Goal: Task Accomplishment & Management: Use online tool/utility

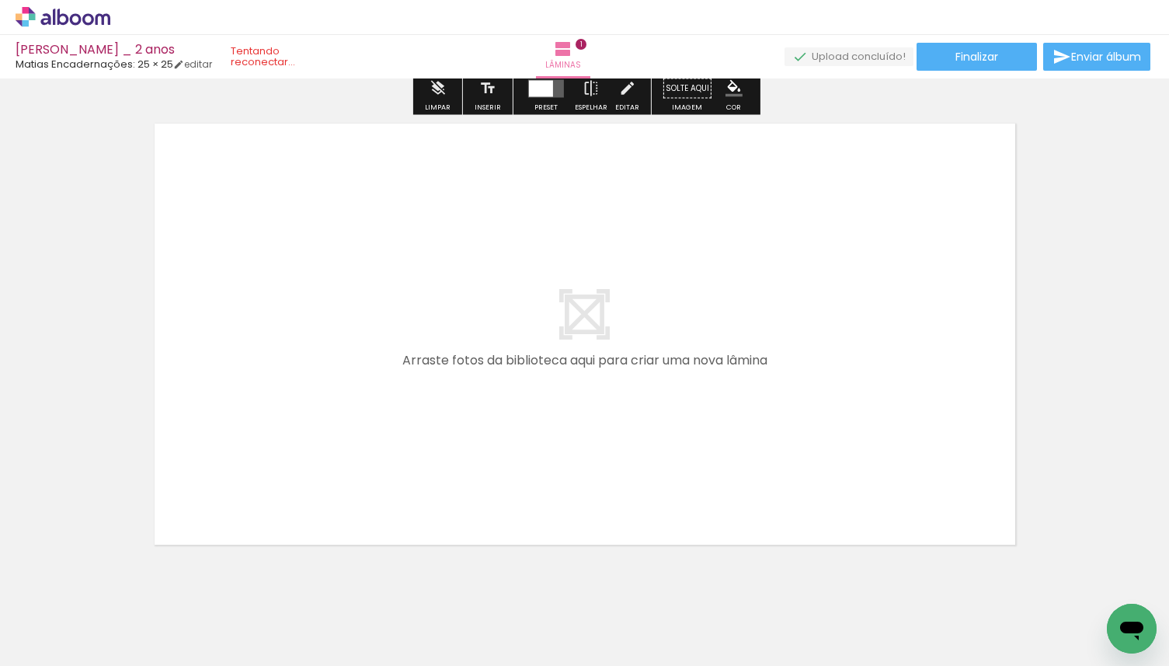
scroll to position [528, 0]
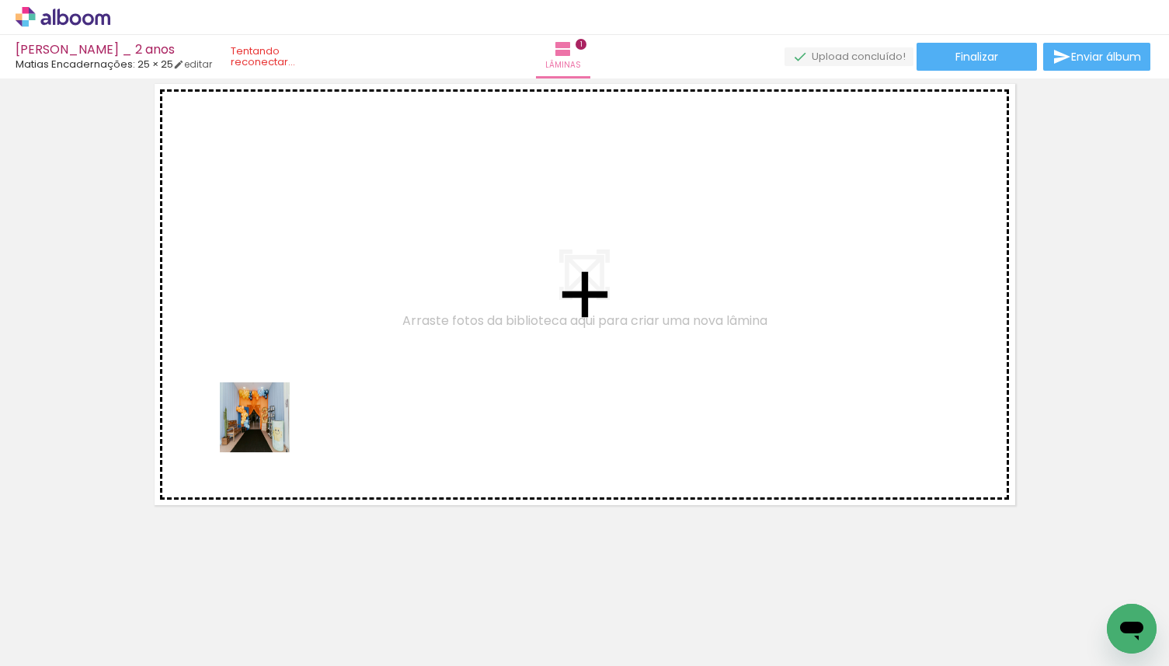
drag, startPoint x: 200, startPoint y: 548, endPoint x: 268, endPoint y: 425, distance: 140.2
click at [268, 425] on quentale-workspace at bounding box center [584, 333] width 1169 height 666
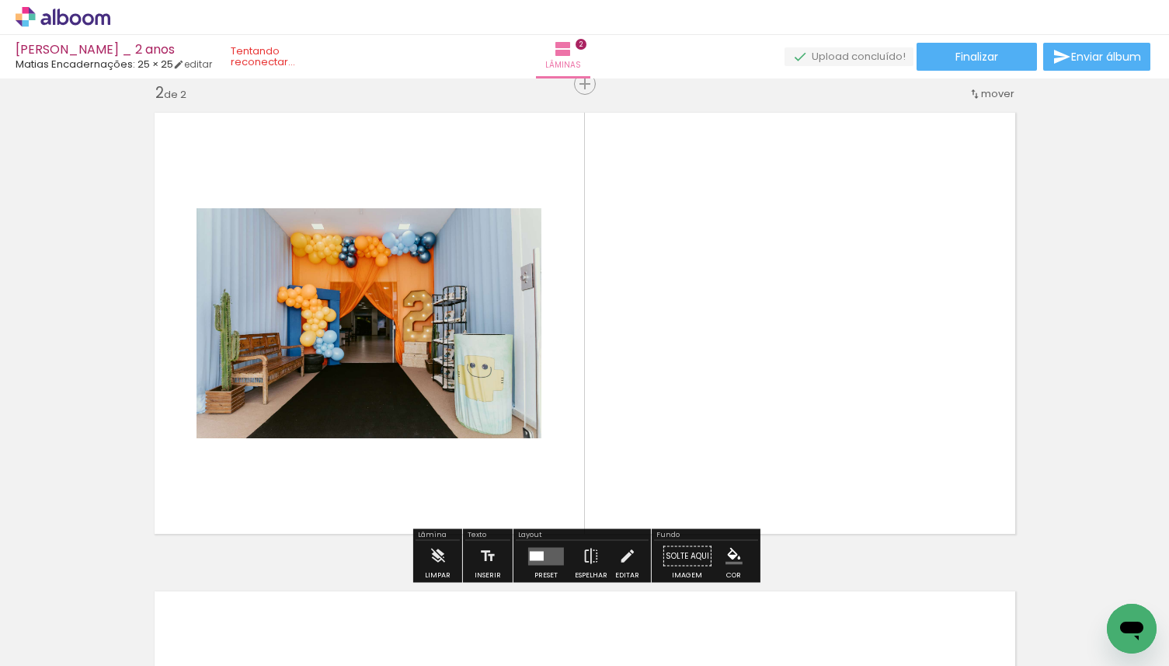
scroll to position [498, 0]
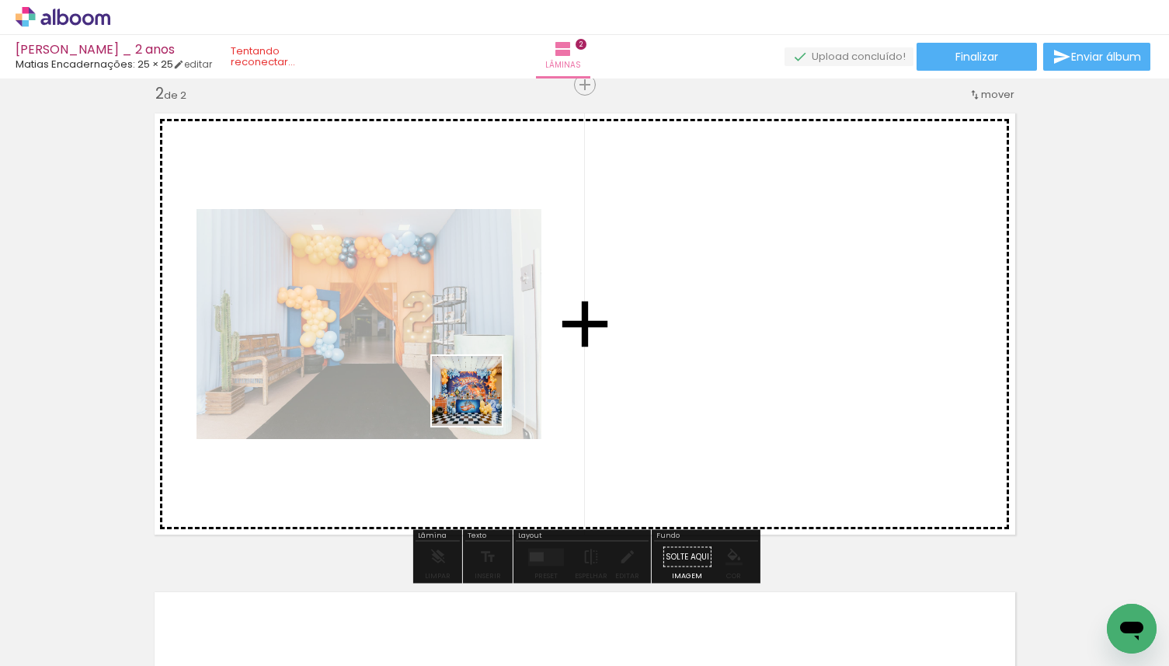
drag, startPoint x: 253, startPoint y: 614, endPoint x: 603, endPoint y: 346, distance: 440.6
click at [603, 346] on quentale-workspace at bounding box center [584, 333] width 1169 height 666
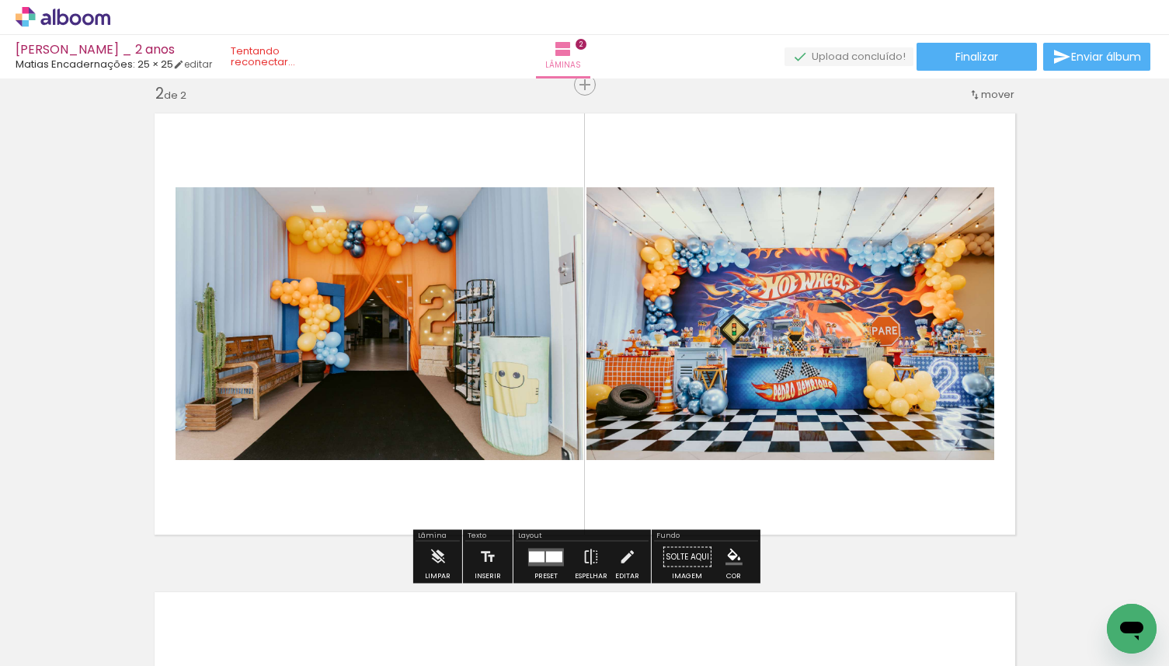
drag, startPoint x: 353, startPoint y: 622, endPoint x: 410, endPoint y: 517, distance: 119.6
click at [410, 519] on quentale-workspace at bounding box center [584, 333] width 1169 height 666
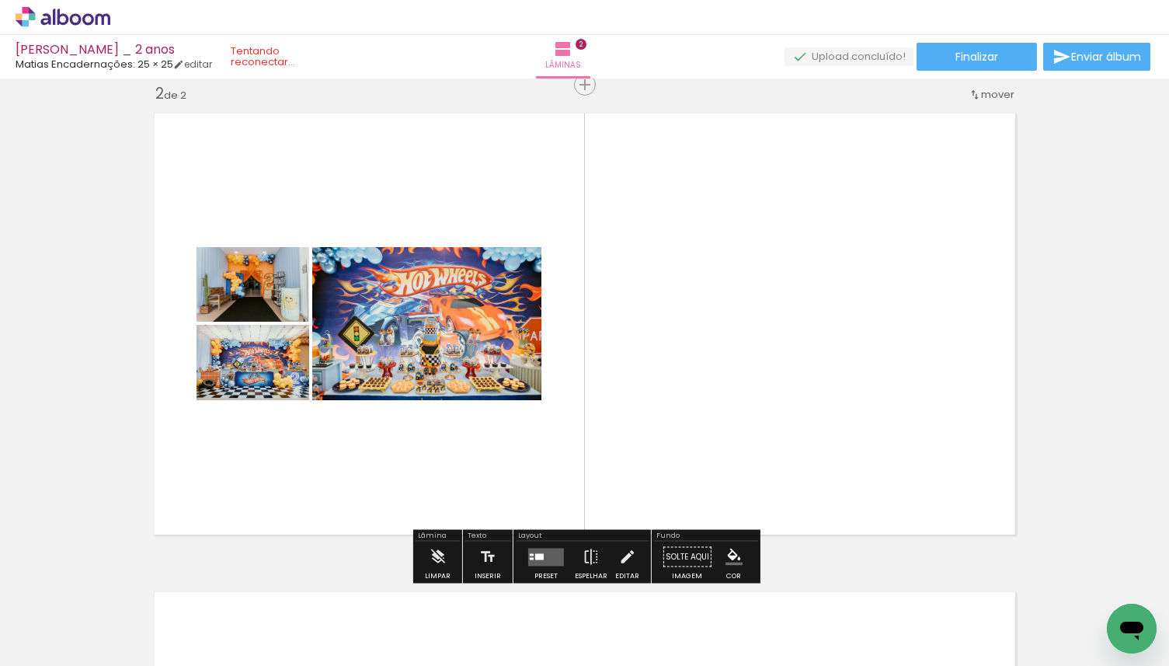
drag, startPoint x: 390, startPoint y: 560, endPoint x: 458, endPoint y: 451, distance: 129.2
click at [458, 451] on quentale-workspace at bounding box center [584, 333] width 1169 height 666
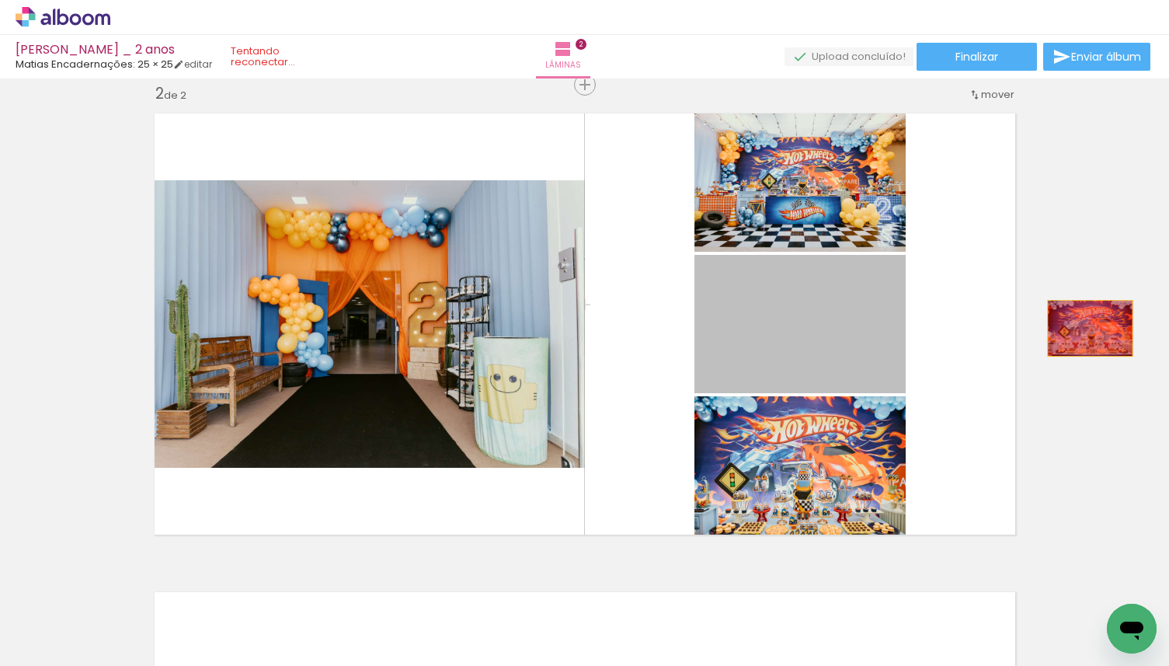
drag, startPoint x: 817, startPoint y: 329, endPoint x: 1087, endPoint y: 322, distance: 270.5
click at [1087, 322] on div "Inserir lâmina 1 de 2 Inserir lâmina 2 de 2" at bounding box center [584, 304] width 1169 height 1437
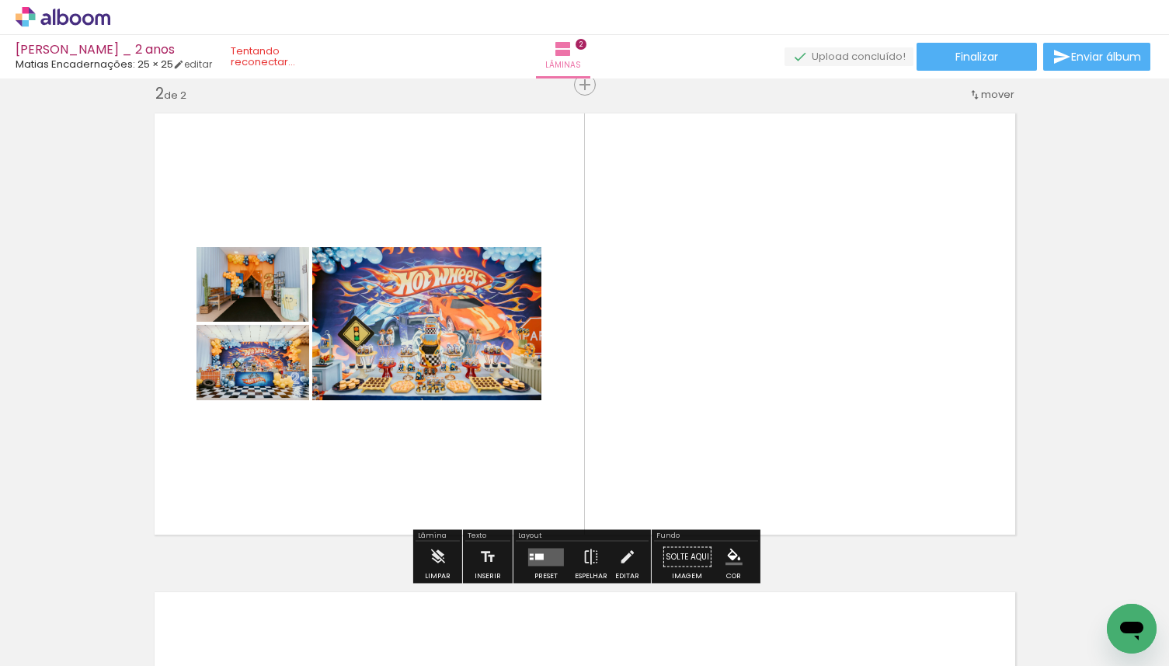
click at [51, 618] on input "Todas as fotos" at bounding box center [43, 618] width 59 height 13
click at [0, 0] on slot "Não utilizadas" at bounding box center [0, 0] width 0 height 0
type input "Não utilizadas"
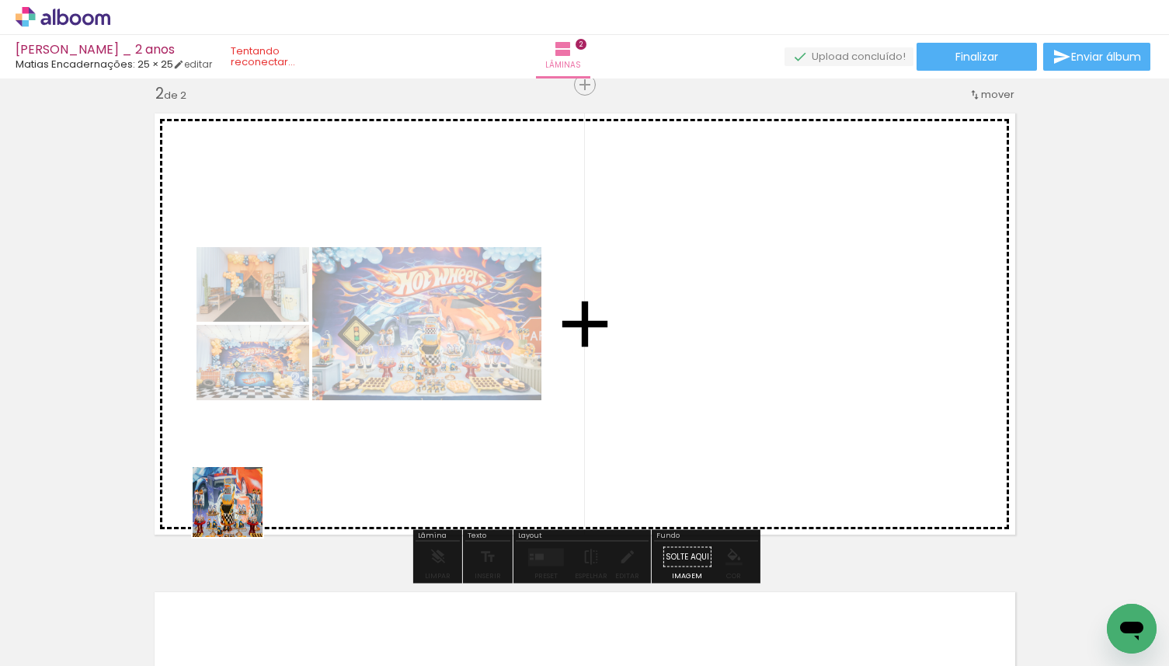
drag, startPoint x: 199, startPoint y: 592, endPoint x: 246, endPoint y: 493, distance: 109.5
click at [246, 493] on quentale-workspace at bounding box center [584, 333] width 1169 height 666
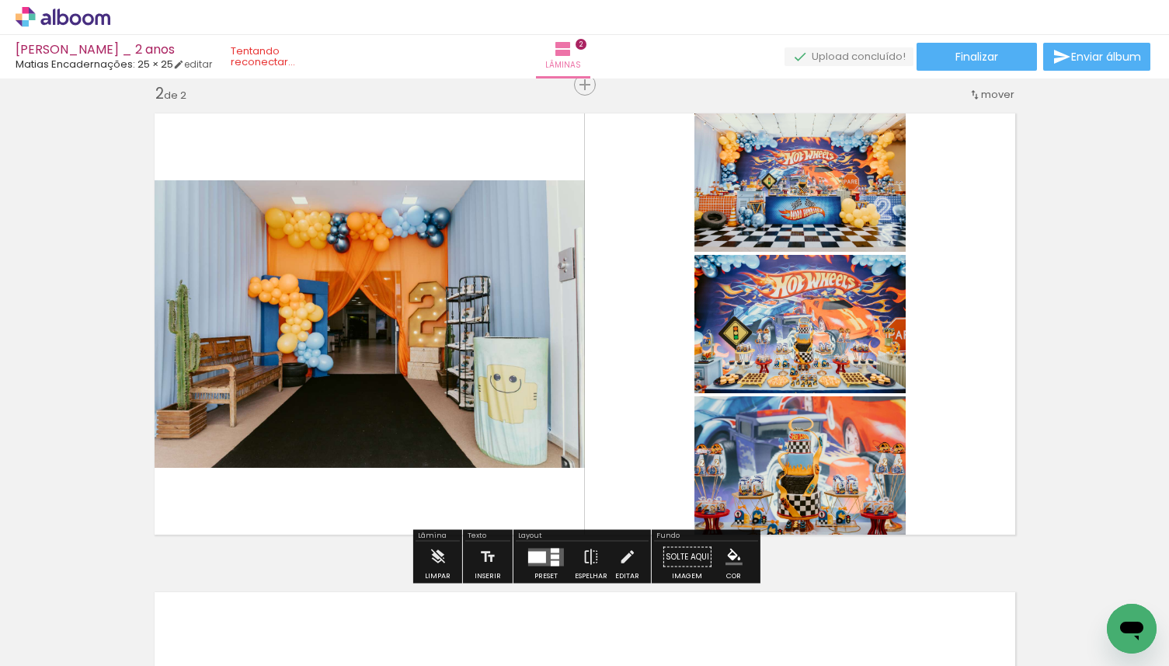
click at [152, 640] on iron-image at bounding box center [155, 613] width 80 height 54
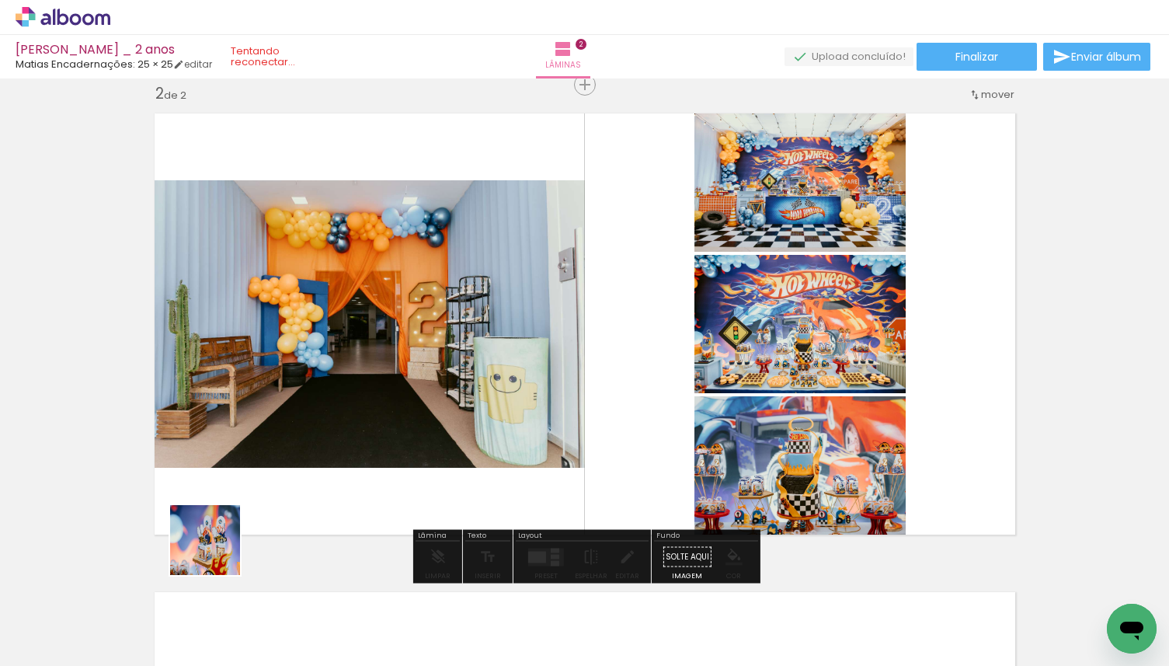
drag, startPoint x: 152, startPoint y: 640, endPoint x: 227, endPoint y: 538, distance: 126.2
click at [227, 538] on quentale-workspace at bounding box center [584, 333] width 1169 height 666
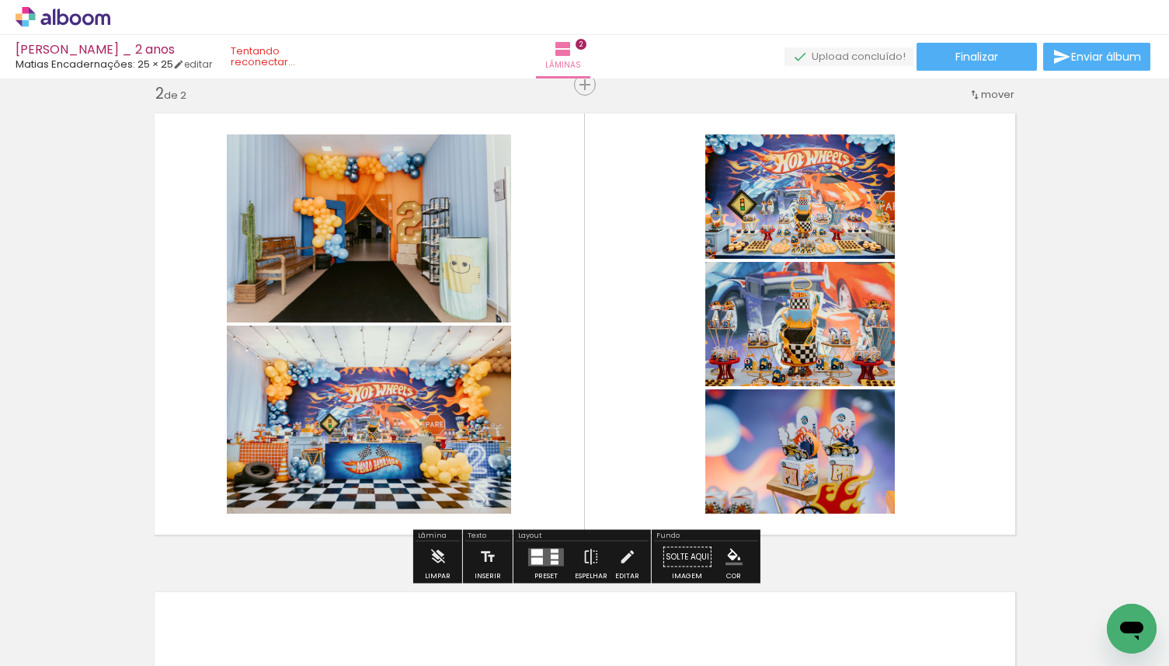
drag, startPoint x: 167, startPoint y: 621, endPoint x: 267, endPoint y: 452, distance: 195.8
click at [267, 453] on quentale-workspace at bounding box center [584, 333] width 1169 height 666
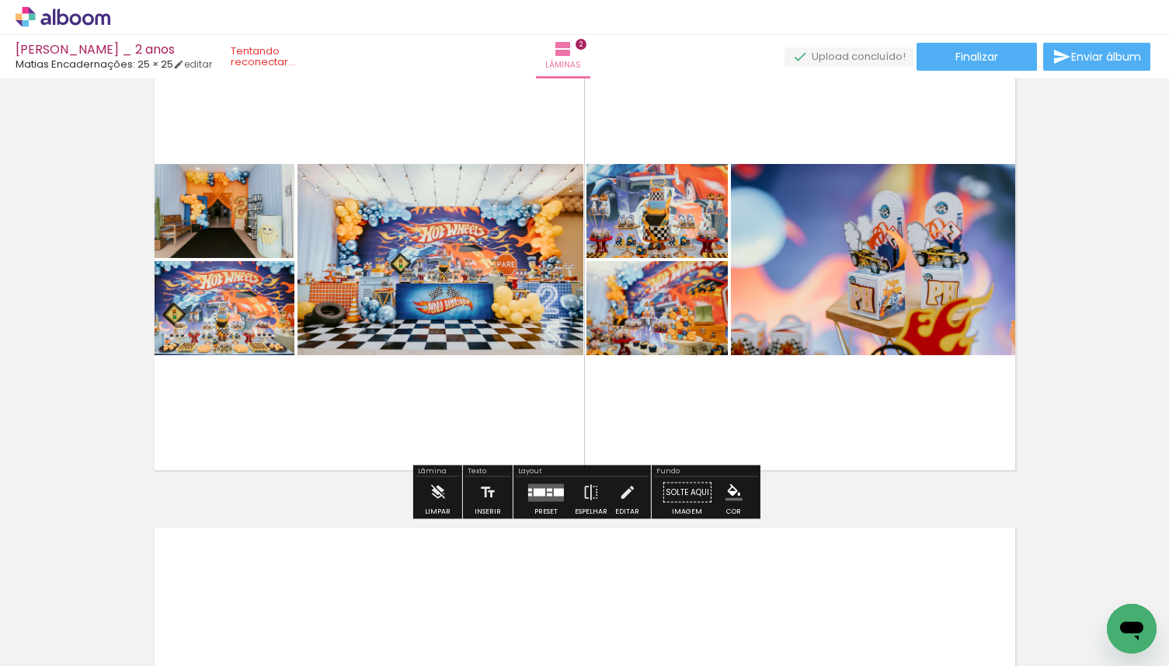
scroll to position [598, 0]
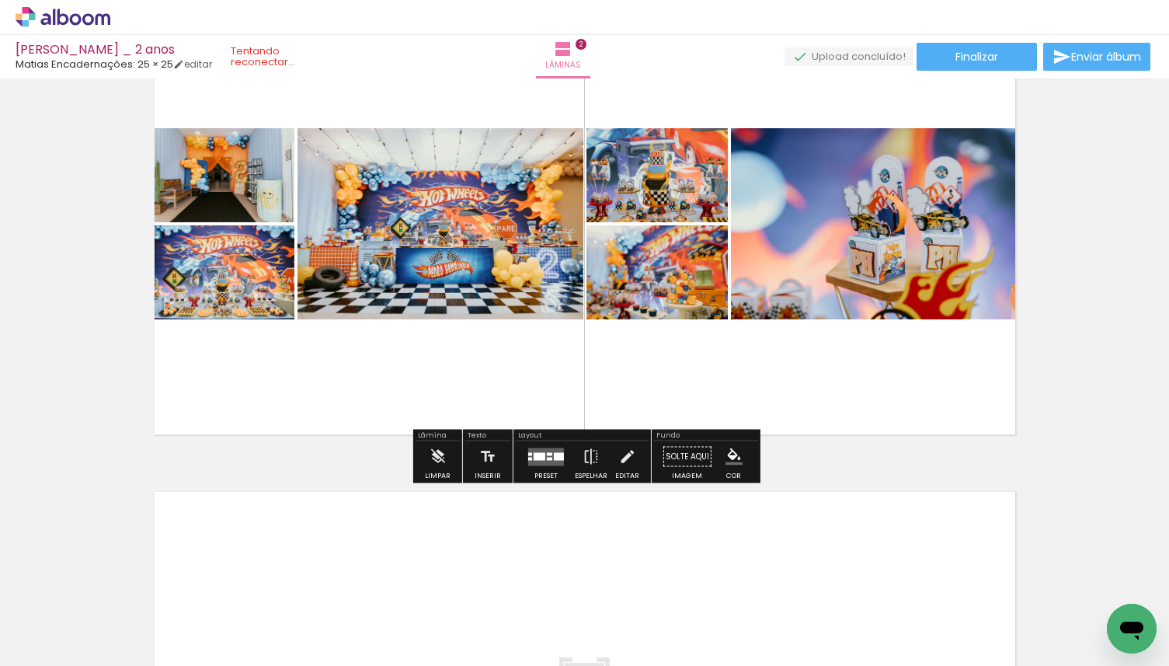
click at [534, 455] on div at bounding box center [540, 456] width 12 height 8
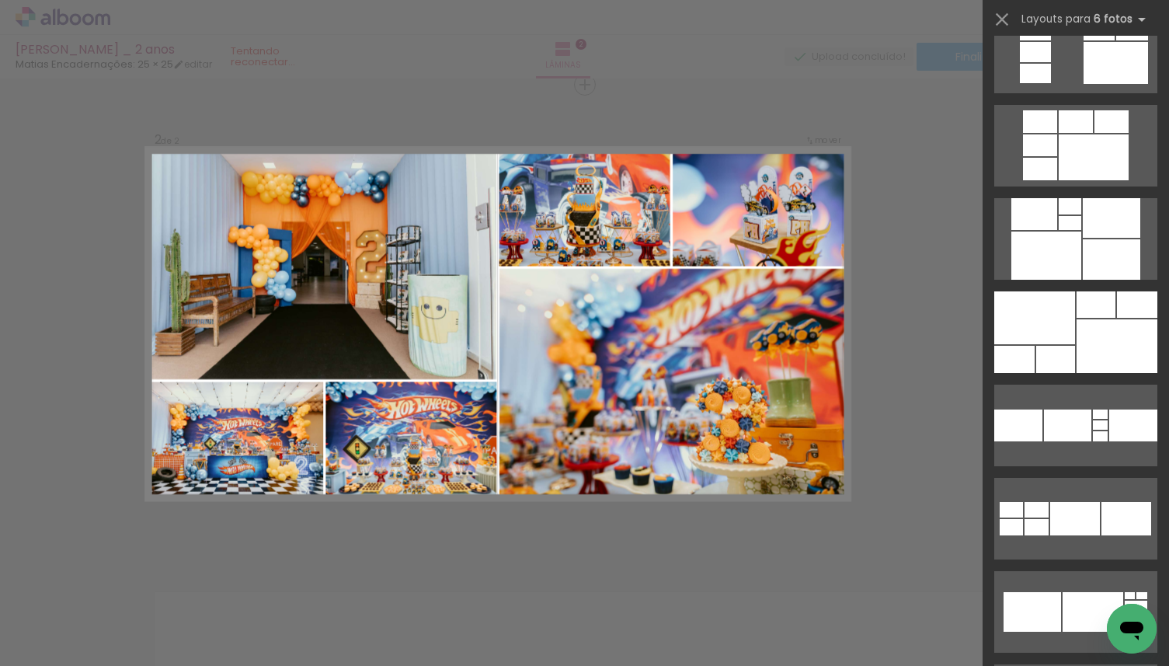
scroll to position [1215, 0]
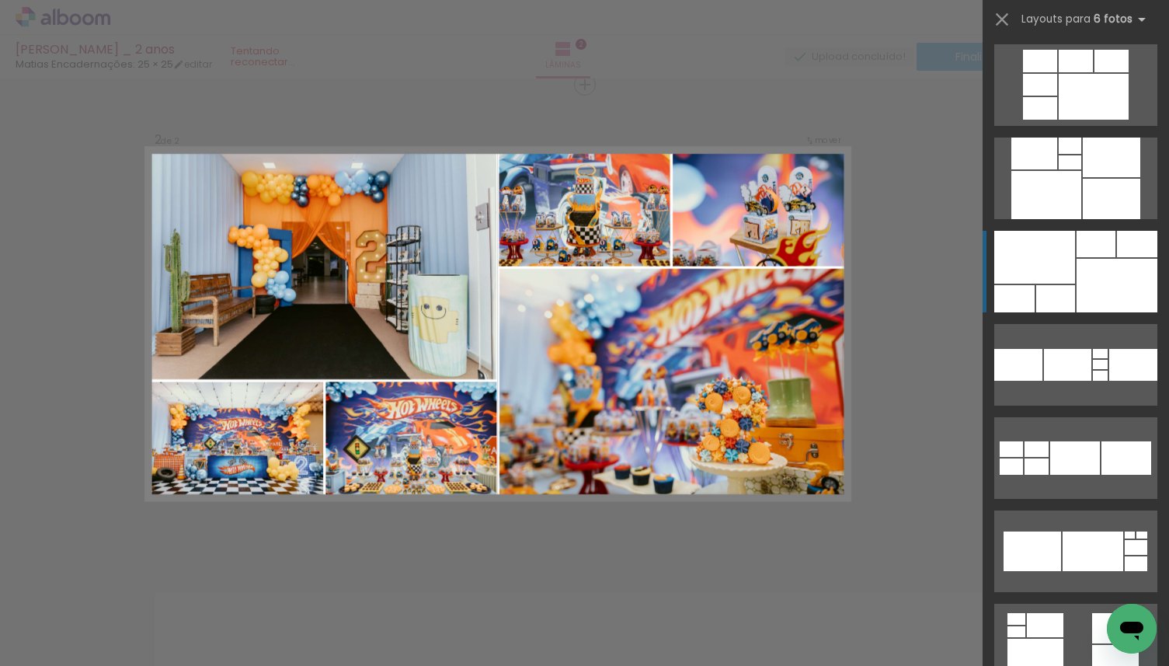
click at [1120, 276] on div at bounding box center [1117, 286] width 81 height 54
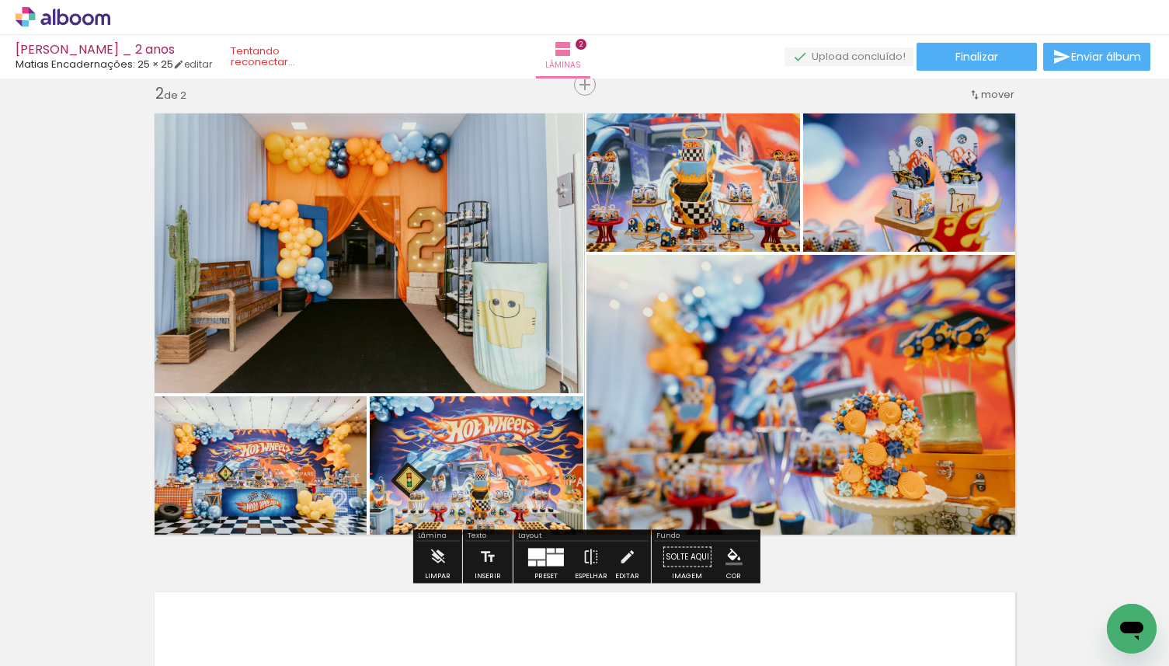
click at [492, 478] on quentale-photo at bounding box center [477, 470] width 214 height 148
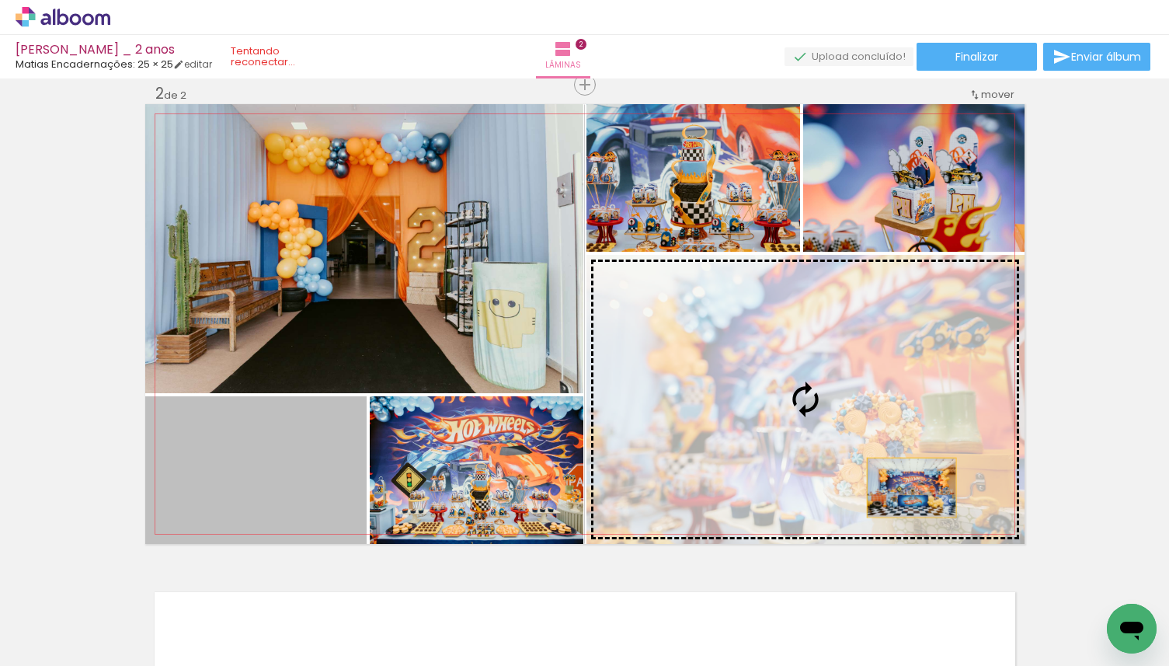
drag, startPoint x: 312, startPoint y: 487, endPoint x: 910, endPoint y: 486, distance: 598.3
click at [0, 0] on slot at bounding box center [0, 0] width 0 height 0
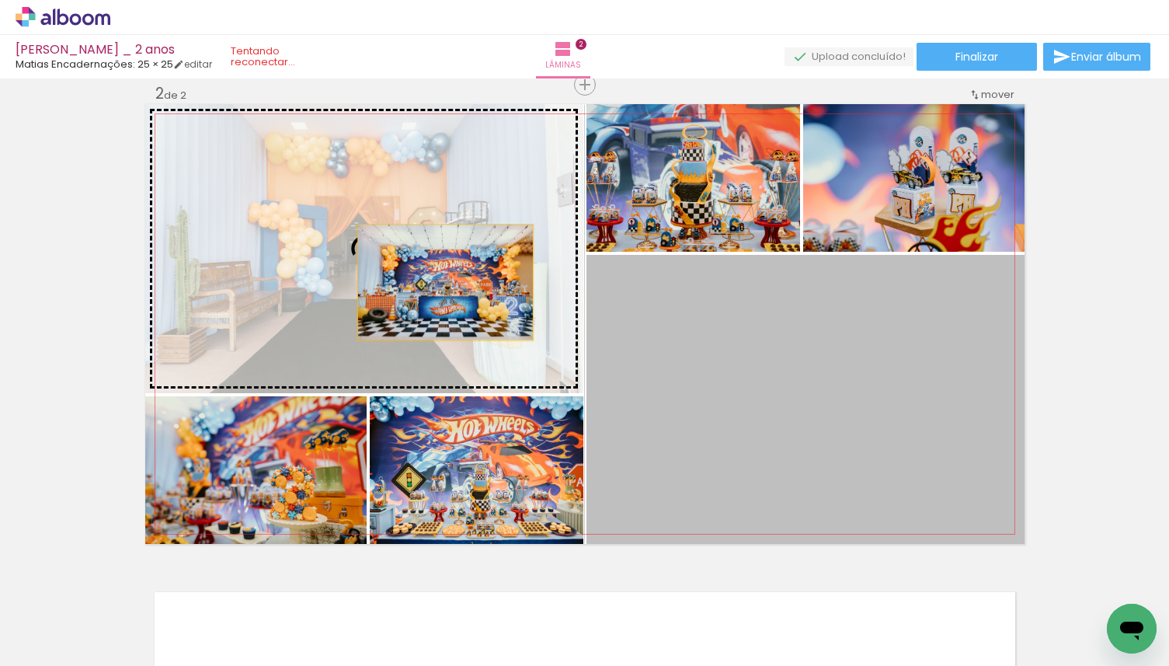
drag, startPoint x: 678, startPoint y: 382, endPoint x: 444, endPoint y: 282, distance: 255.2
click at [0, 0] on slot at bounding box center [0, 0] width 0 height 0
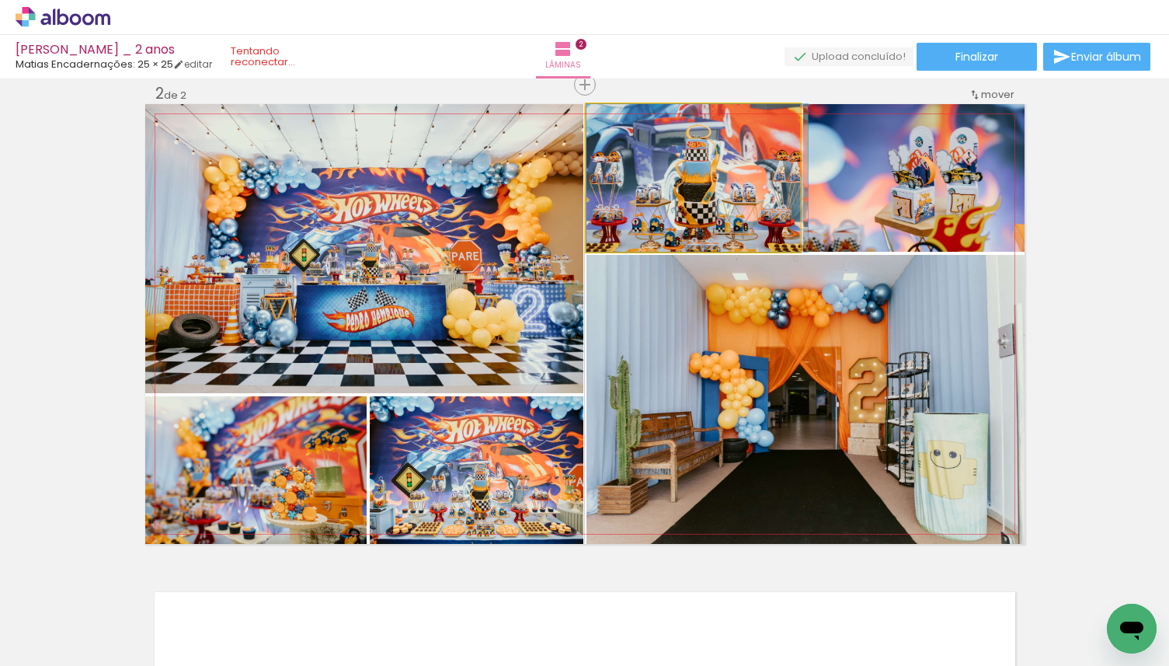
drag, startPoint x: 744, startPoint y: 202, endPoint x: 759, endPoint y: 260, distance: 59.6
click at [0, 0] on slot at bounding box center [0, 0] width 0 height 0
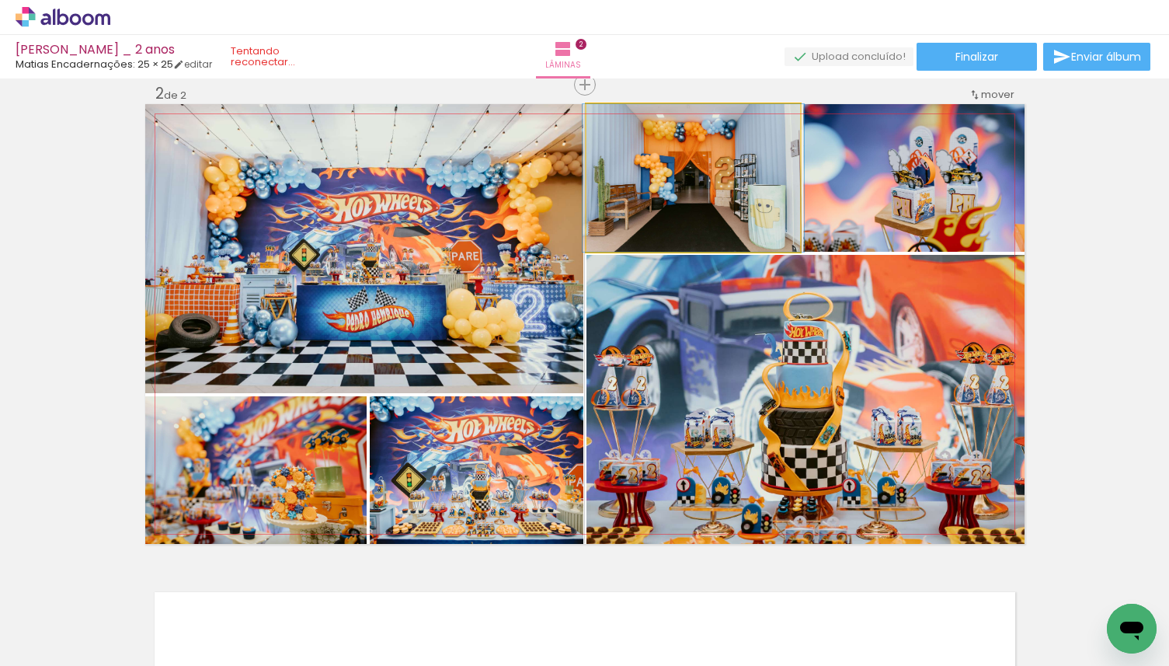
click at [754, 221] on quentale-photo at bounding box center [694, 178] width 214 height 148
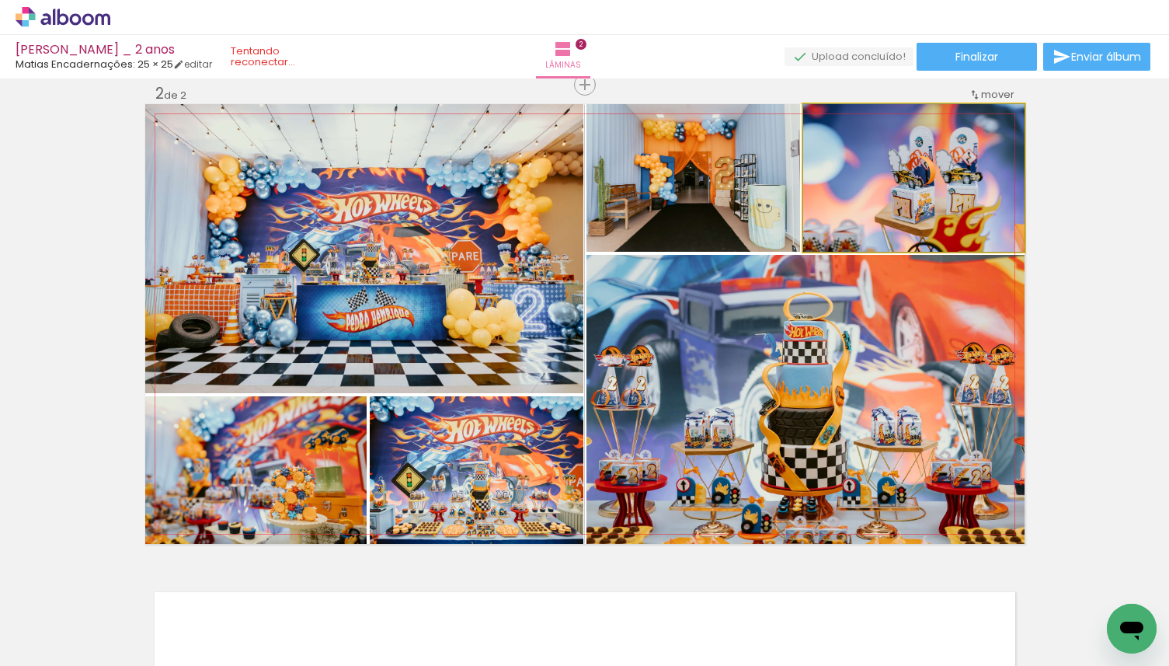
drag, startPoint x: 922, startPoint y: 200, endPoint x: 908, endPoint y: 200, distance: 14.0
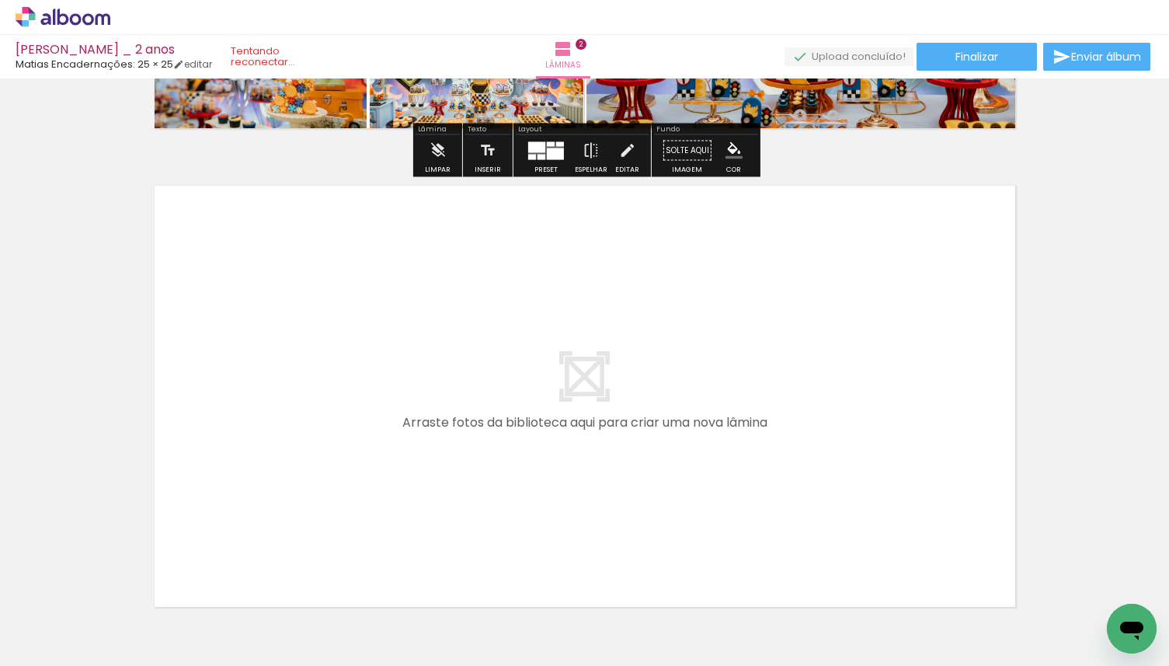
scroll to position [925, 0]
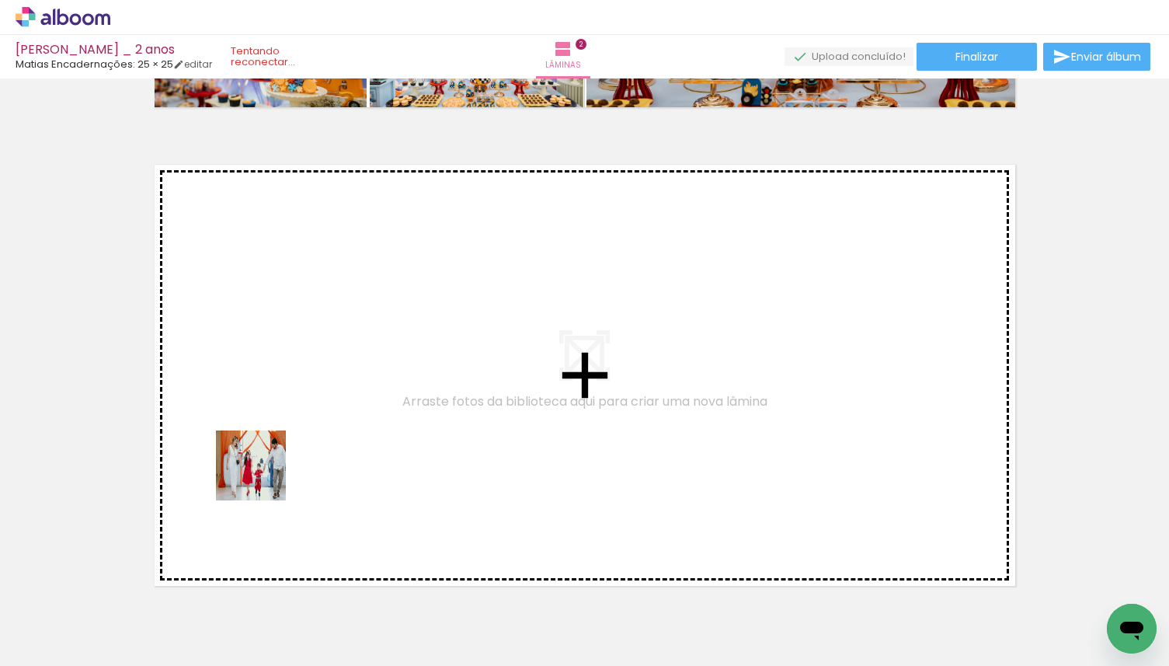
drag, startPoint x: 181, startPoint y: 616, endPoint x: 267, endPoint y: 471, distance: 169.0
click at [267, 471] on quentale-workspace at bounding box center [584, 333] width 1169 height 666
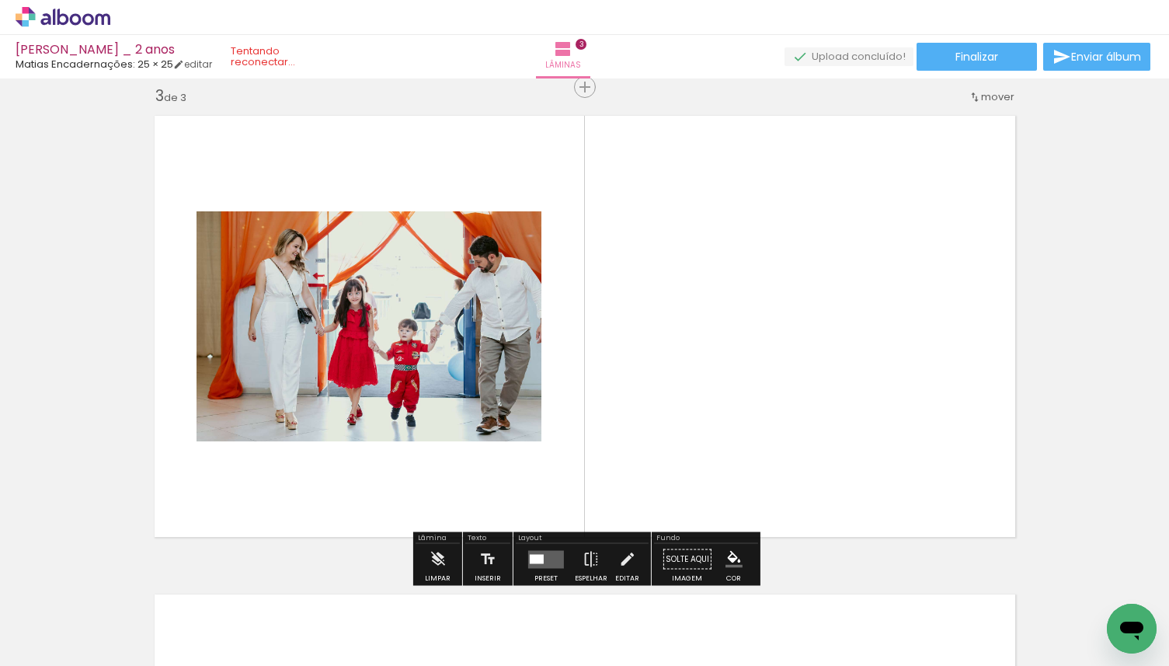
scroll to position [977, 0]
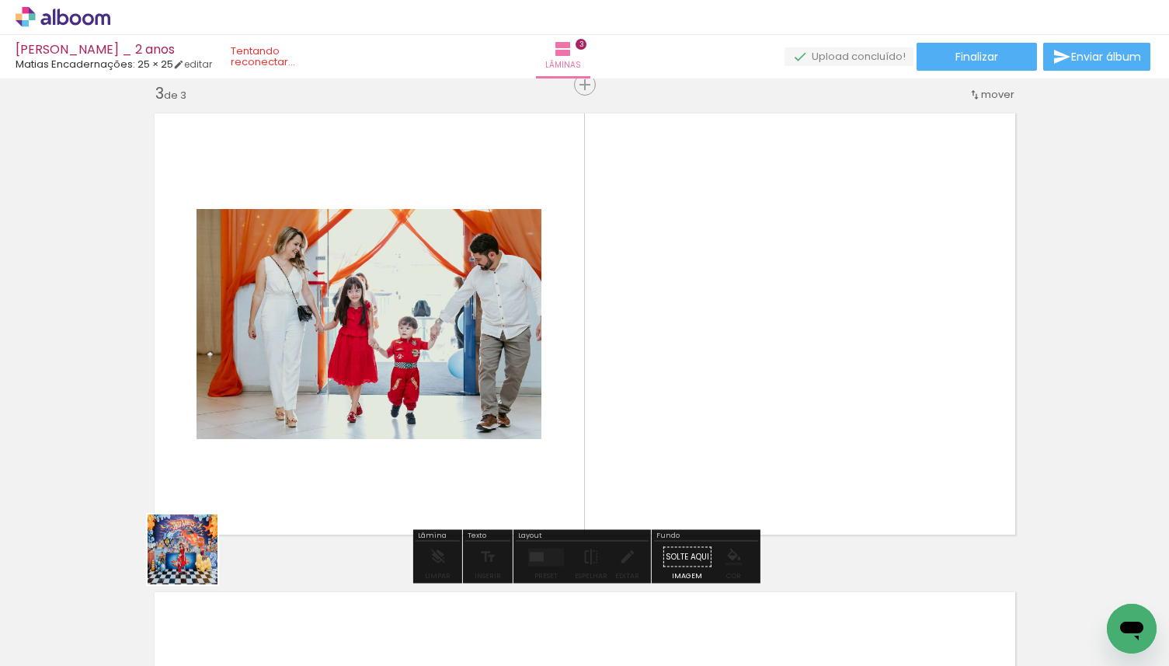
drag, startPoint x: 165, startPoint y: 610, endPoint x: 257, endPoint y: 458, distance: 178.2
click at [257, 458] on quentale-workspace at bounding box center [584, 333] width 1169 height 666
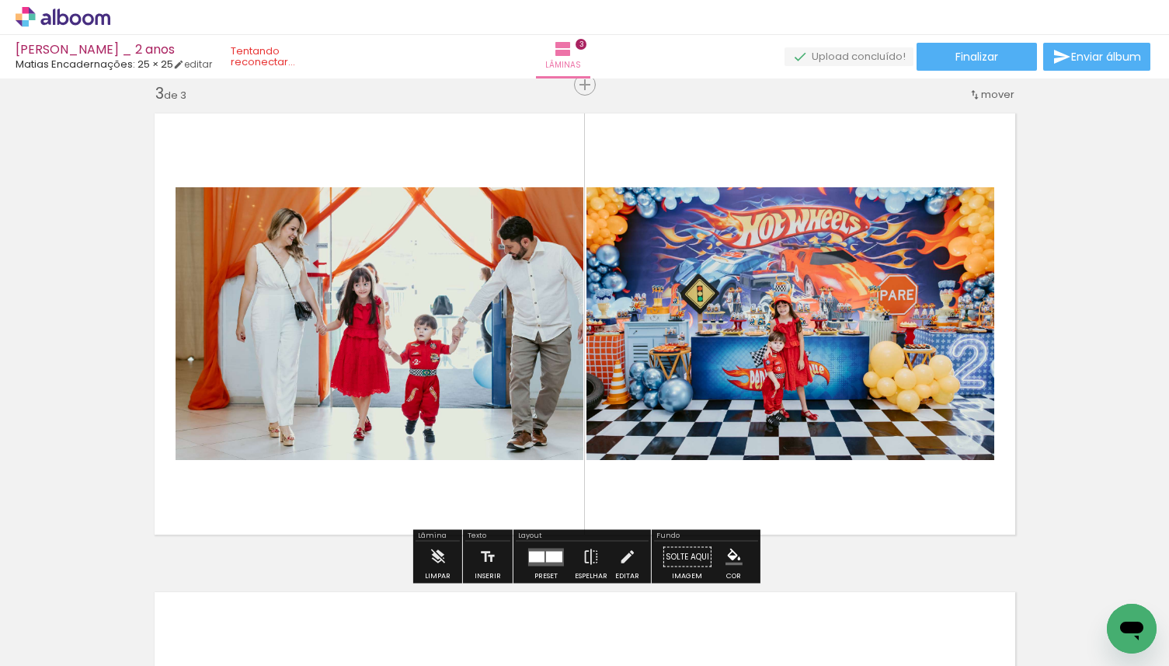
drag, startPoint x: 181, startPoint y: 619, endPoint x: 298, endPoint y: 447, distance: 208.6
click at [298, 447] on quentale-workspace at bounding box center [584, 333] width 1169 height 666
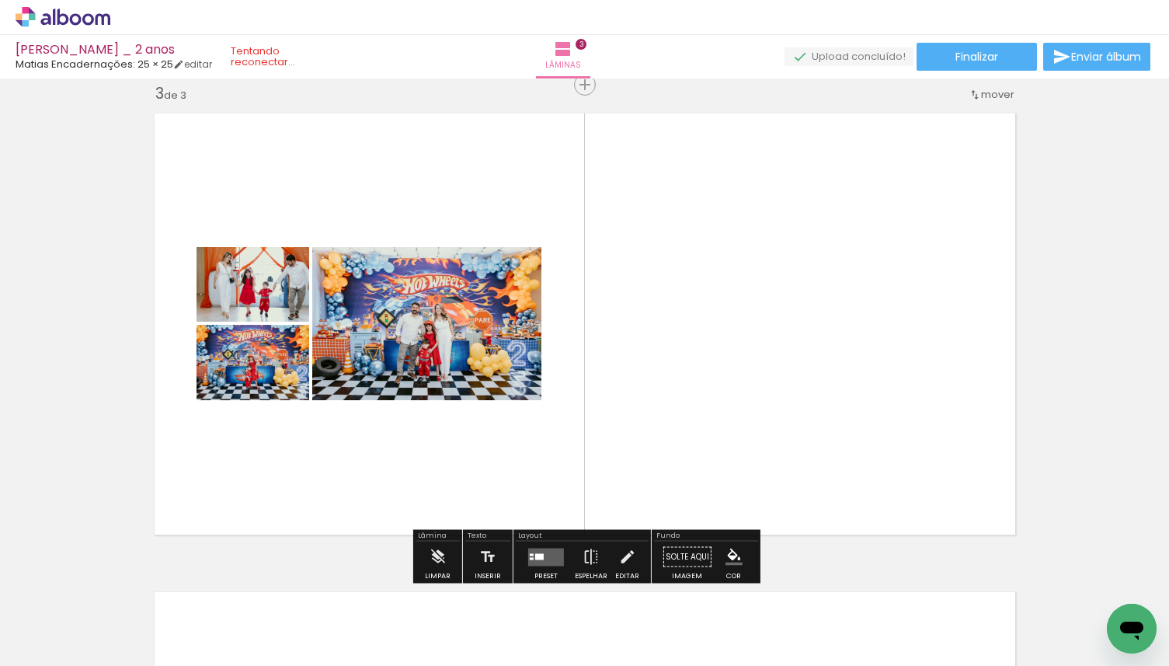
drag, startPoint x: 225, startPoint y: 607, endPoint x: 251, endPoint y: 480, distance: 129.4
click at [250, 484] on quentale-workspace at bounding box center [584, 333] width 1169 height 666
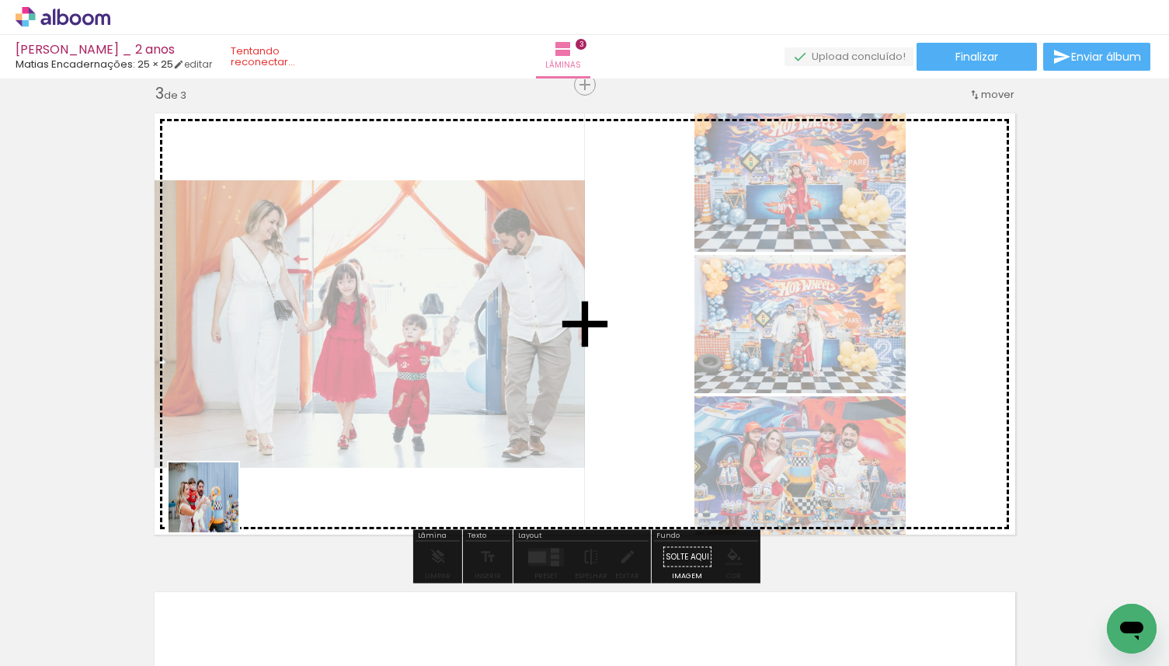
drag, startPoint x: 148, startPoint y: 615, endPoint x: 247, endPoint y: 470, distance: 175.5
click at [247, 470] on quentale-workspace at bounding box center [584, 333] width 1169 height 666
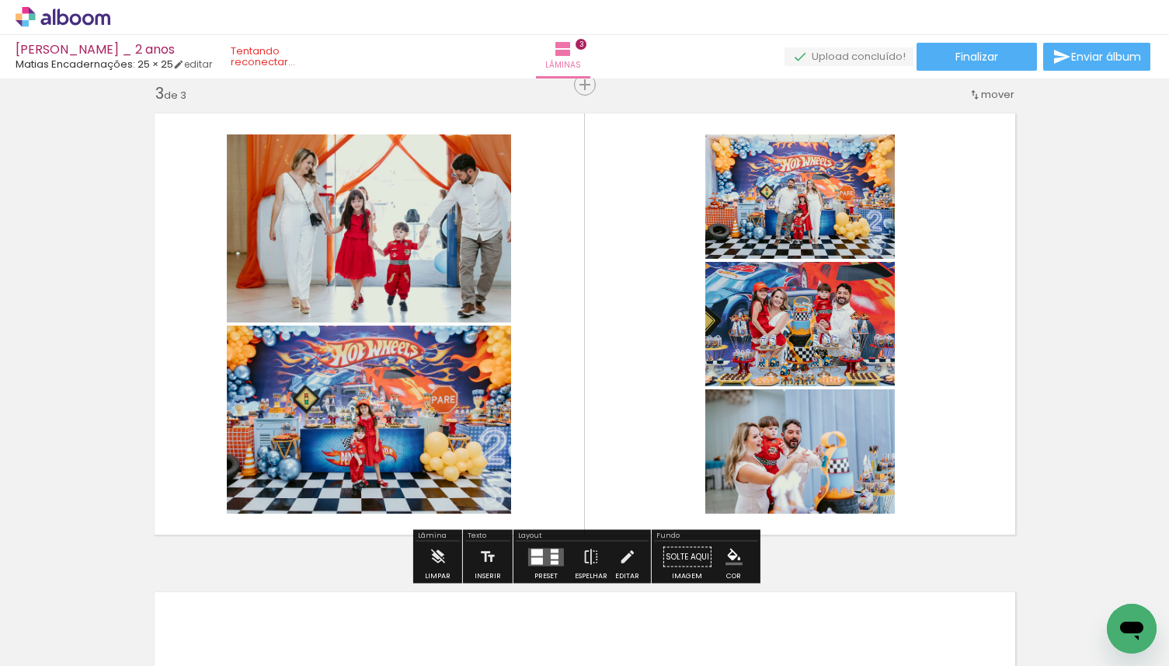
click at [544, 549] on quentale-layouter at bounding box center [546, 557] width 36 height 18
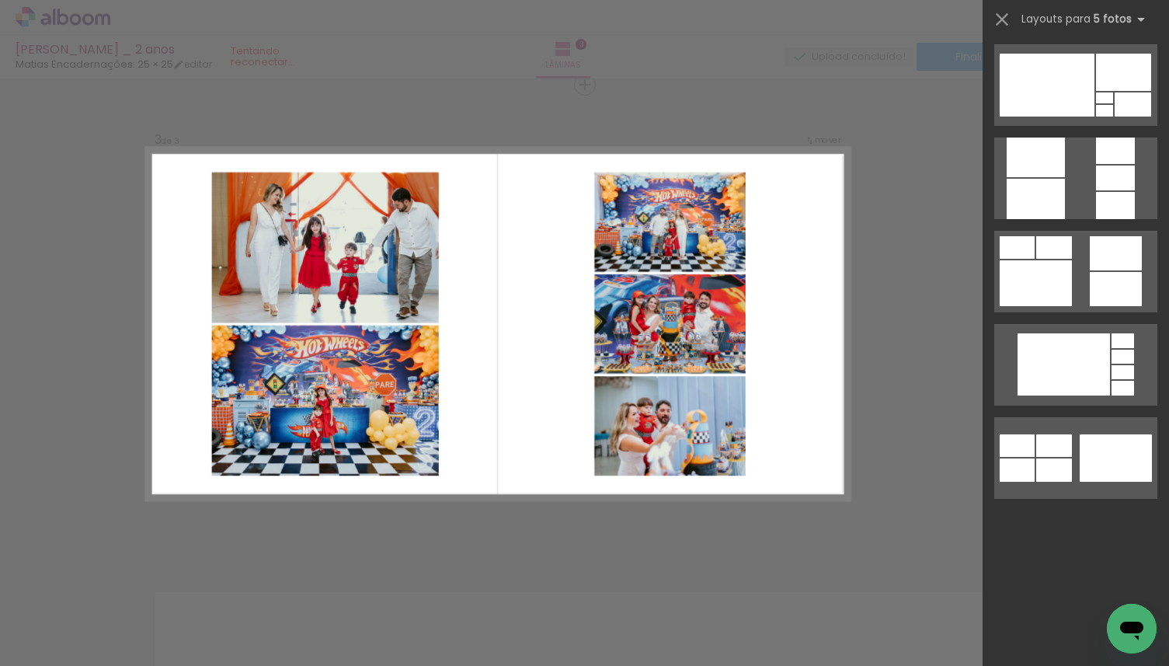
scroll to position [0, 0]
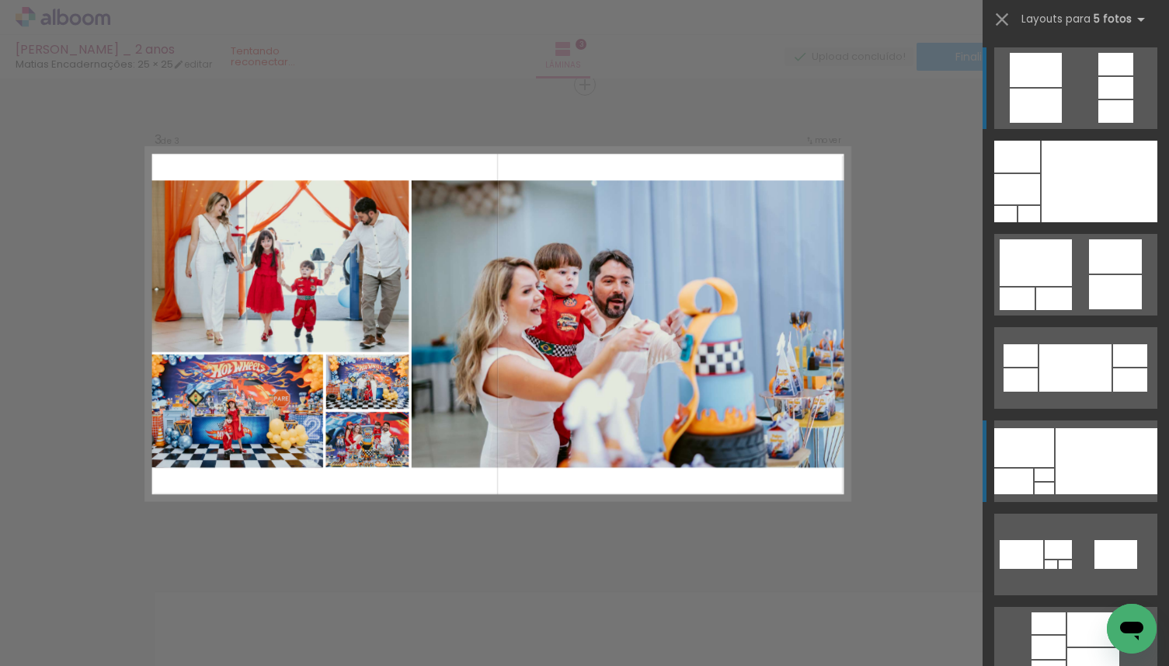
click at [1112, 465] on div at bounding box center [1107, 461] width 102 height 66
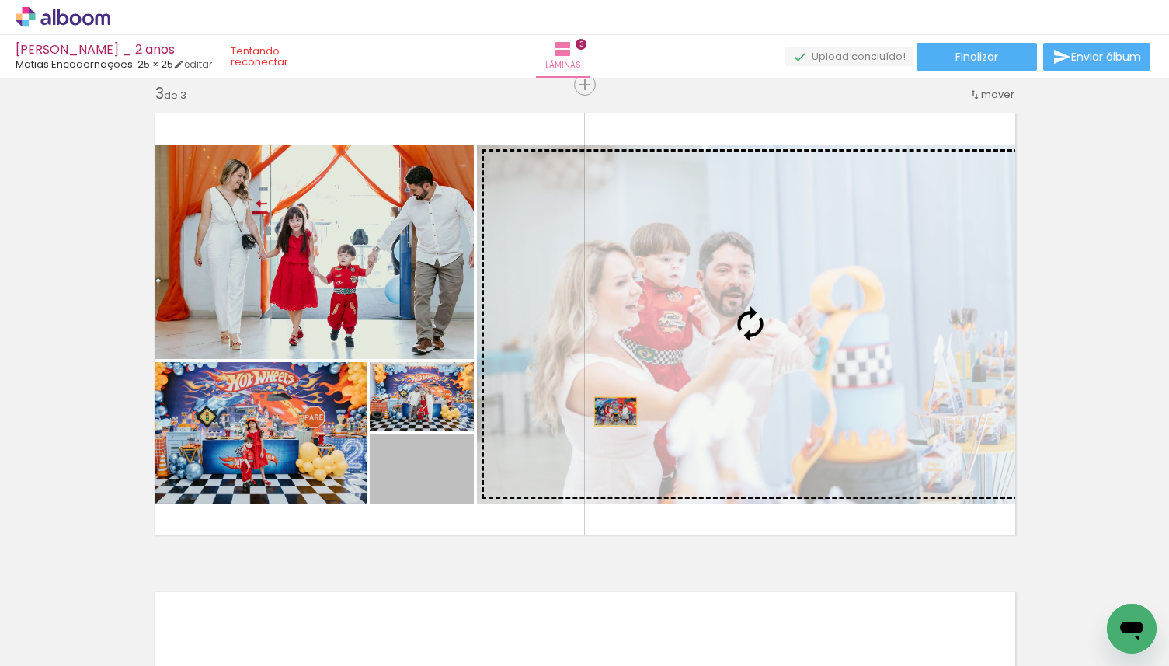
drag, startPoint x: 439, startPoint y: 471, endPoint x: 724, endPoint y: 392, distance: 296.0
click at [0, 0] on slot at bounding box center [0, 0] width 0 height 0
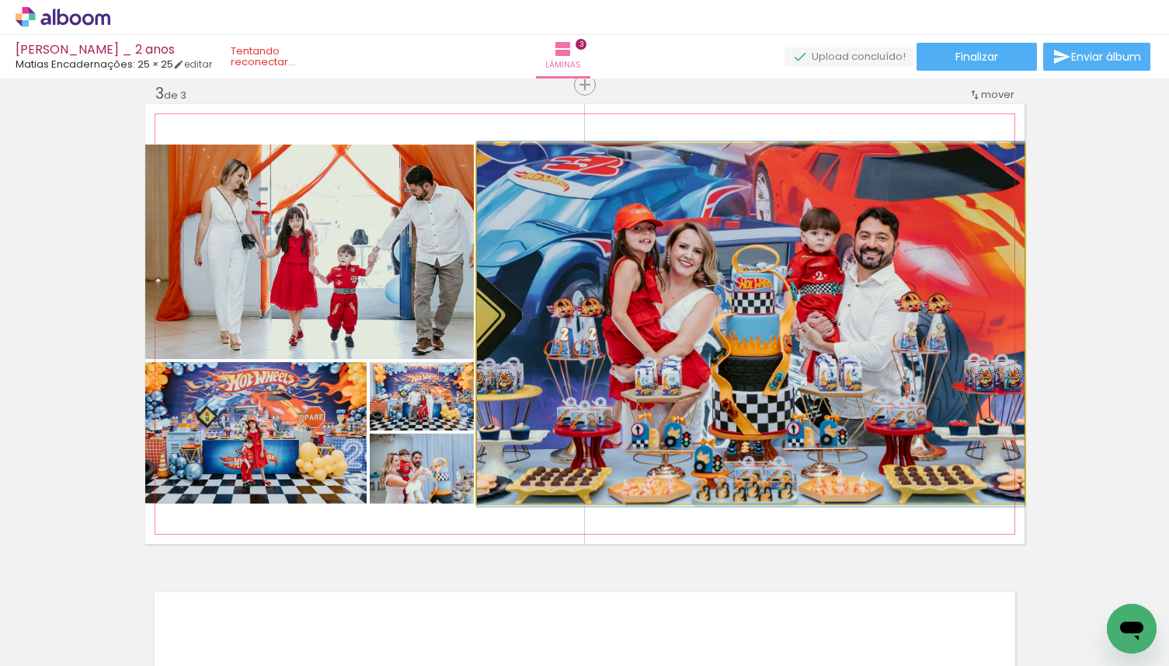
drag, startPoint x: 843, startPoint y: 394, endPoint x: 863, endPoint y: 394, distance: 19.4
click at [526, 165] on div at bounding box center [544, 160] width 61 height 25
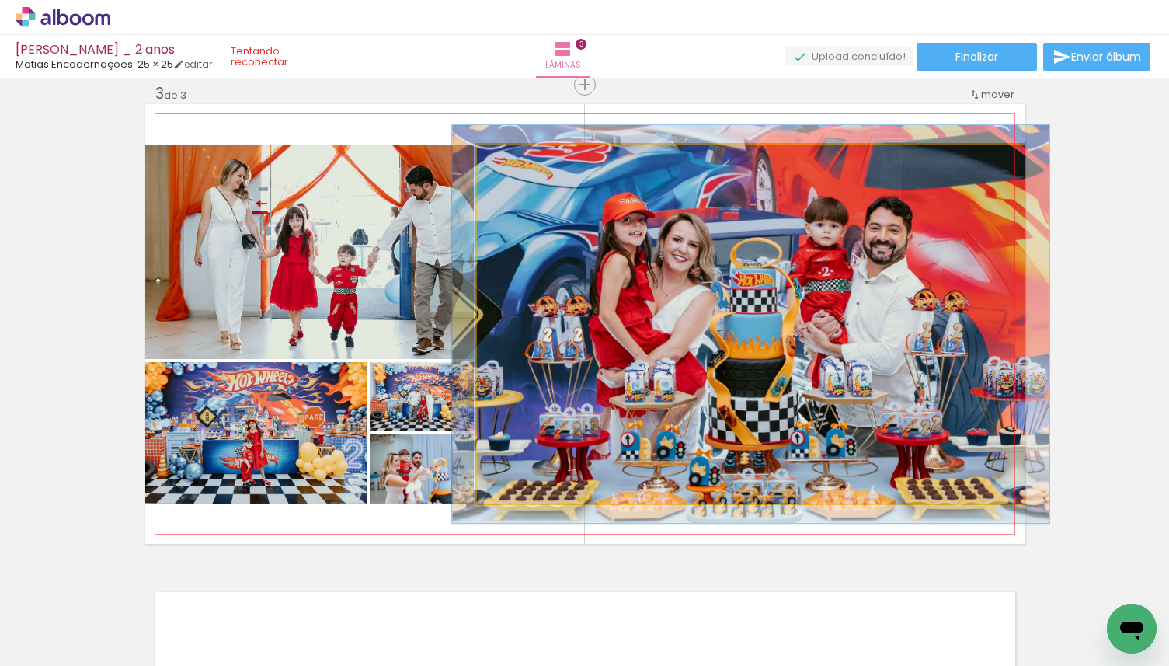
drag, startPoint x: 519, startPoint y: 165, endPoint x: 528, endPoint y: 165, distance: 9.3
click at [528, 165] on div at bounding box center [518, 160] width 25 height 25
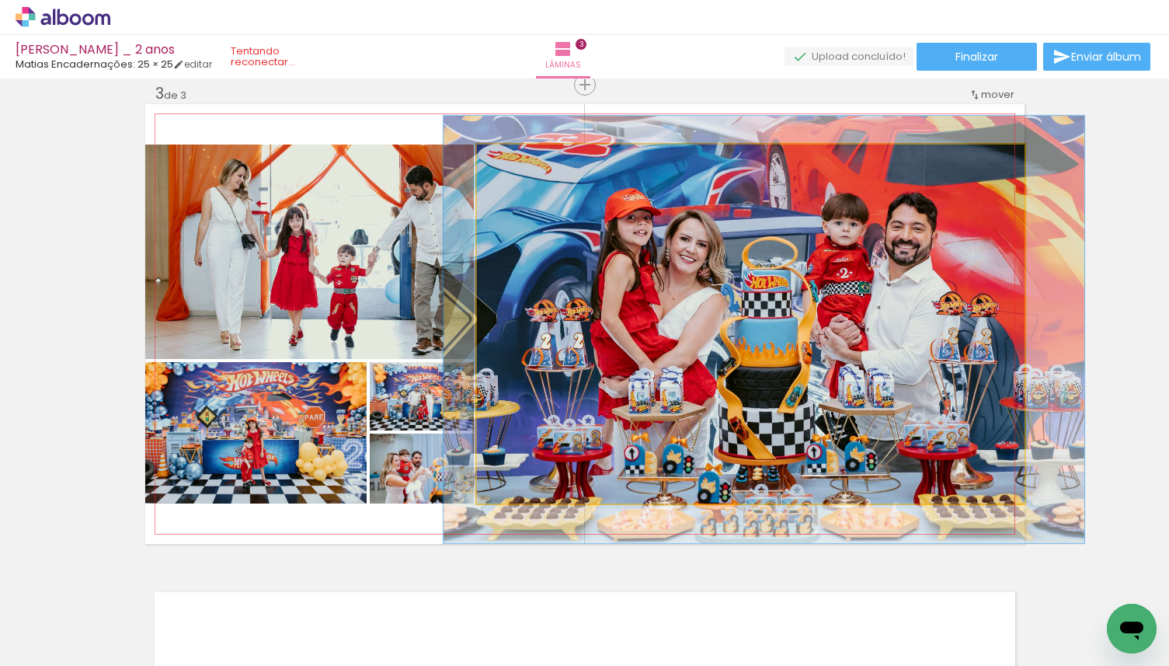
drag, startPoint x: 635, startPoint y: 231, endPoint x: 647, endPoint y: 236, distance: 13.6
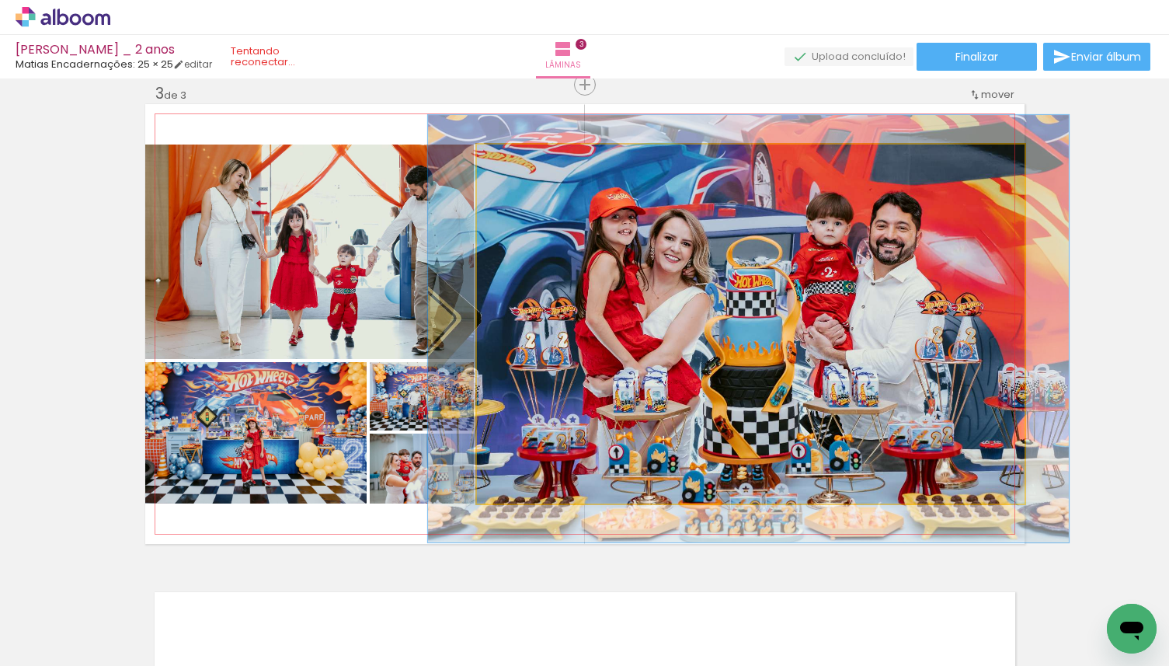
drag, startPoint x: 647, startPoint y: 236, endPoint x: 629, endPoint y: 231, distance: 19.4
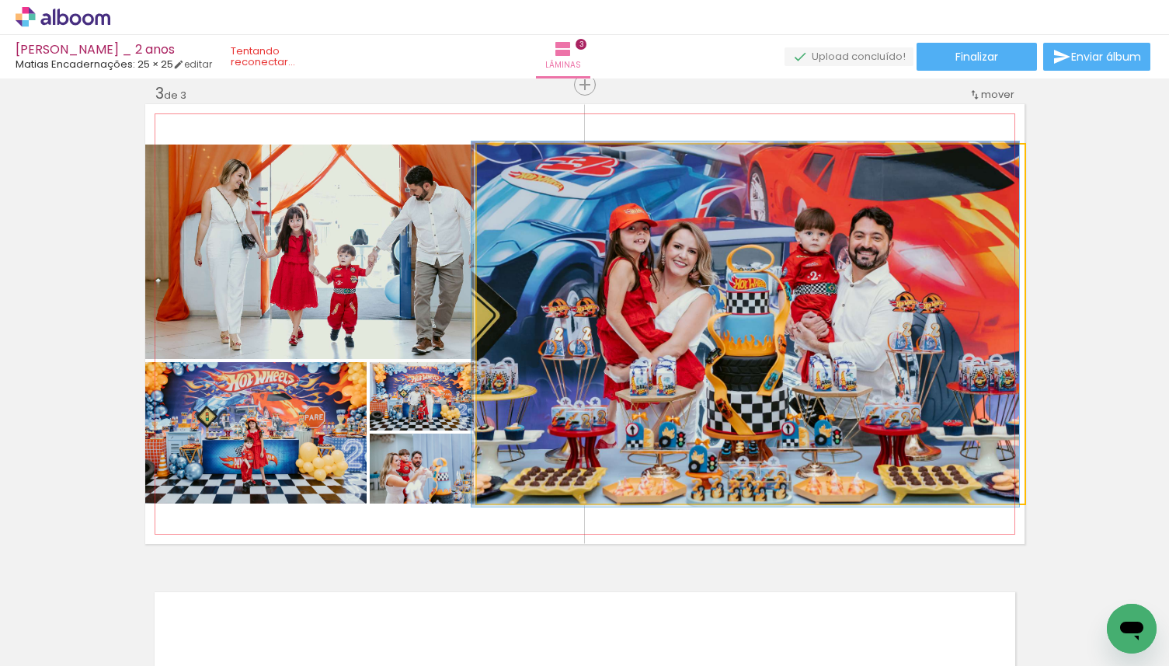
drag, startPoint x: 518, startPoint y: 160, endPoint x: 507, endPoint y: 160, distance: 10.9
type paper-slider "100"
click at [507, 160] on div at bounding box center [512, 160] width 25 height 25
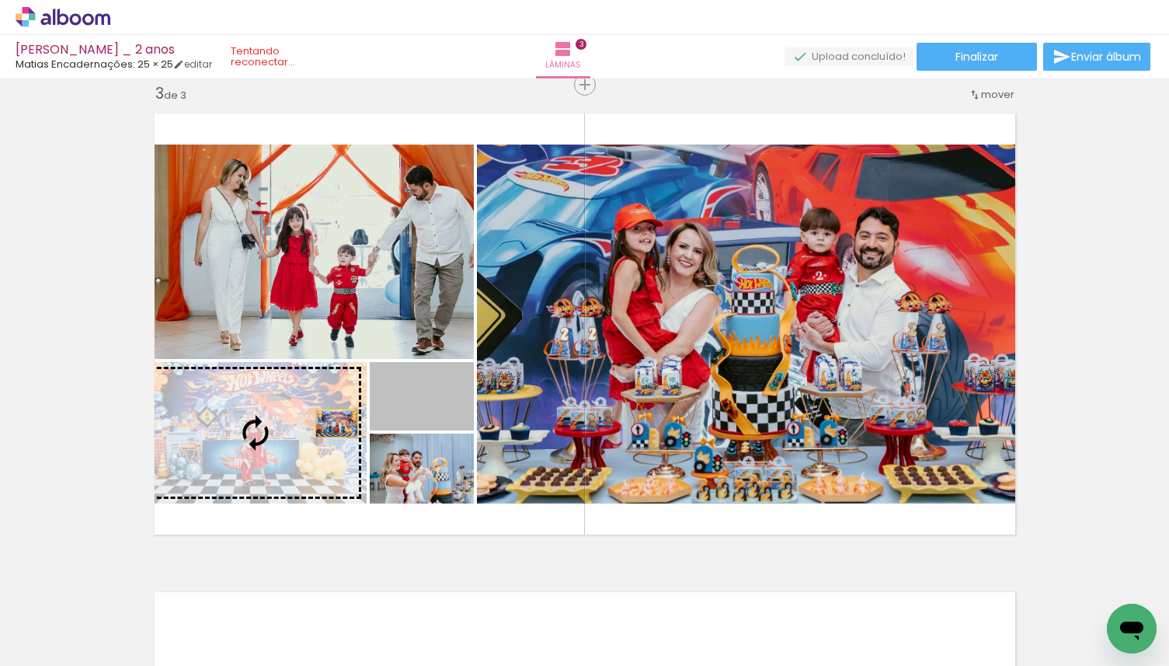
drag, startPoint x: 458, startPoint y: 413, endPoint x: 287, endPoint y: 425, distance: 171.4
click at [0, 0] on slot at bounding box center [0, 0] width 0 height 0
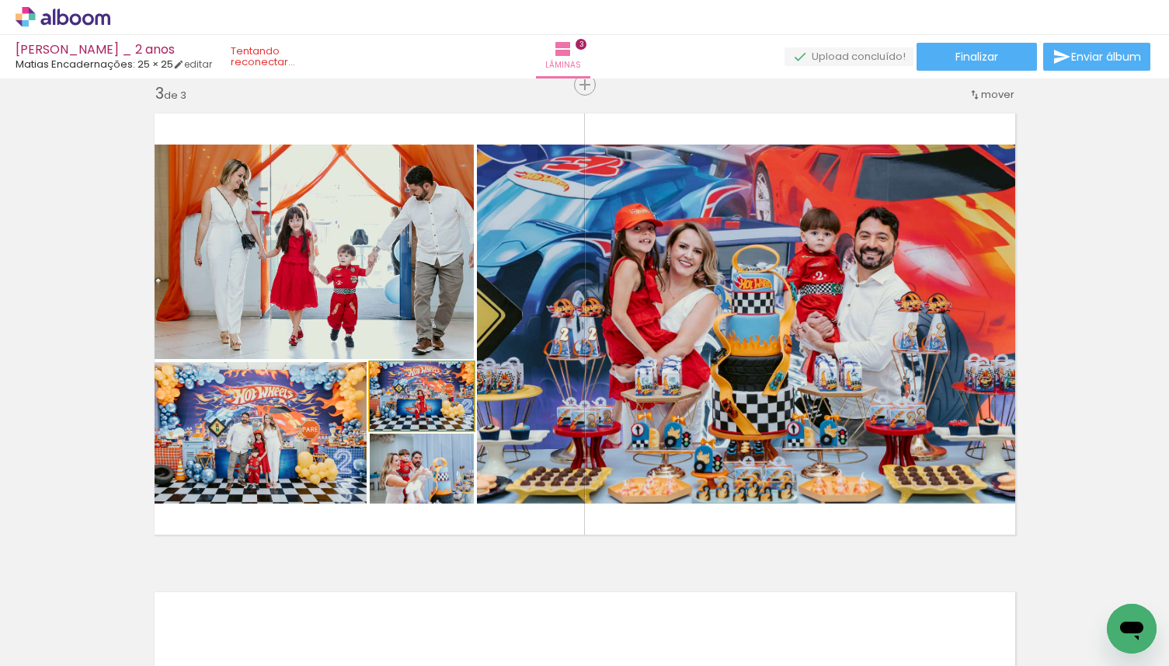
drag, startPoint x: 449, startPoint y: 412, endPoint x: 376, endPoint y: 282, distance: 148.9
click at [0, 0] on slot at bounding box center [0, 0] width 0 height 0
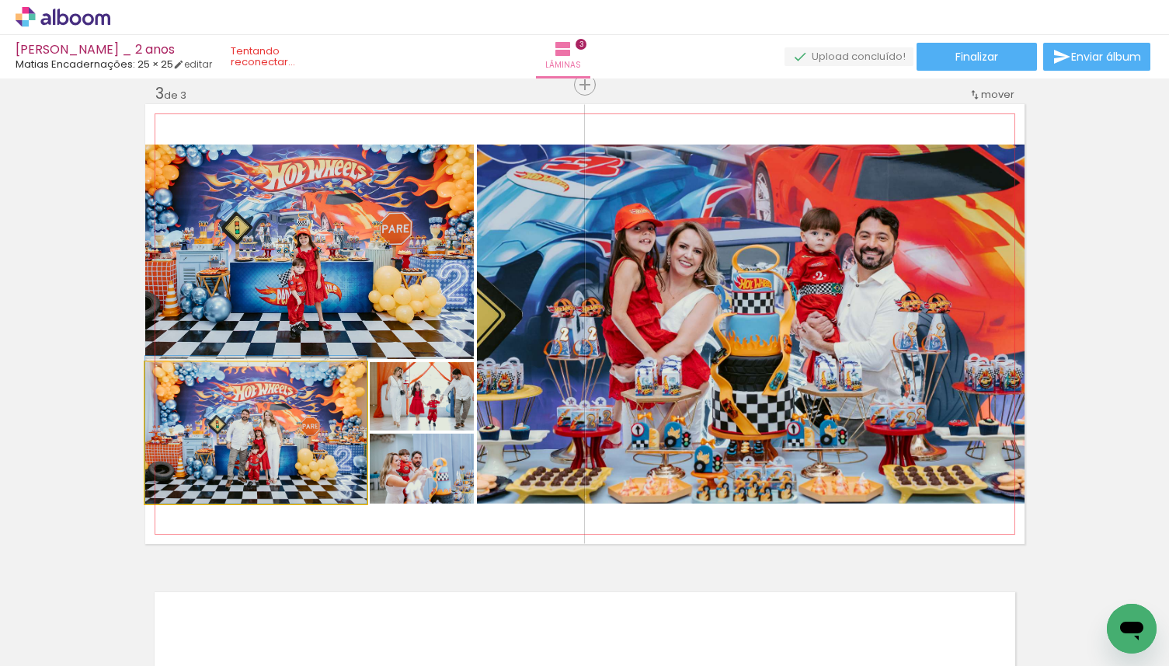
drag, startPoint x: 280, startPoint y: 450, endPoint x: 338, endPoint y: 291, distance: 168.9
click at [0, 0] on slot at bounding box center [0, 0] width 0 height 0
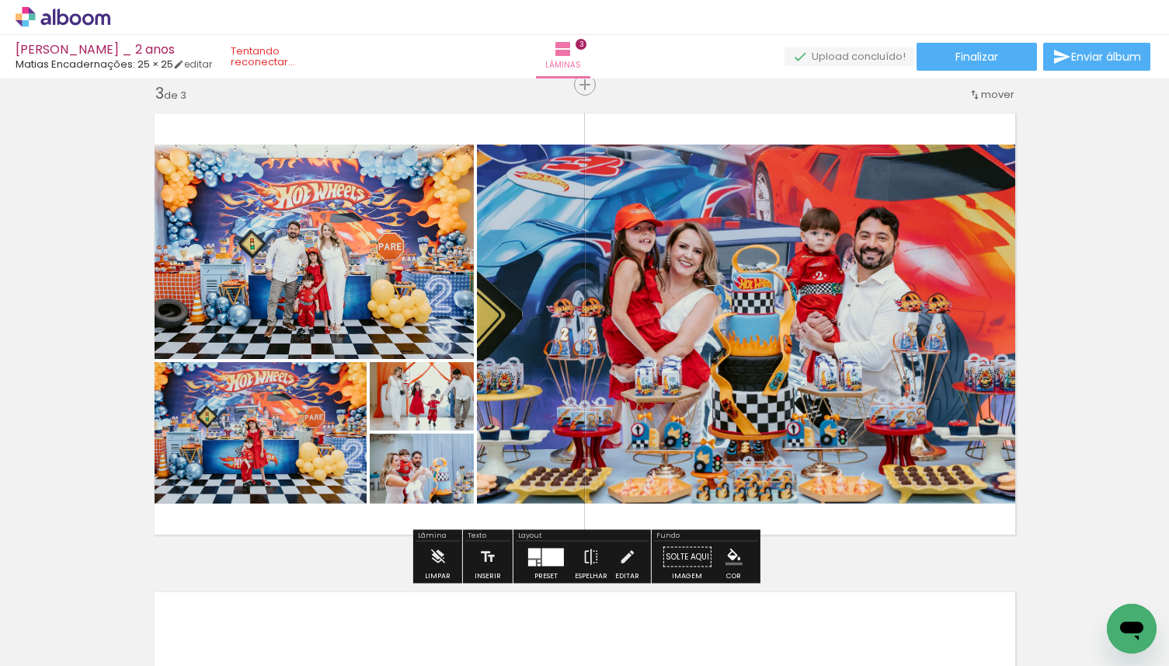
click at [549, 558] on div at bounding box center [553, 557] width 22 height 18
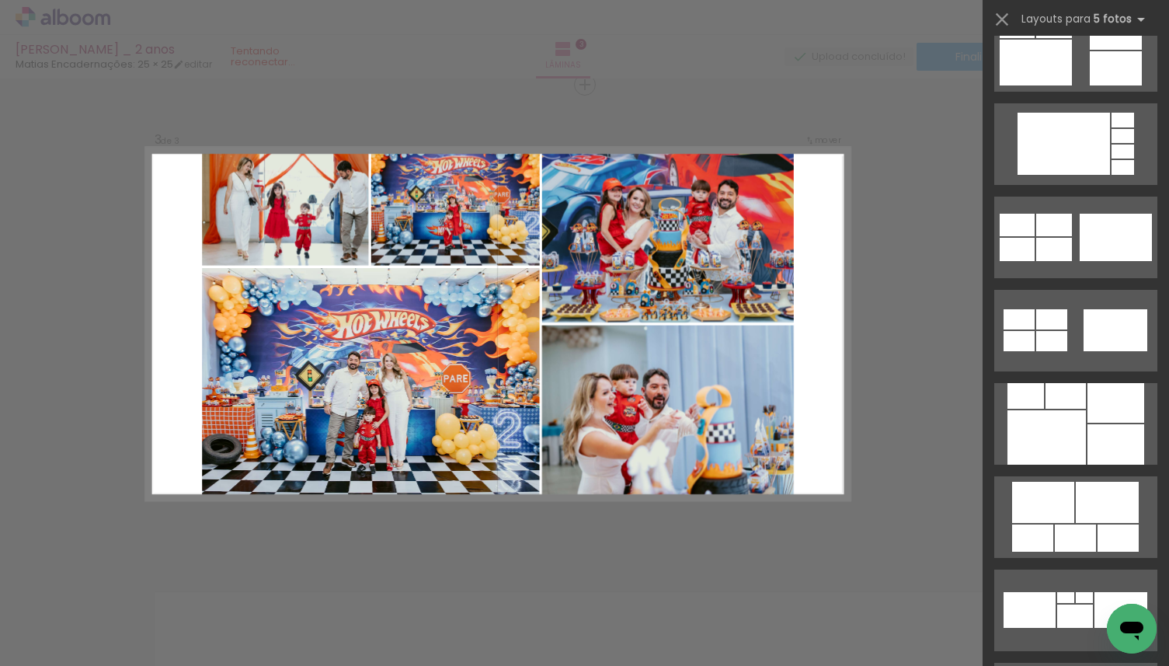
scroll to position [1465, 0]
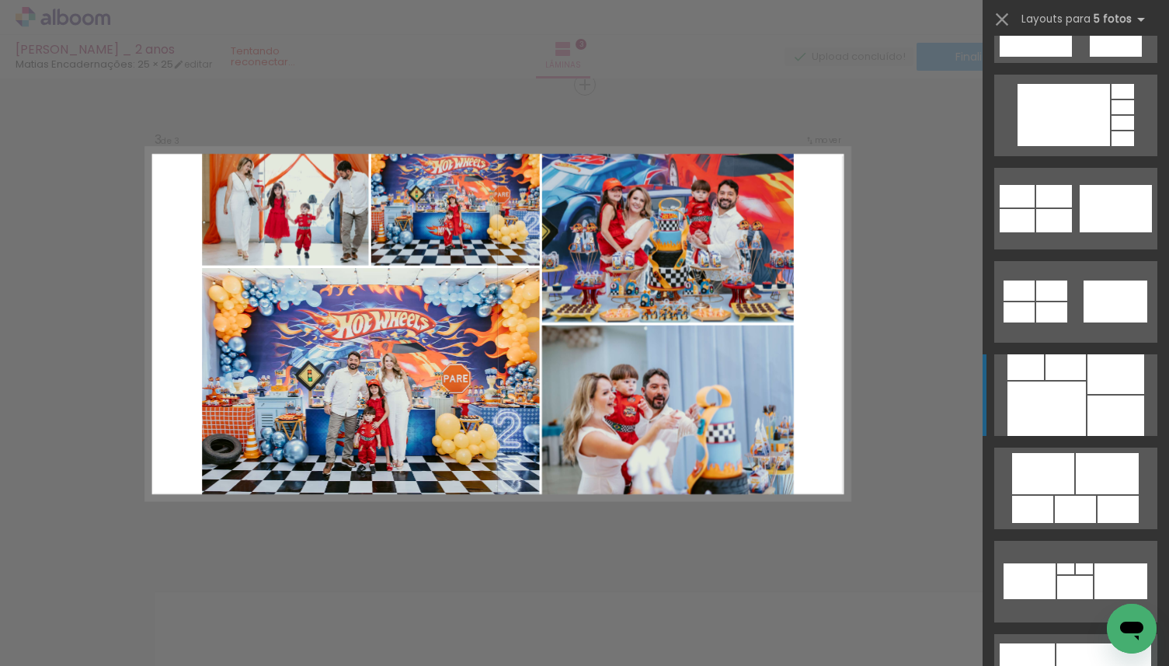
click at [1100, 403] on div at bounding box center [1116, 416] width 57 height 40
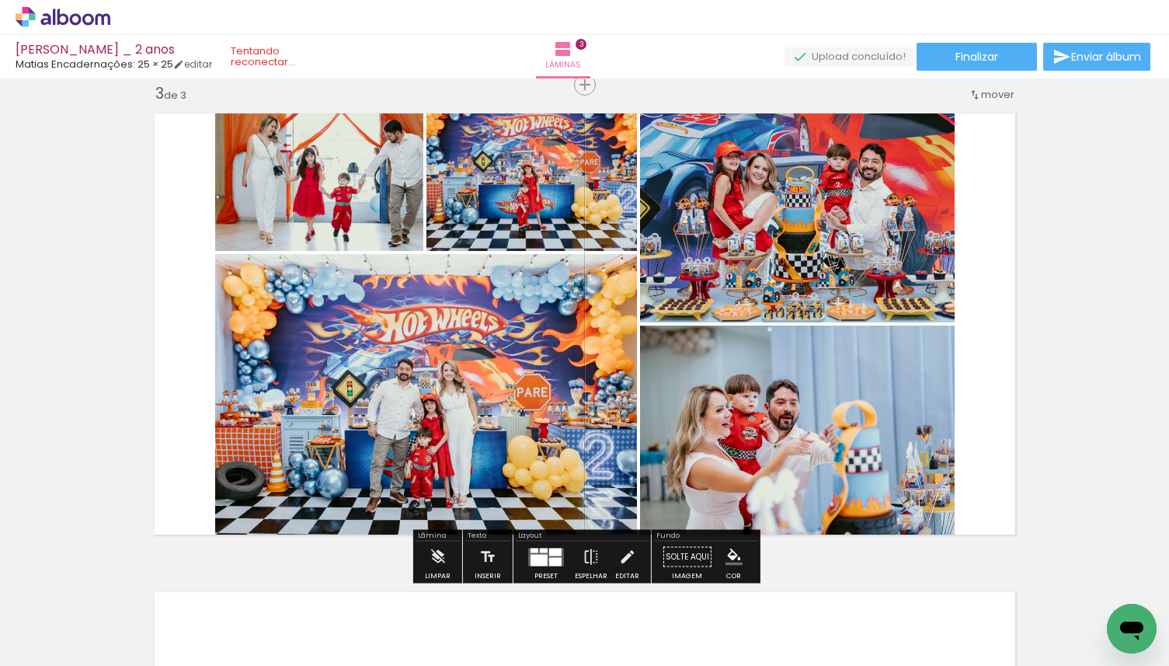
drag, startPoint x: 731, startPoint y: 256, endPoint x: 445, endPoint y: 366, distance: 306.2
click at [0, 0] on slot at bounding box center [0, 0] width 0 height 0
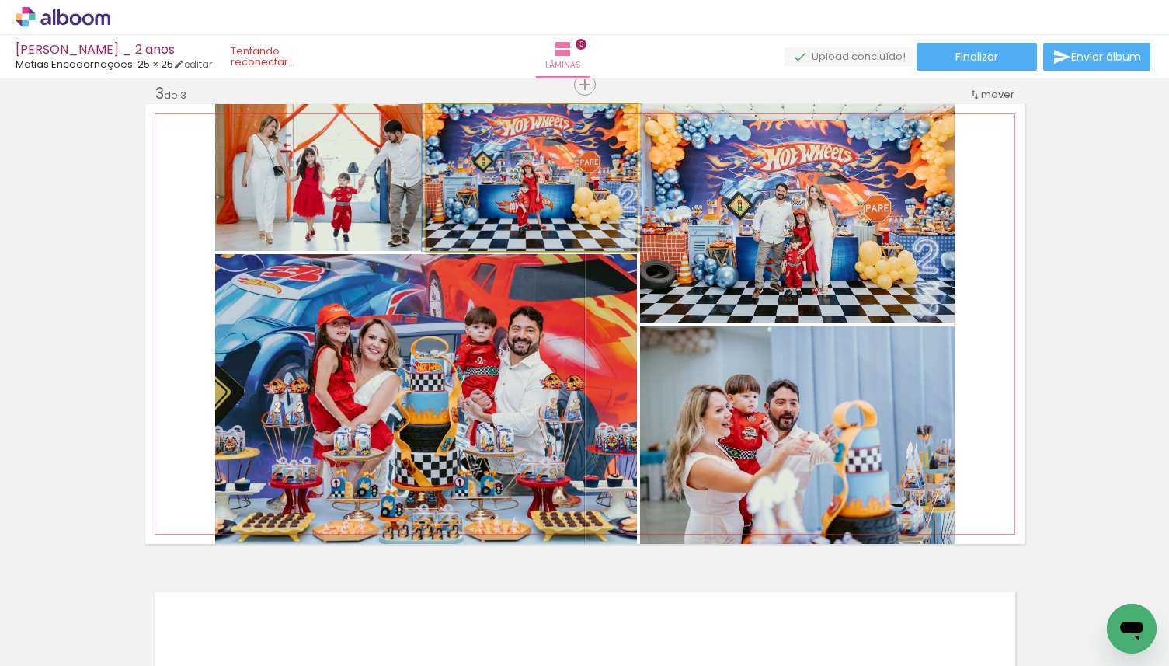
click at [476, 229] on quentale-photo at bounding box center [532, 177] width 211 height 147
drag, startPoint x: 489, startPoint y: 214, endPoint x: 773, endPoint y: 479, distance: 389.2
click at [0, 0] on slot at bounding box center [0, 0] width 0 height 0
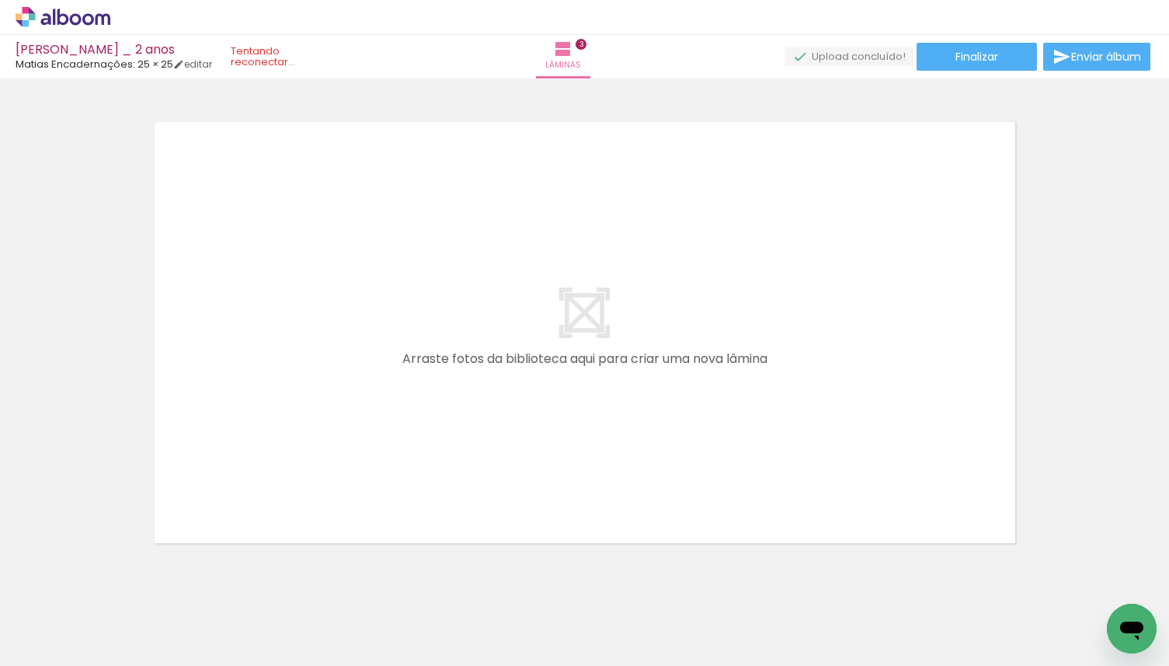
scroll to position [1448, 0]
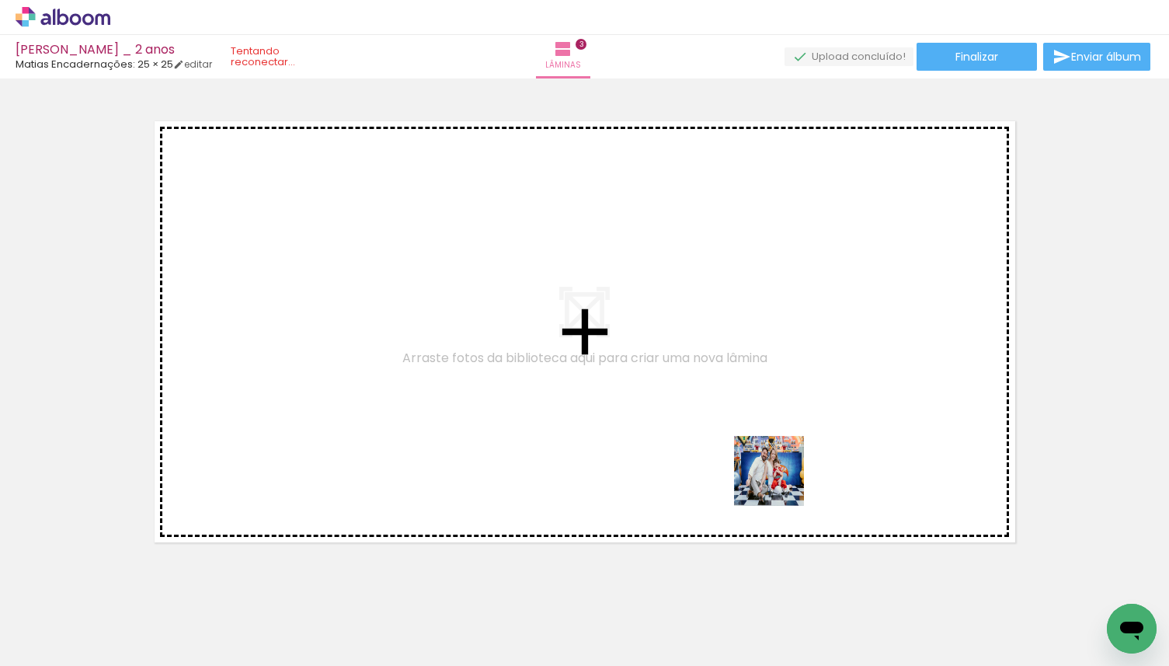
drag, startPoint x: 845, startPoint y: 619, endPoint x: 777, endPoint y: 472, distance: 161.0
click at [777, 472] on quentale-workspace at bounding box center [584, 333] width 1169 height 666
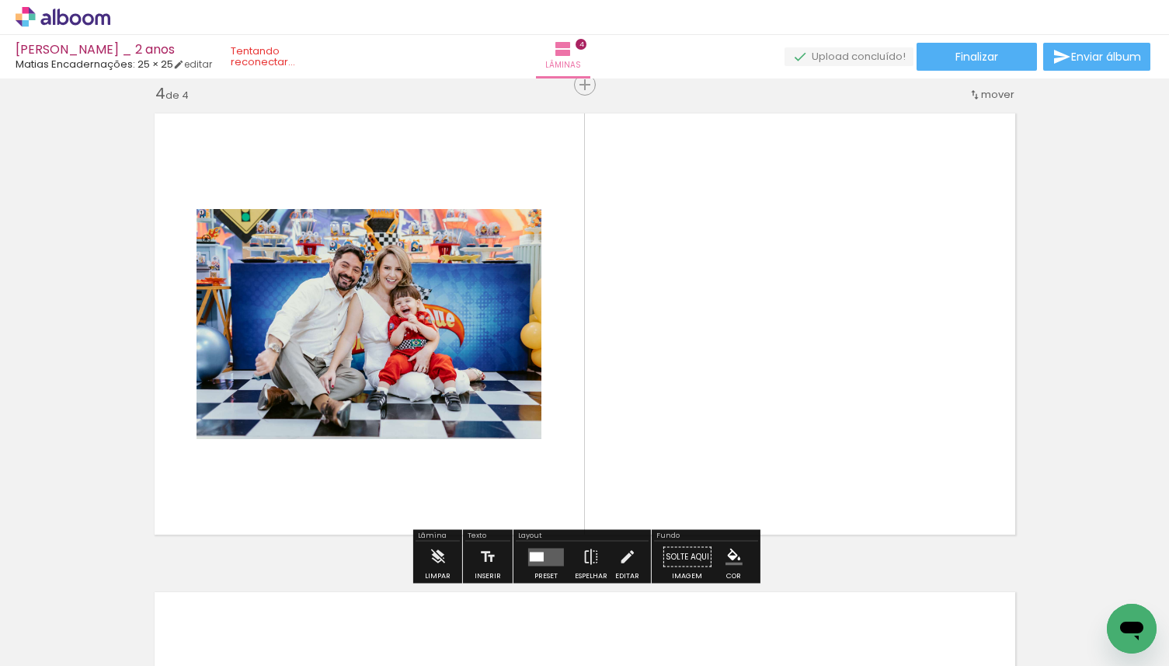
scroll to position [1455, 0]
drag, startPoint x: 941, startPoint y: 605, endPoint x: 836, endPoint y: 423, distance: 209.9
click at [836, 423] on quentale-workspace at bounding box center [584, 333] width 1169 height 666
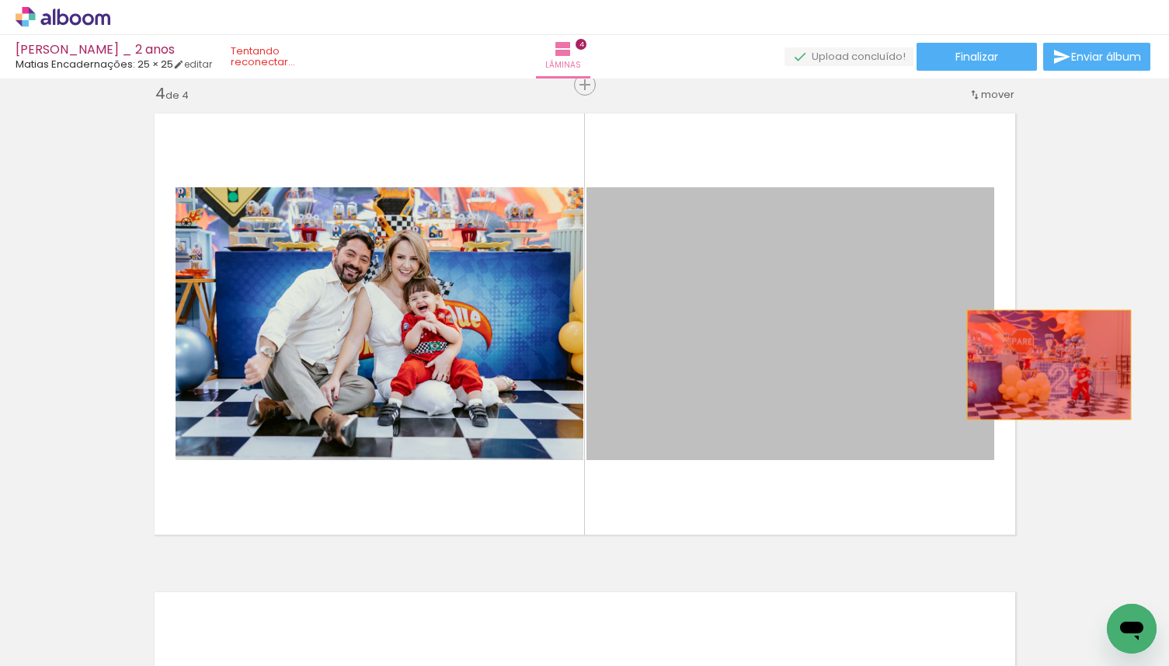
drag, startPoint x: 760, startPoint y: 385, endPoint x: 1082, endPoint y: 356, distance: 323.8
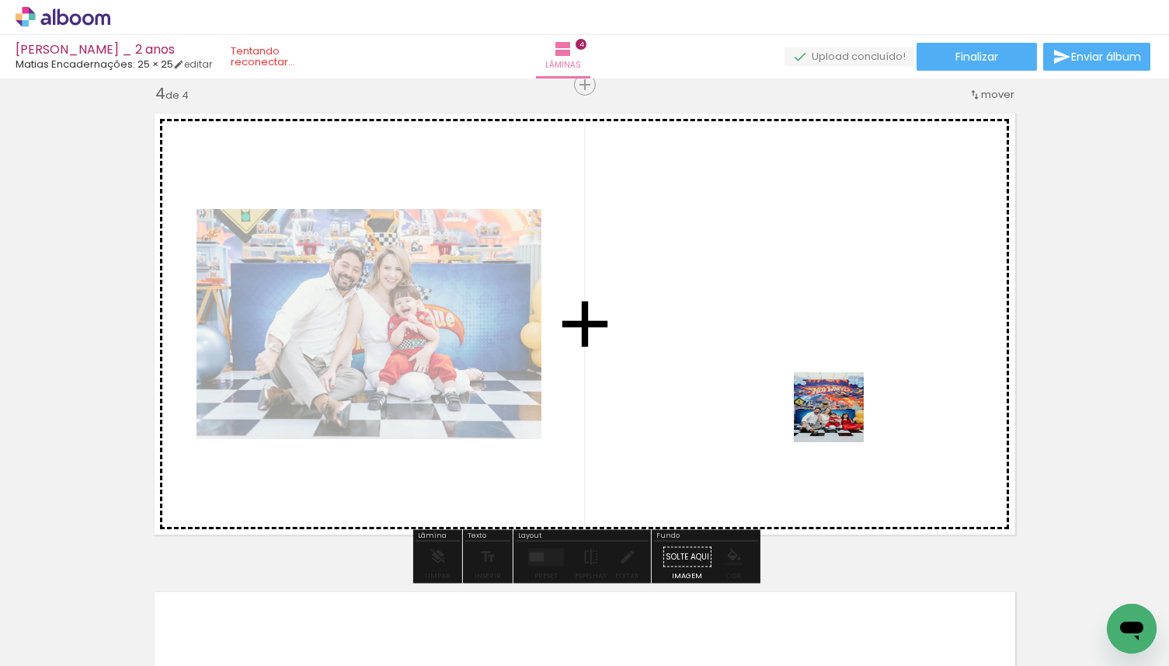
drag, startPoint x: 841, startPoint y: 522, endPoint x: 841, endPoint y: 419, distance: 103.4
click at [841, 419] on quentale-workspace at bounding box center [584, 333] width 1169 height 666
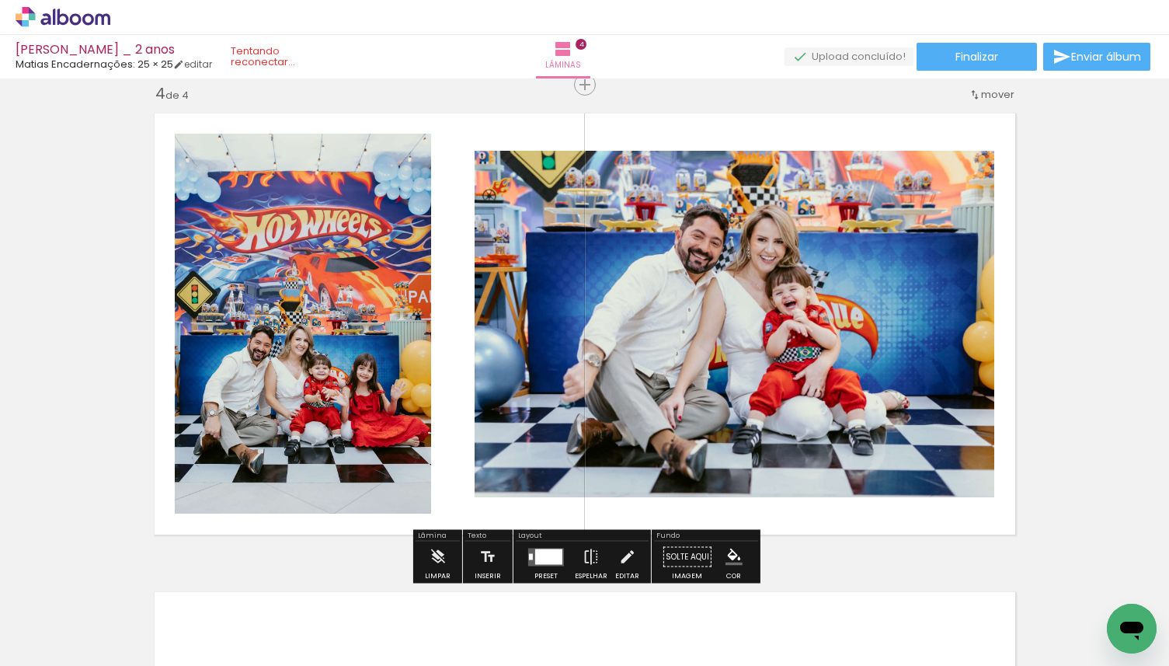
scroll to position [0, 389]
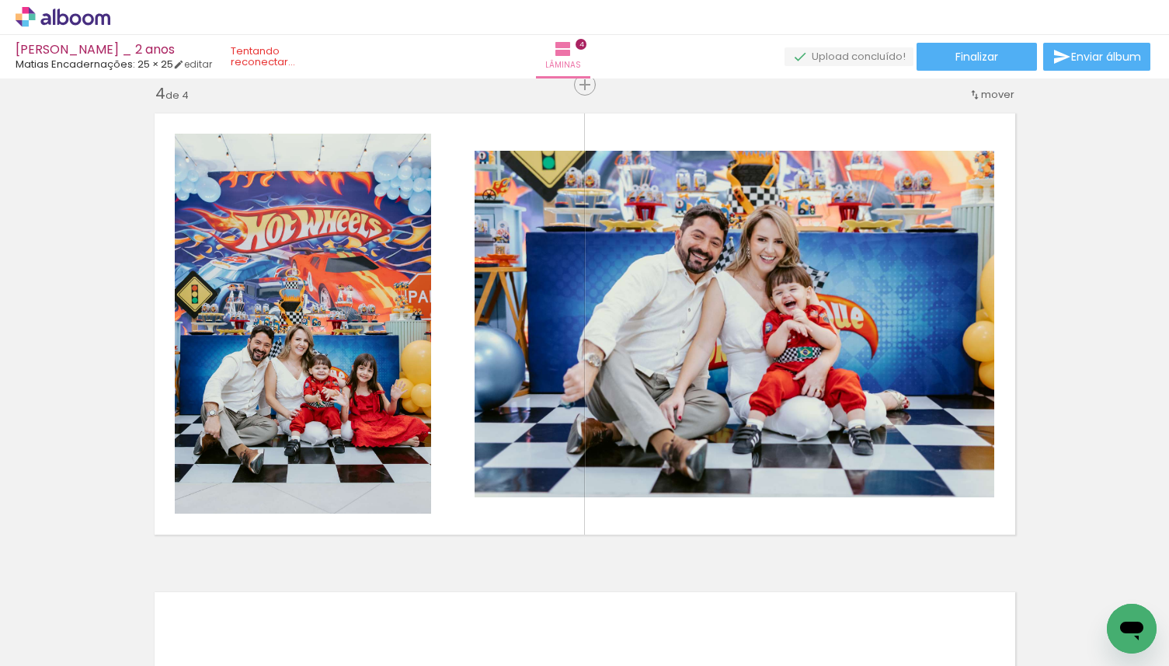
drag, startPoint x: 542, startPoint y: 622, endPoint x: 560, endPoint y: 402, distance: 220.7
click at [560, 402] on quentale-workspace at bounding box center [584, 333] width 1169 height 666
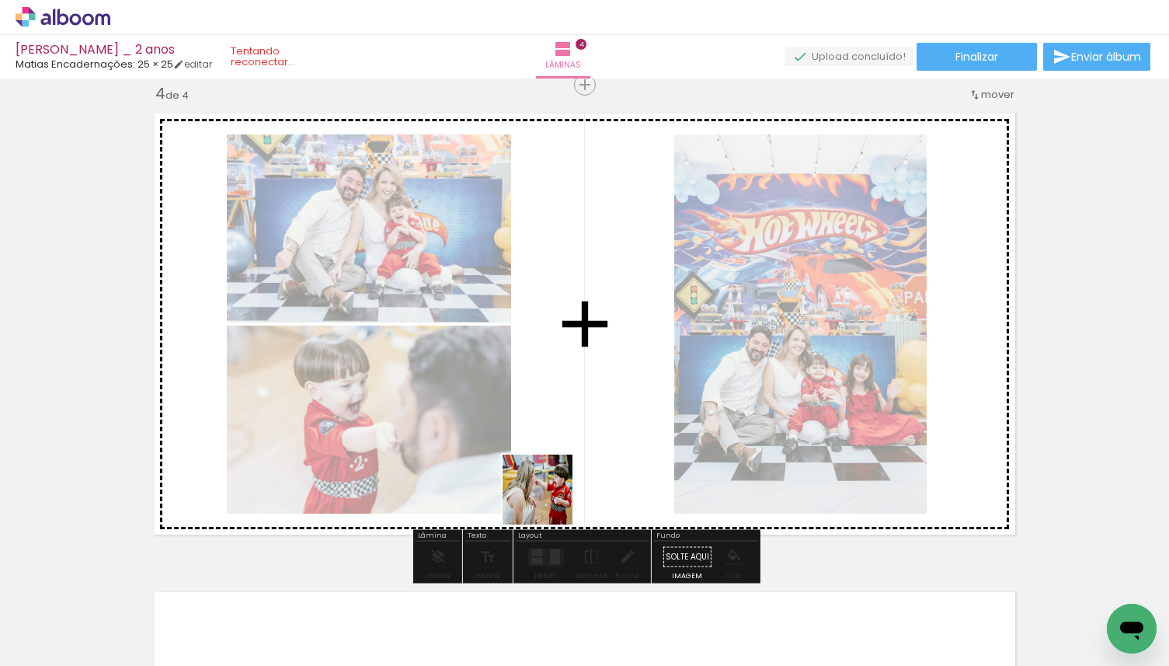
drag, startPoint x: 542, startPoint y: 608, endPoint x: 549, endPoint y: 492, distance: 116.0
click at [549, 494] on quentale-workspace at bounding box center [584, 333] width 1169 height 666
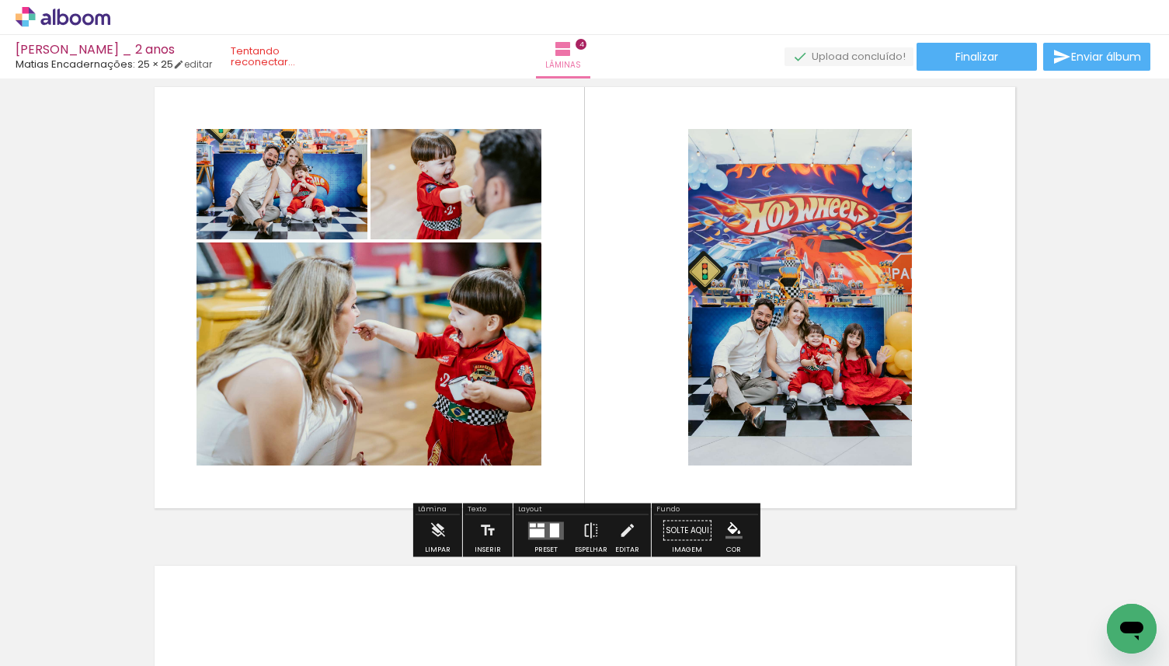
scroll to position [1494, 0]
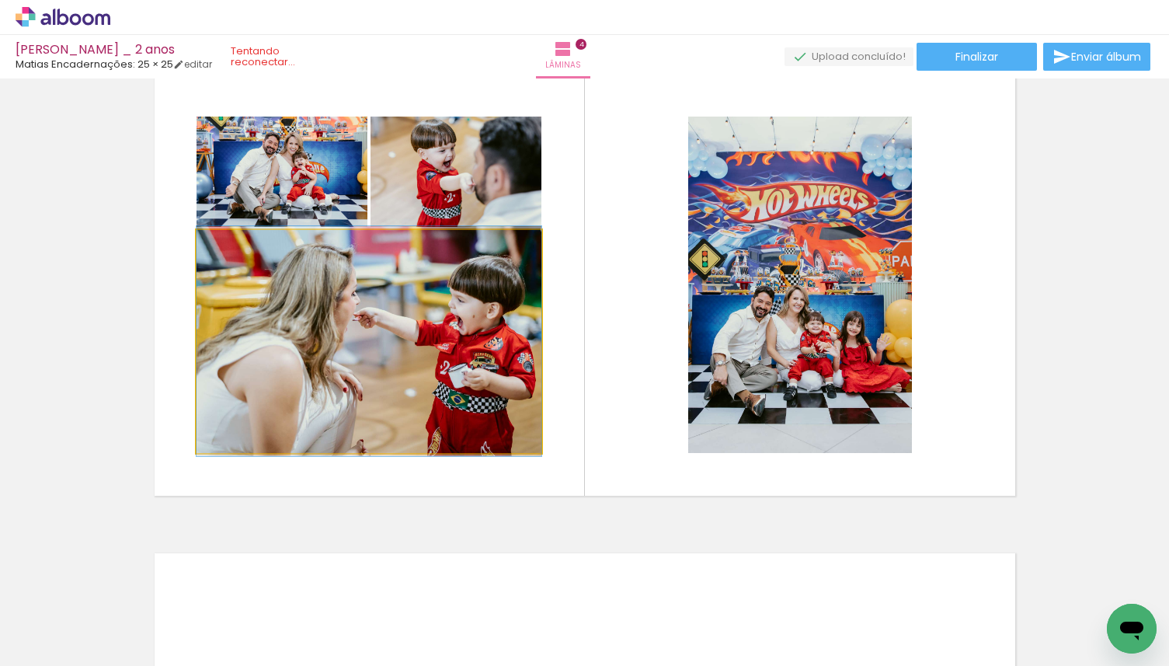
drag, startPoint x: 239, startPoint y: 319, endPoint x: 103, endPoint y: 319, distance: 136.8
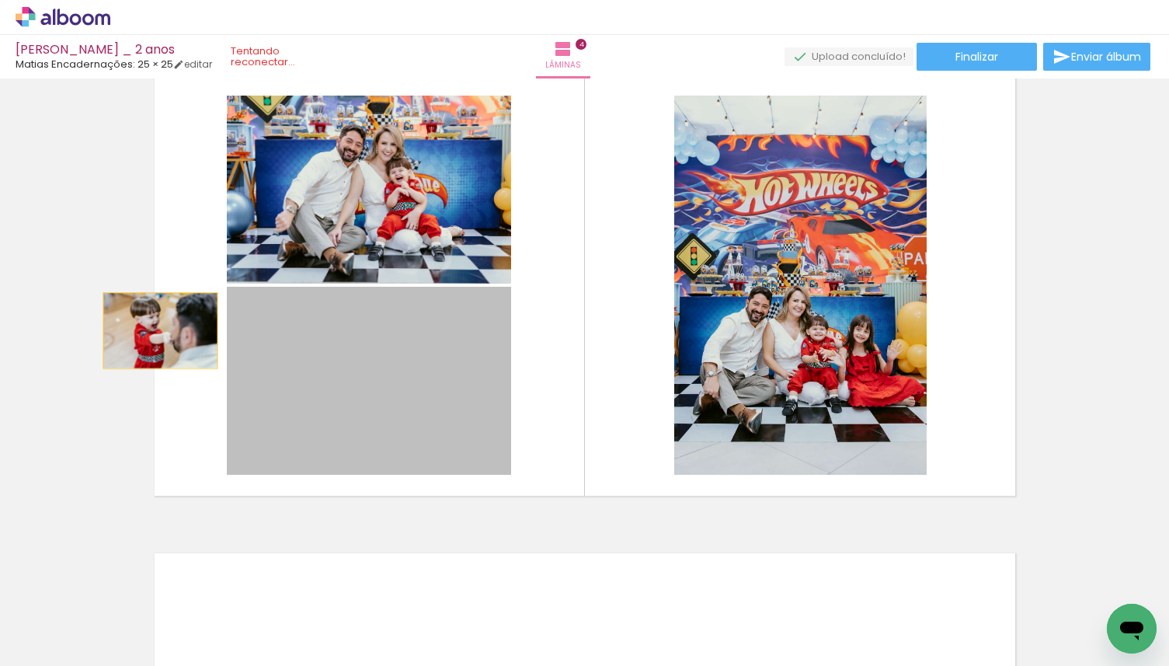
drag, startPoint x: 343, startPoint y: 329, endPoint x: 154, endPoint y: 329, distance: 188.8
click at [154, 329] on quentale-layouter at bounding box center [585, 285] width 880 height 440
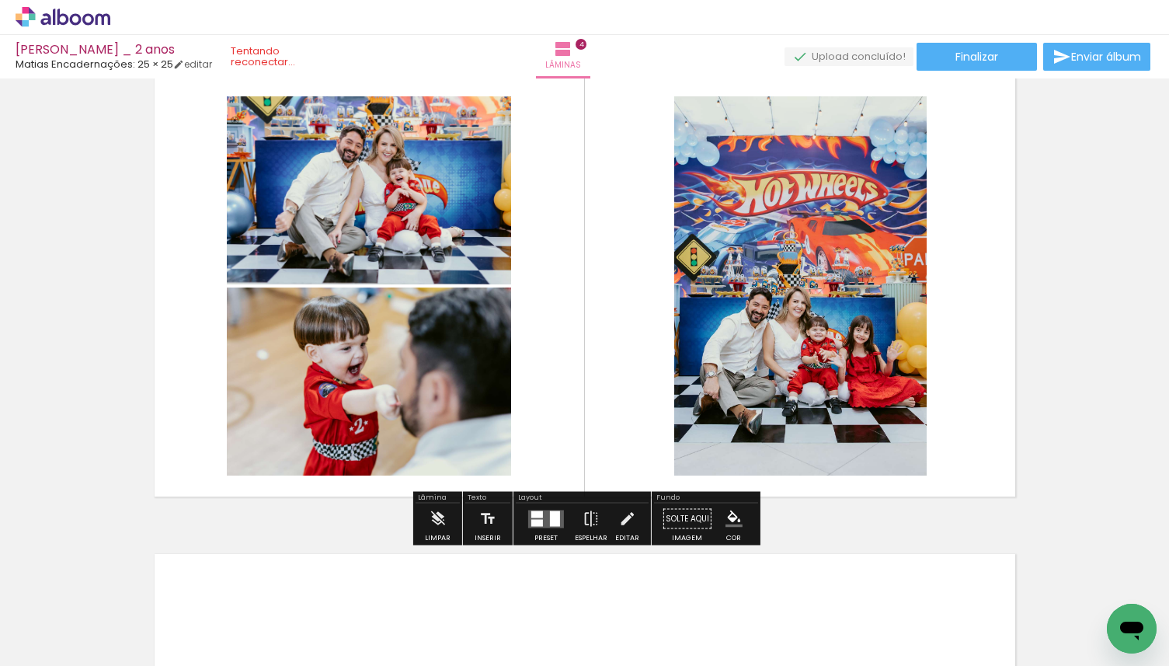
scroll to position [1490, 0]
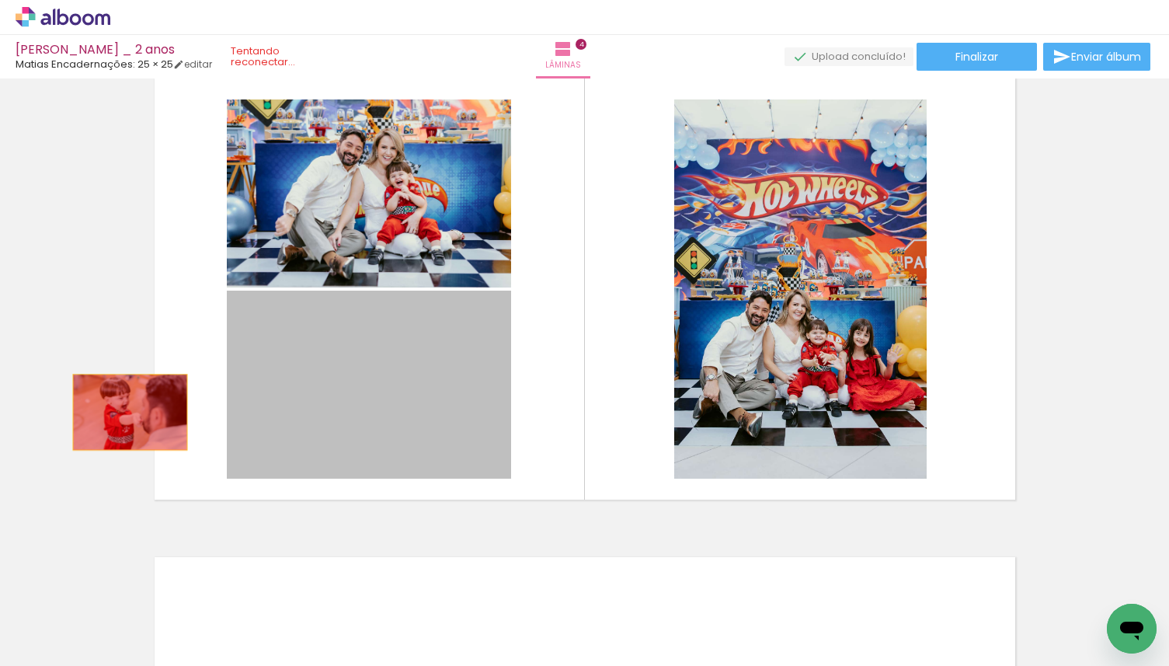
drag, startPoint x: 445, startPoint y: 425, endPoint x: 89, endPoint y: 408, distance: 357.1
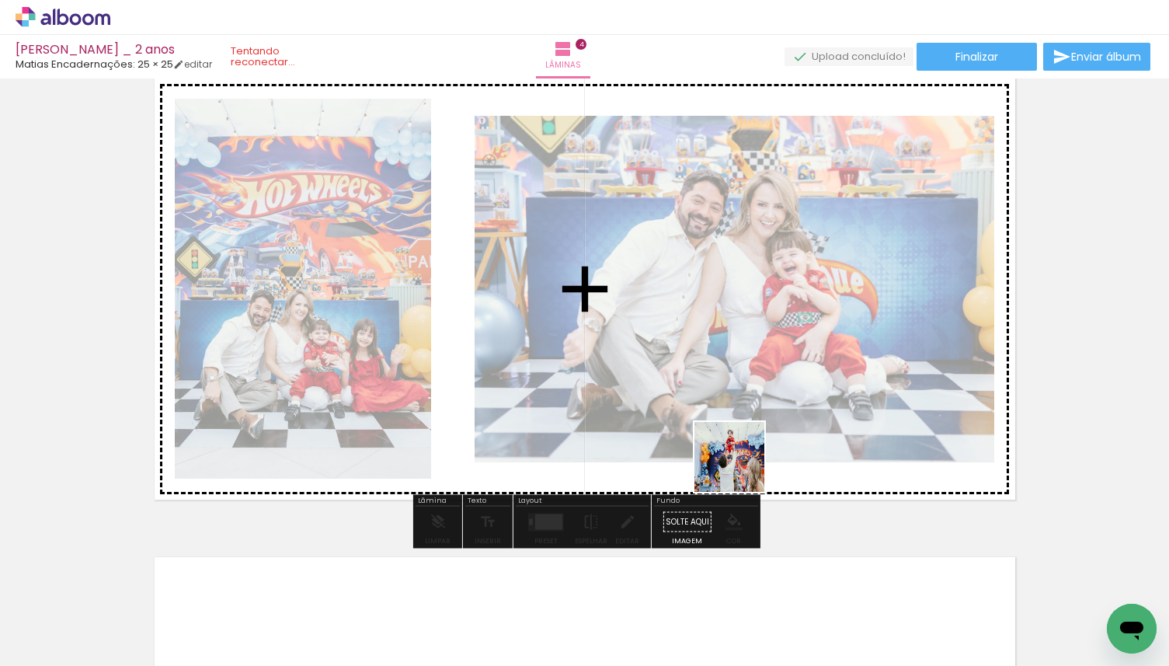
drag, startPoint x: 731, startPoint y: 625, endPoint x: 741, endPoint y: 465, distance: 159.6
click at [741, 465] on quentale-workspace at bounding box center [584, 333] width 1169 height 666
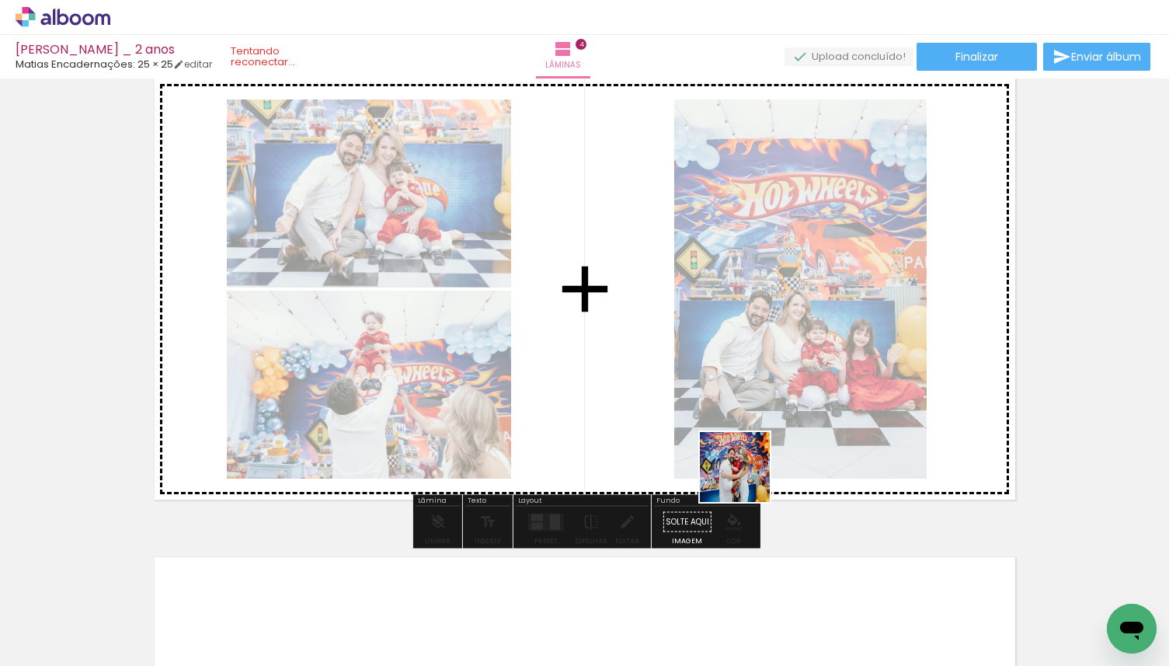
drag, startPoint x: 741, startPoint y: 599, endPoint x: 747, endPoint y: 434, distance: 165.6
click at [747, 434] on quentale-workspace at bounding box center [584, 333] width 1169 height 666
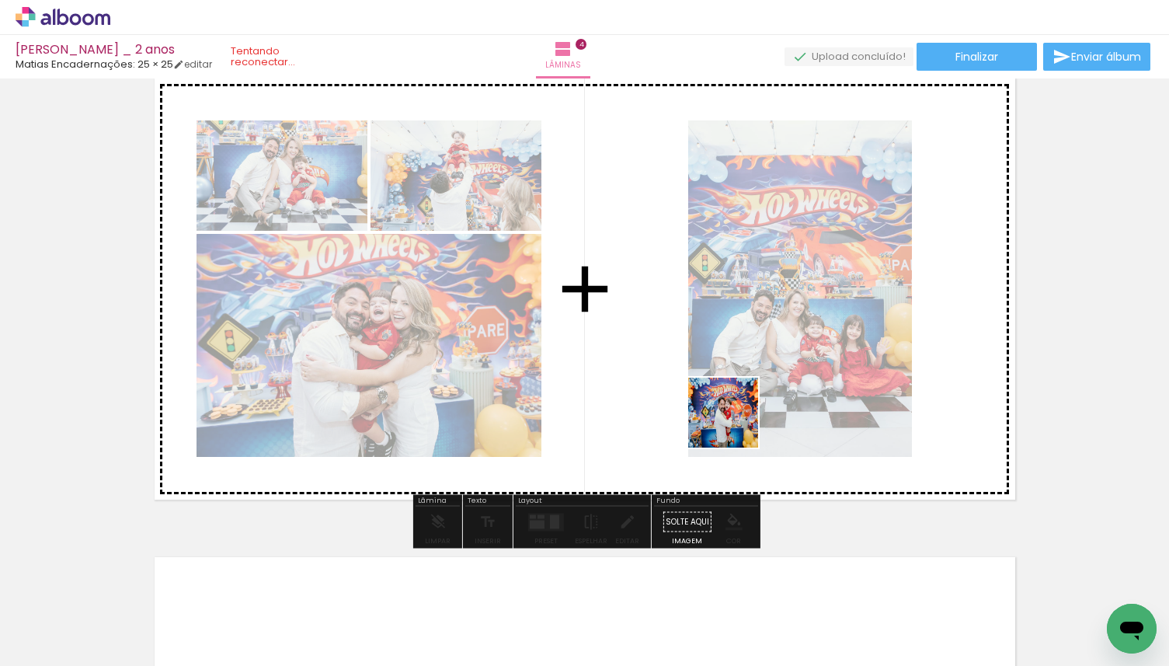
drag, startPoint x: 735, startPoint y: 544, endPoint x: 735, endPoint y: 403, distance: 140.6
click at [735, 403] on quentale-workspace at bounding box center [584, 333] width 1169 height 666
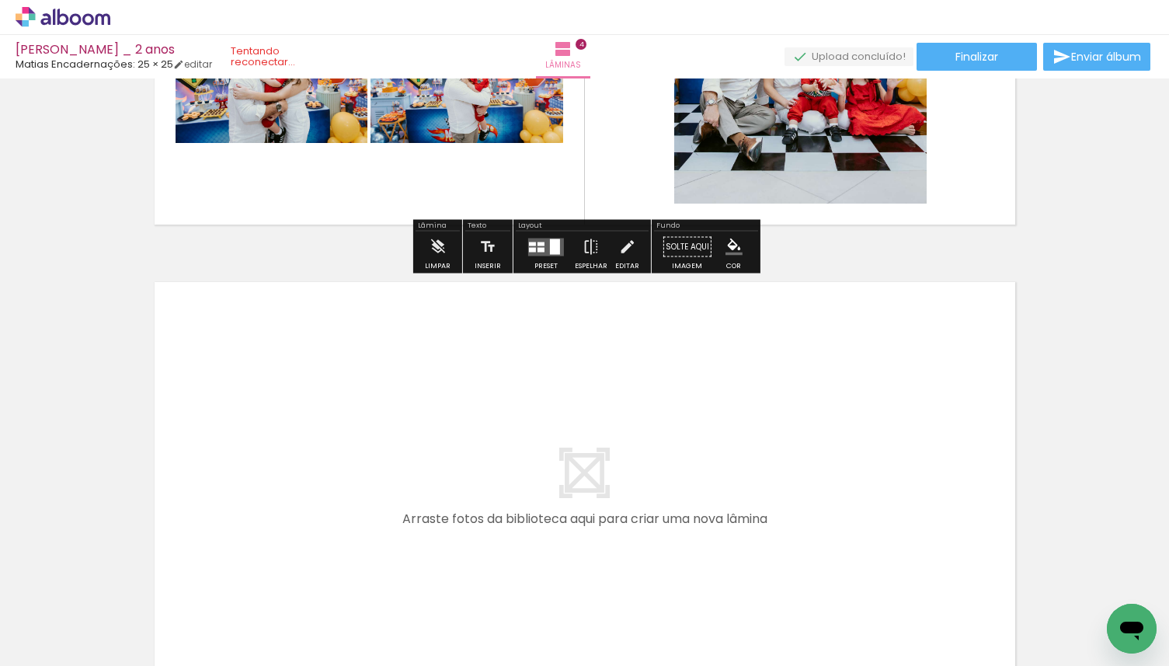
scroll to position [1774, 0]
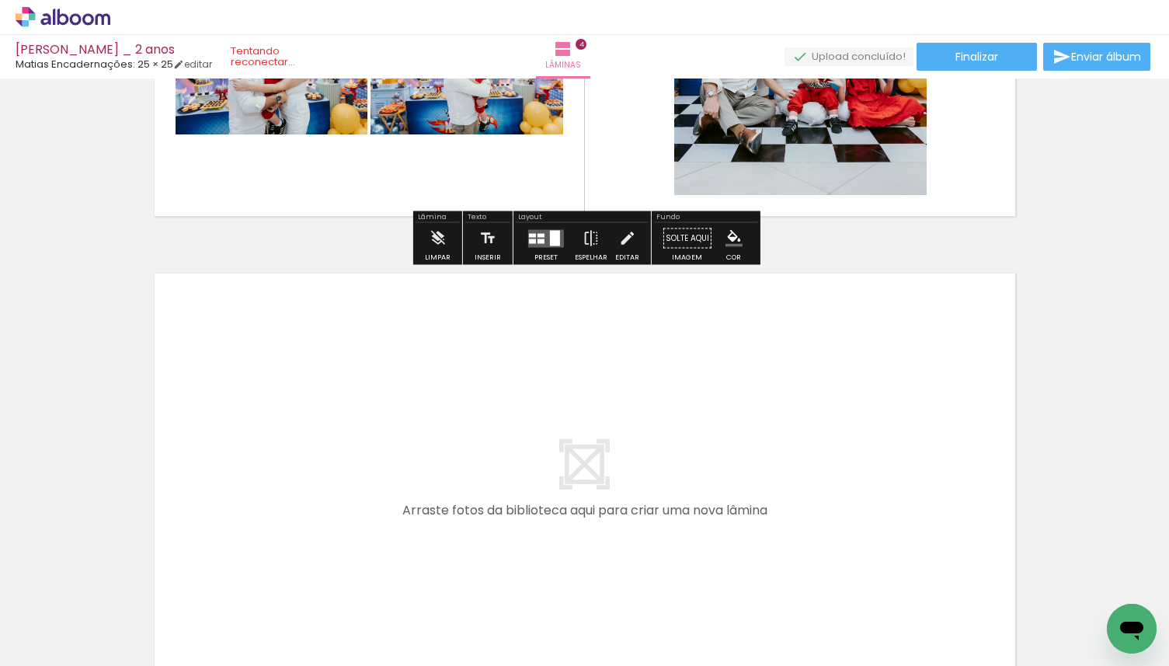
drag, startPoint x: 733, startPoint y: 626, endPoint x: 733, endPoint y: 490, distance: 136.8
click at [733, 490] on quentale-workspace at bounding box center [584, 333] width 1169 height 666
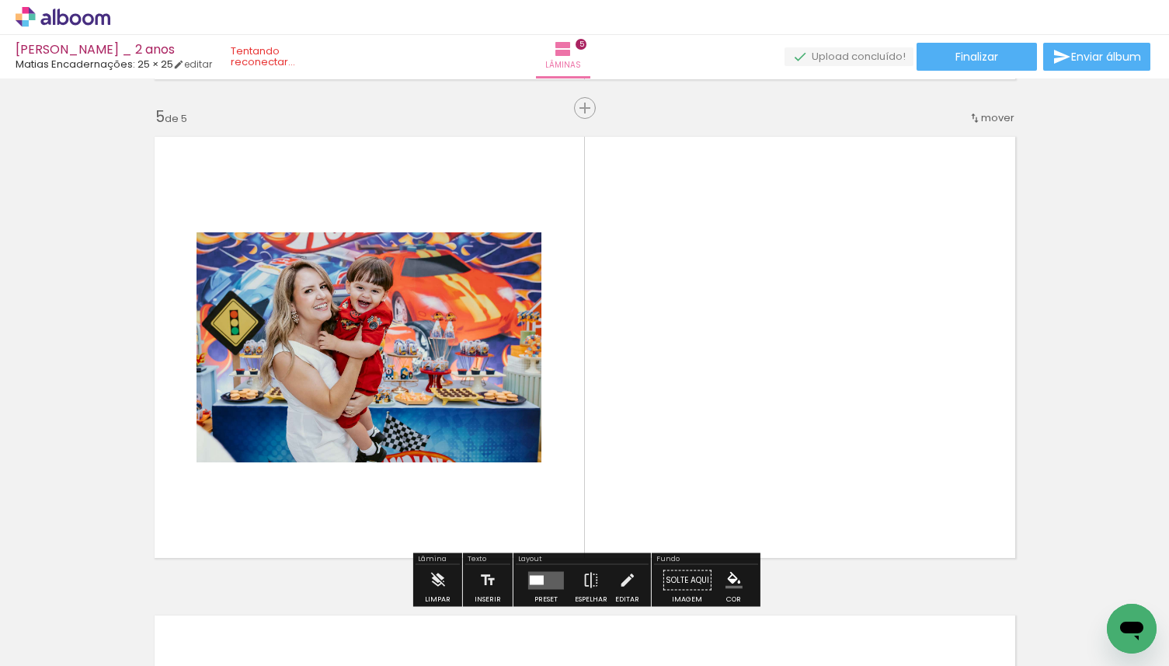
scroll to position [1934, 0]
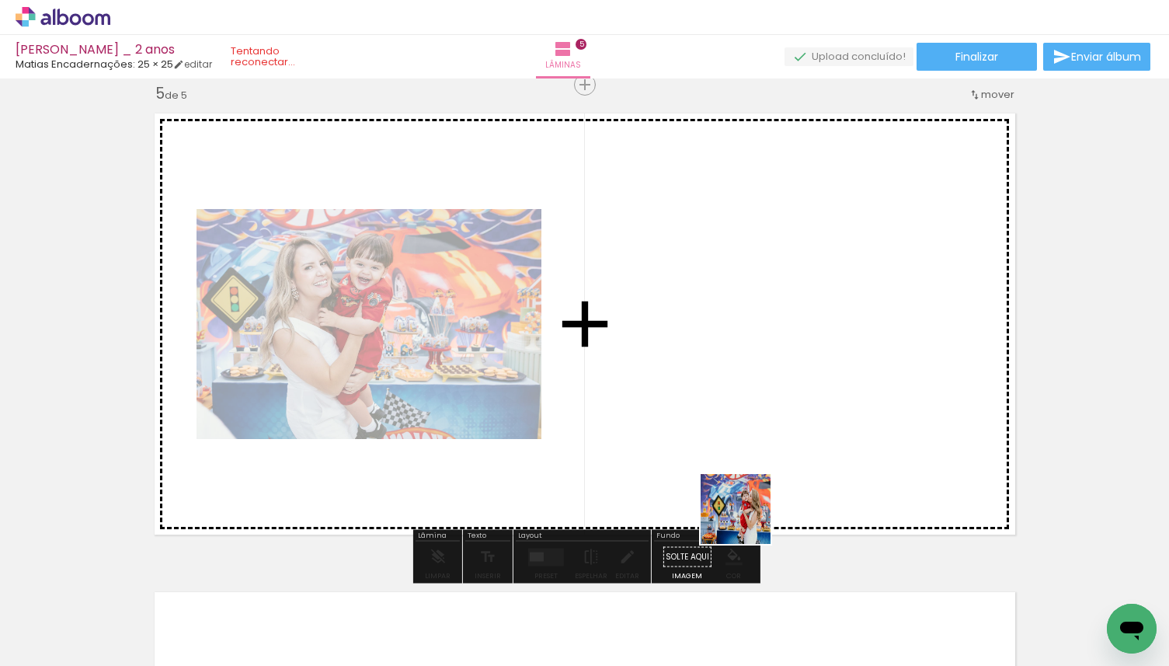
drag, startPoint x: 748, startPoint y: 618, endPoint x: 748, endPoint y: 492, distance: 125.9
click at [748, 492] on quentale-workspace at bounding box center [584, 333] width 1169 height 666
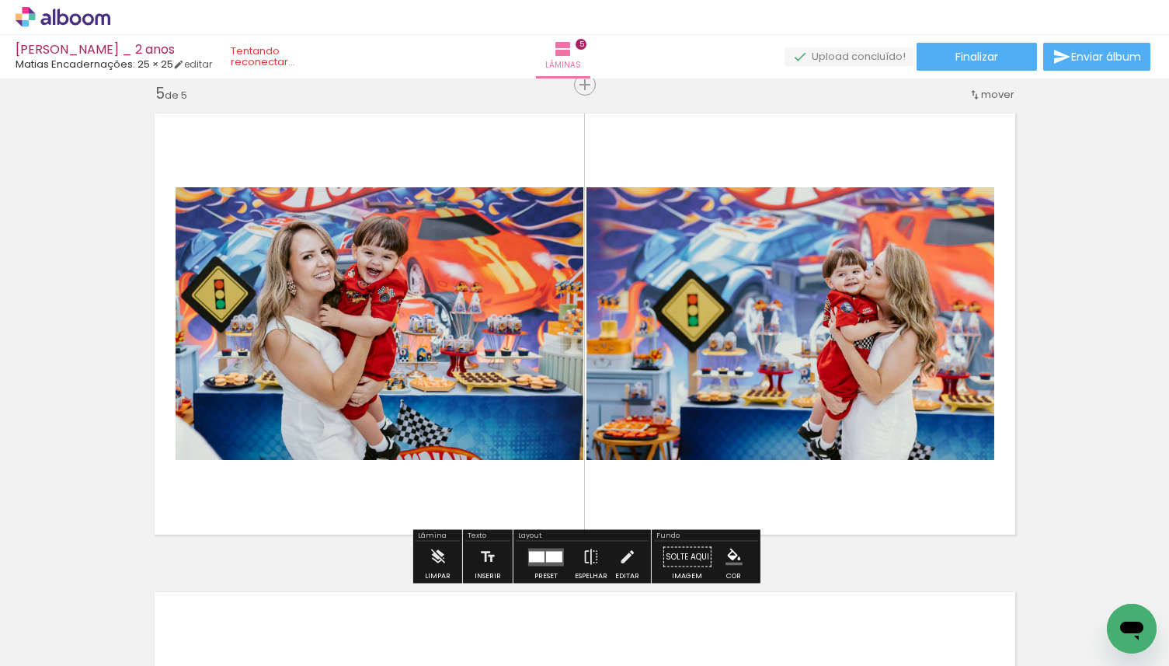
drag, startPoint x: 581, startPoint y: 624, endPoint x: 596, endPoint y: 502, distance: 122.9
click at [596, 502] on quentale-workspace at bounding box center [584, 333] width 1169 height 666
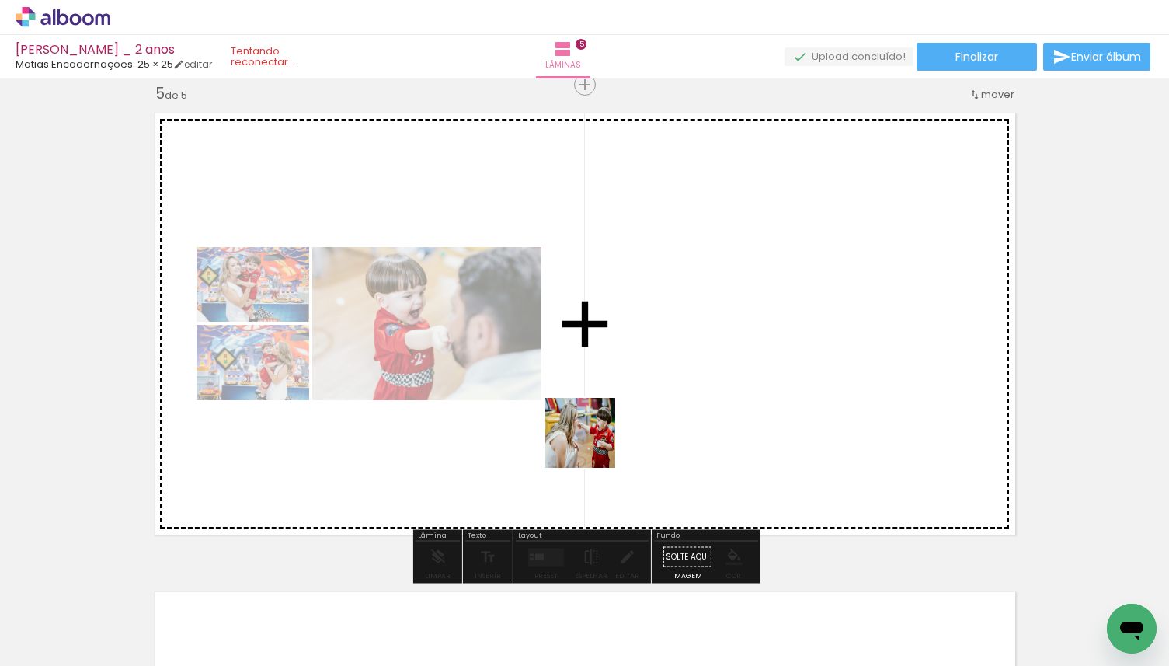
drag, startPoint x: 585, startPoint y: 574, endPoint x: 592, endPoint y: 444, distance: 130.0
click at [592, 444] on quentale-workspace at bounding box center [584, 333] width 1169 height 666
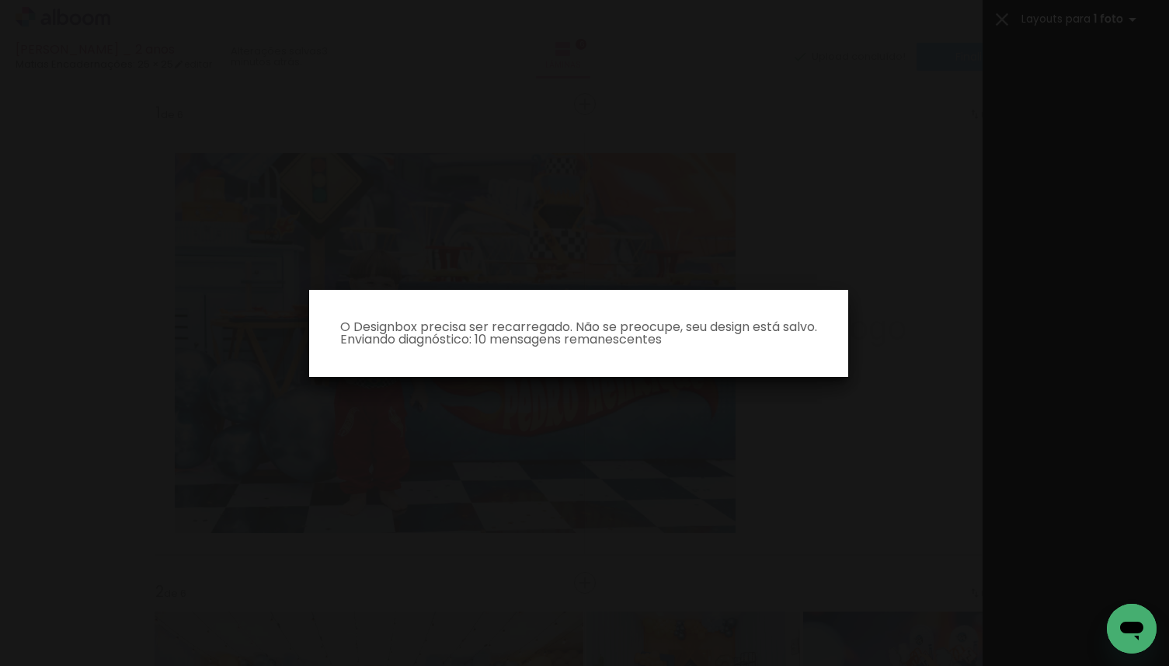
scroll to position [0, 389]
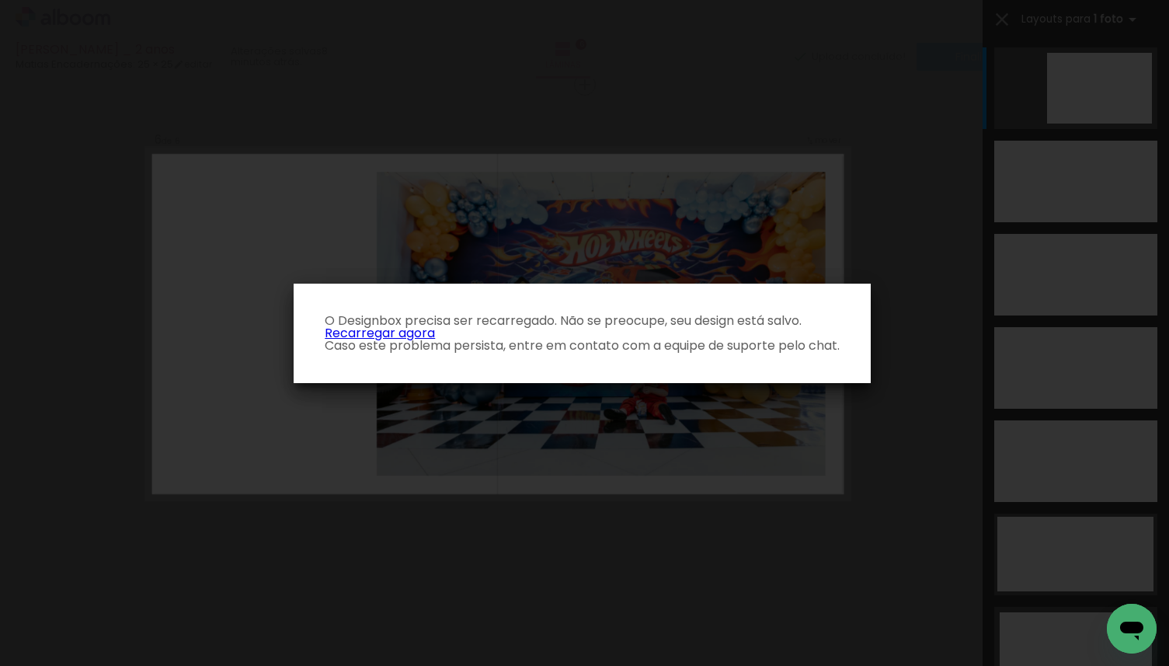
click at [430, 333] on link "Recarregar agora" at bounding box center [380, 333] width 110 height 18
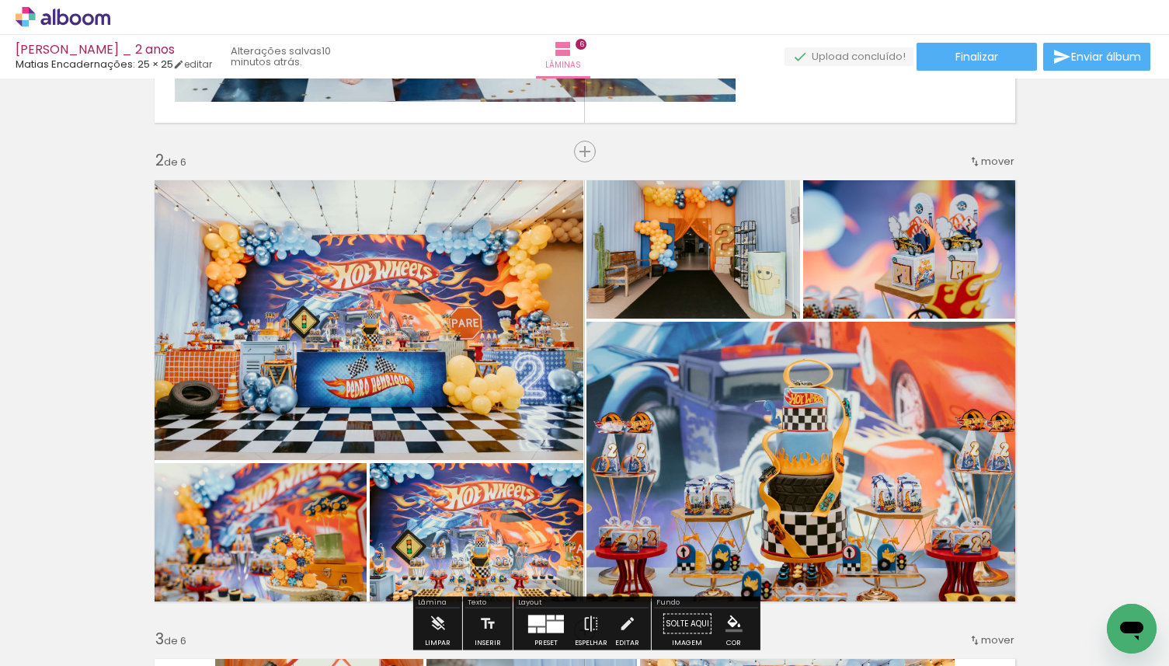
scroll to position [501, 0]
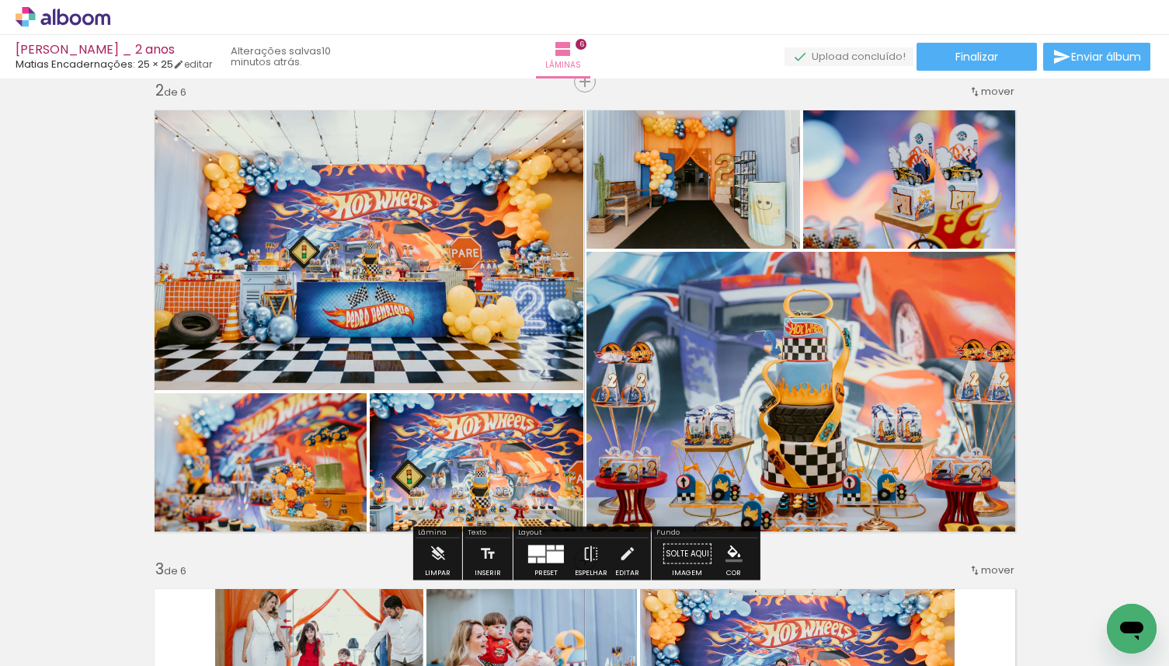
click at [34, 618] on input "Todas as fotos" at bounding box center [43, 618] width 59 height 13
click at [0, 0] on slot "Não utilizadas" at bounding box center [0, 0] width 0 height 0
type input "Não utilizadas"
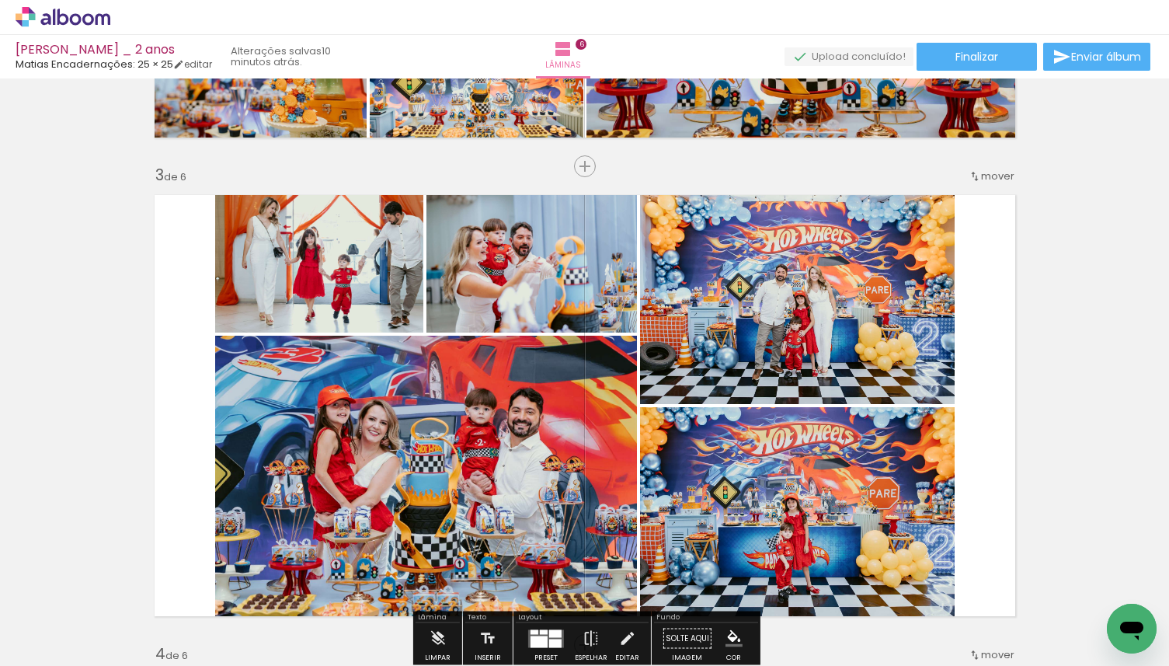
scroll to position [903, 0]
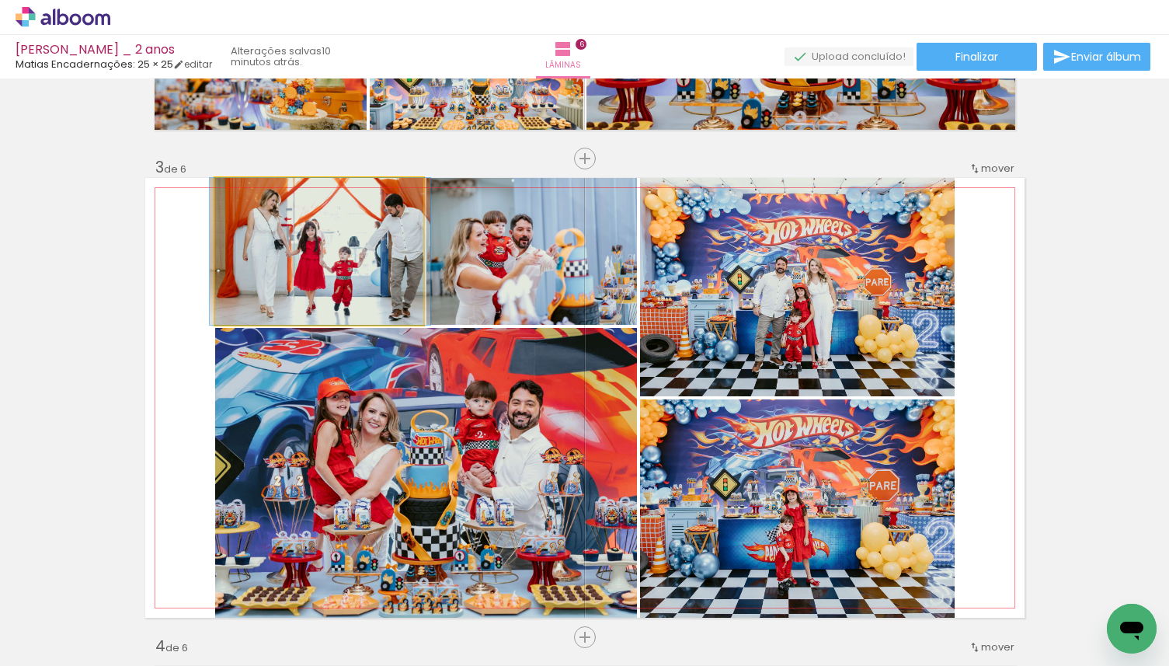
drag, startPoint x: 269, startPoint y: 279, endPoint x: 270, endPoint y: 291, distance: 11.7
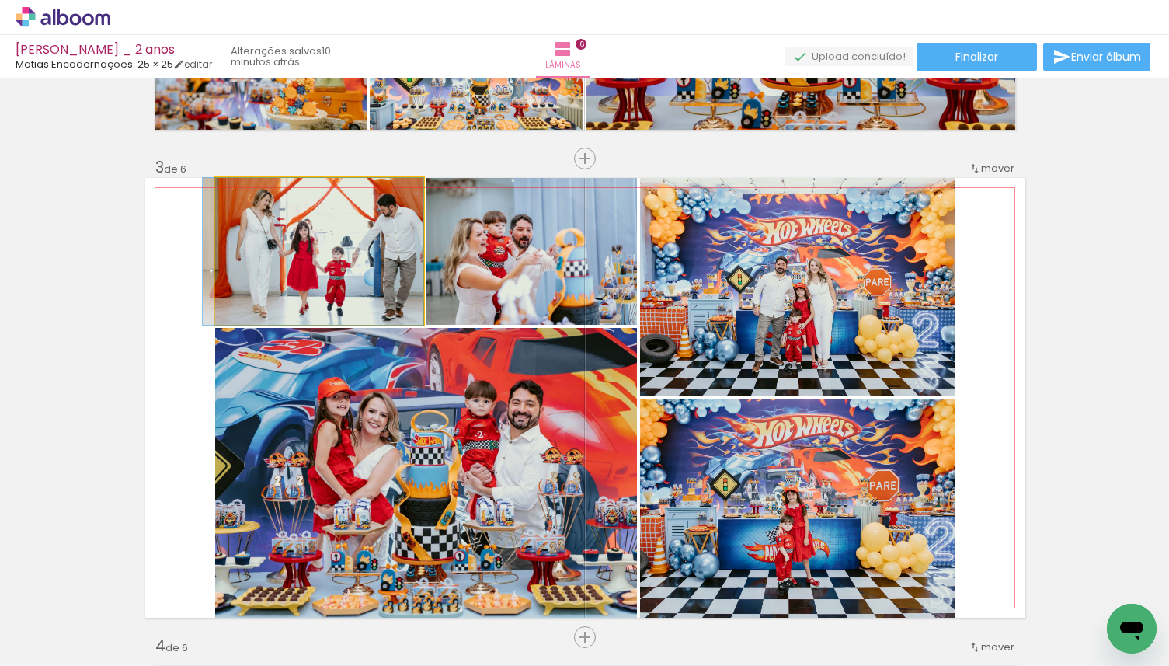
drag, startPoint x: 270, startPoint y: 291, endPoint x: 260, endPoint y: 293, distance: 10.4
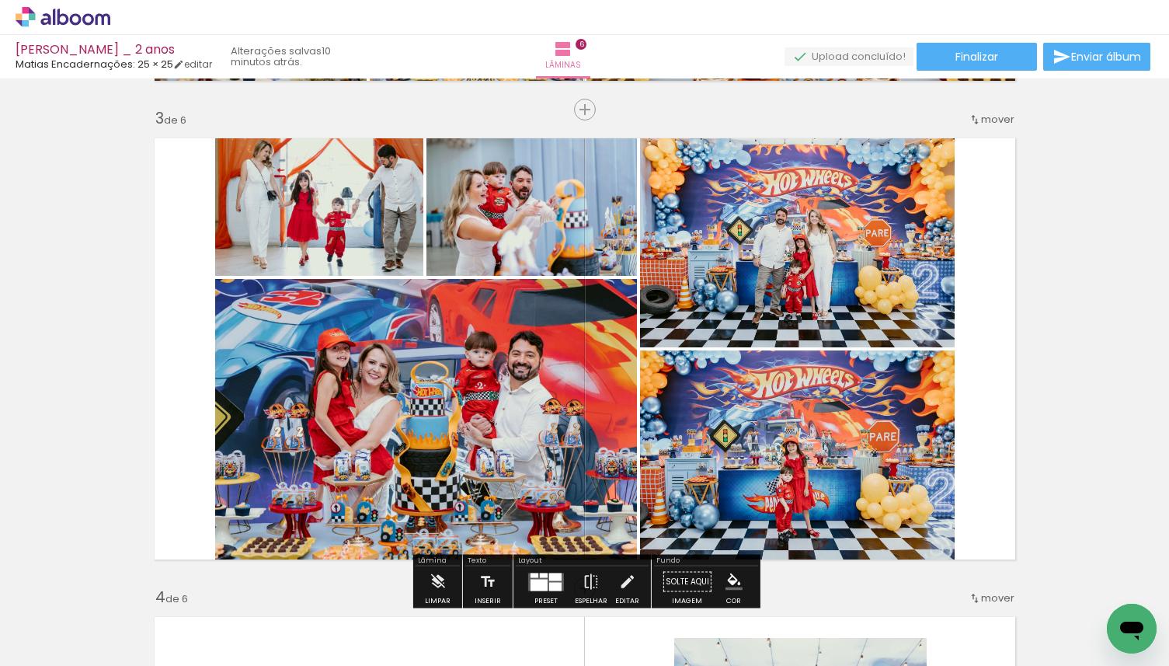
scroll to position [951, 0]
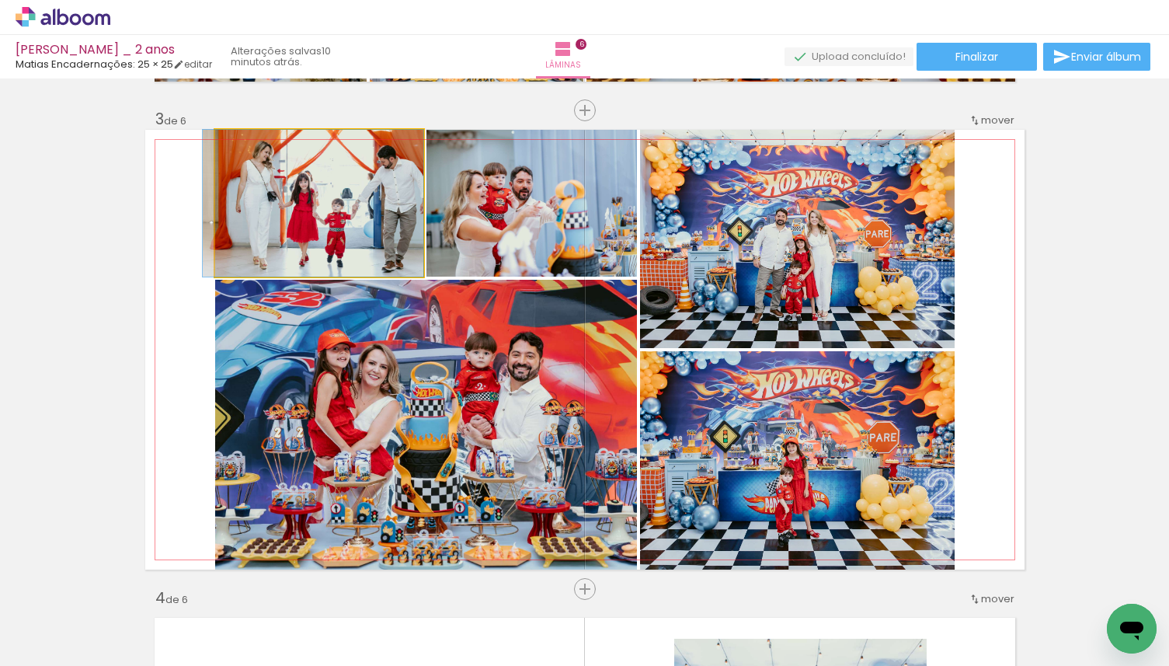
click at [384, 257] on quentale-photo at bounding box center [319, 203] width 208 height 147
drag, startPoint x: 375, startPoint y: 240, endPoint x: 364, endPoint y: 248, distance: 13.4
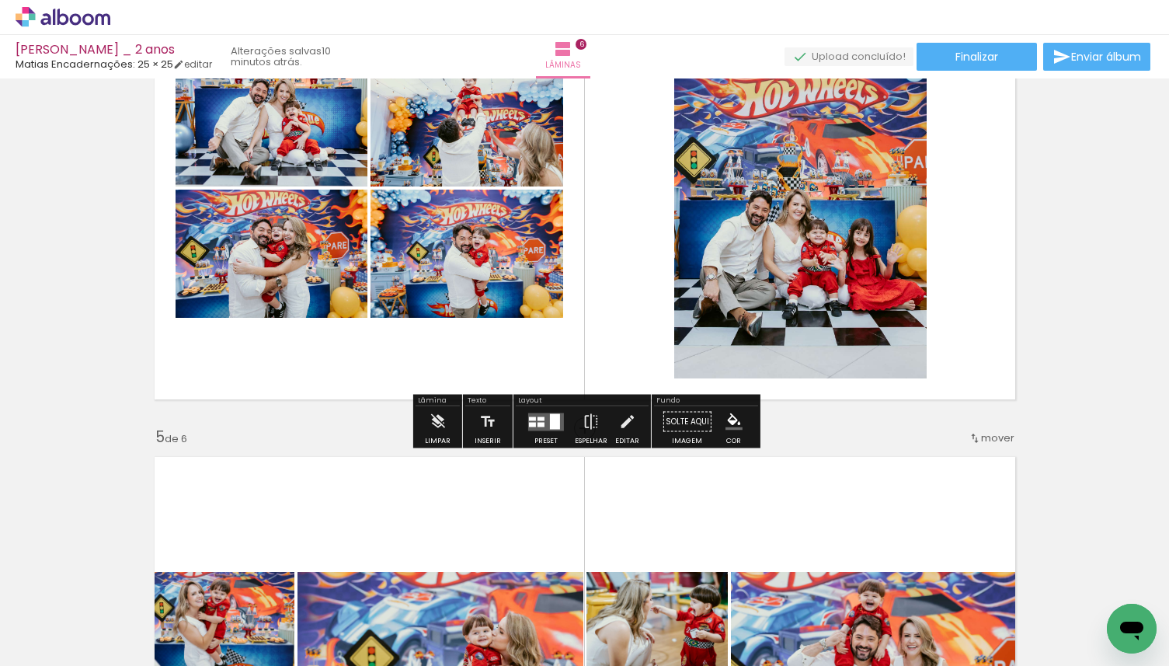
scroll to position [1564, 0]
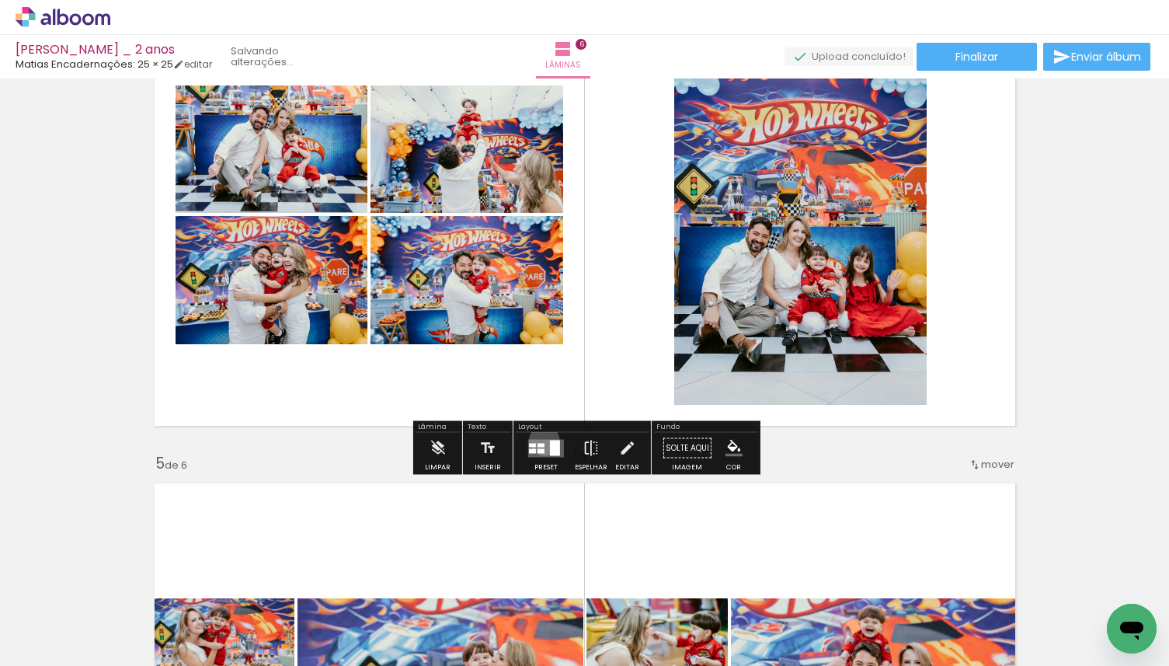
click at [541, 440] on quentale-layouter at bounding box center [546, 448] width 36 height 18
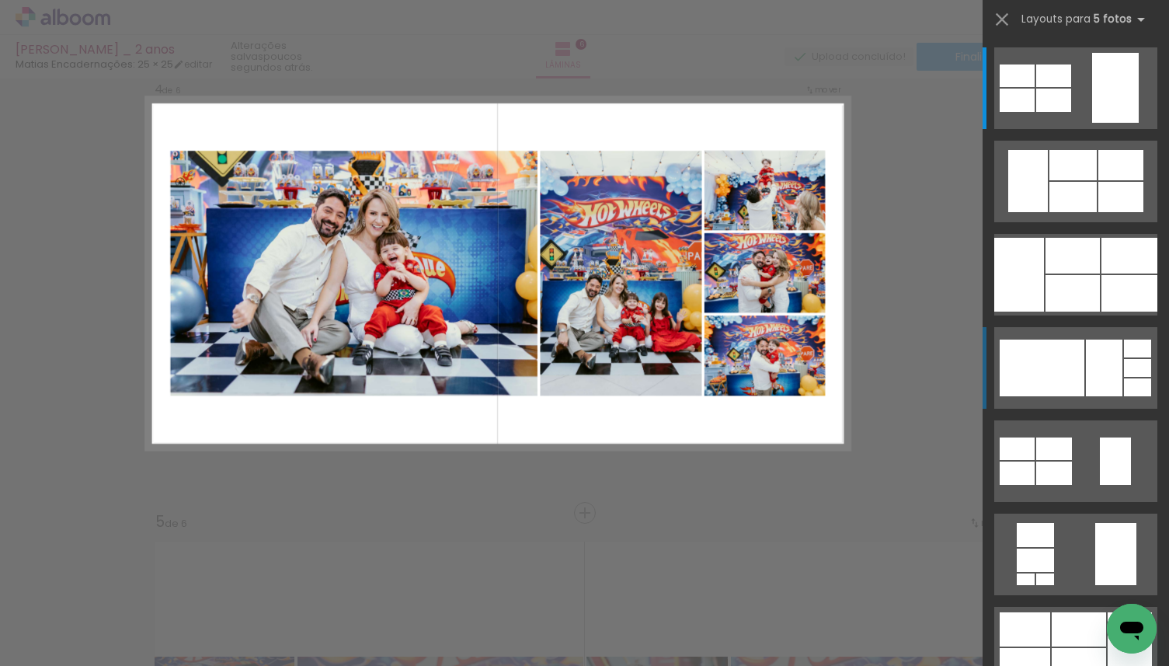
scroll to position [1455, 0]
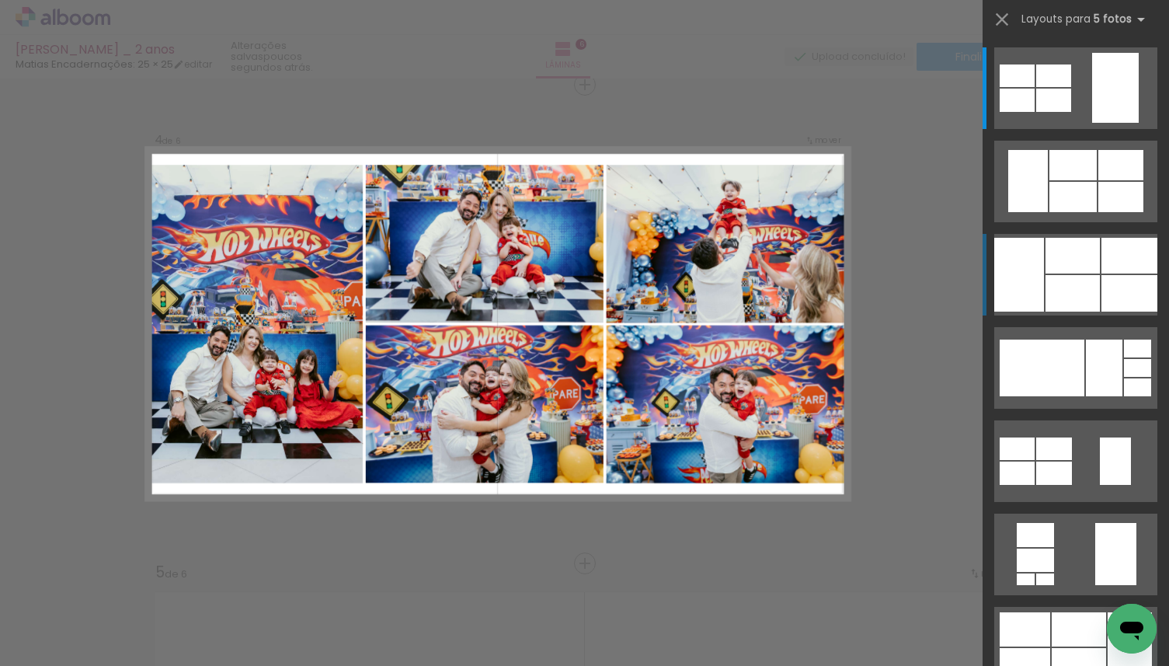
click at [1089, 272] on div at bounding box center [1073, 256] width 54 height 36
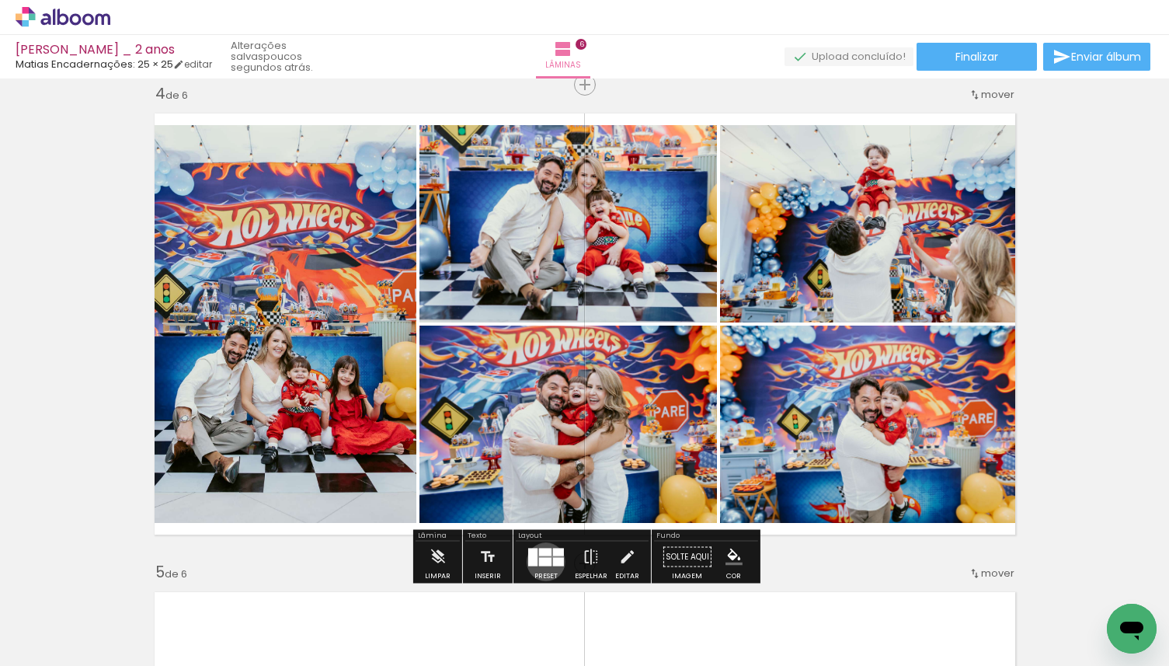
click at [542, 561] on div at bounding box center [545, 561] width 12 height 9
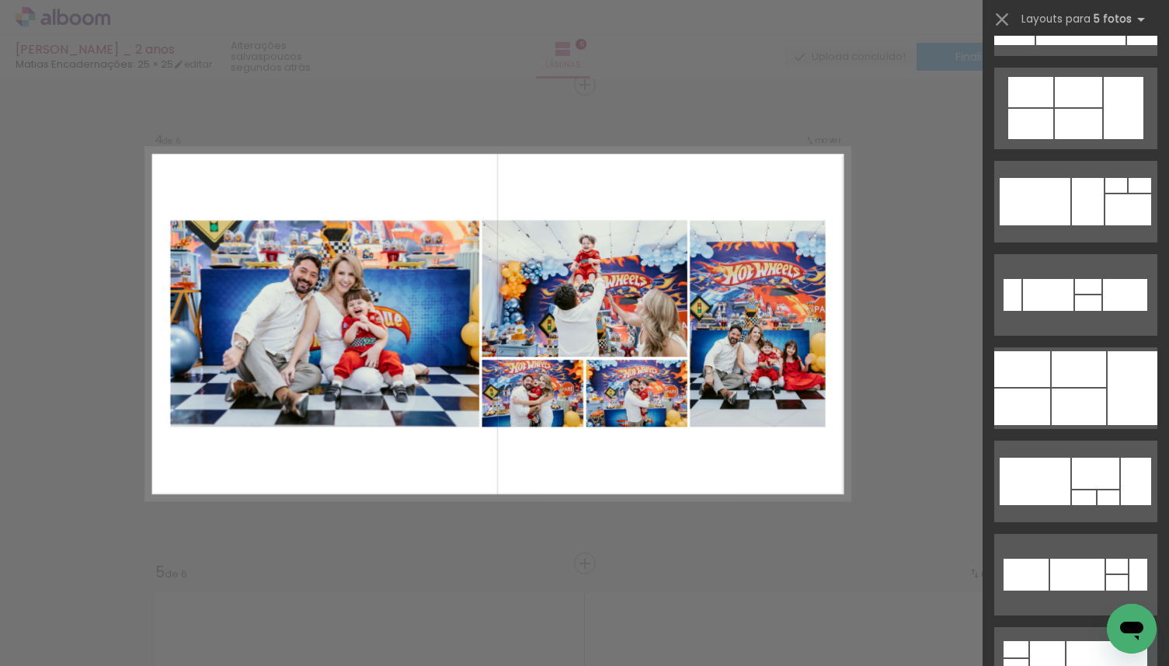
scroll to position [1849, 0]
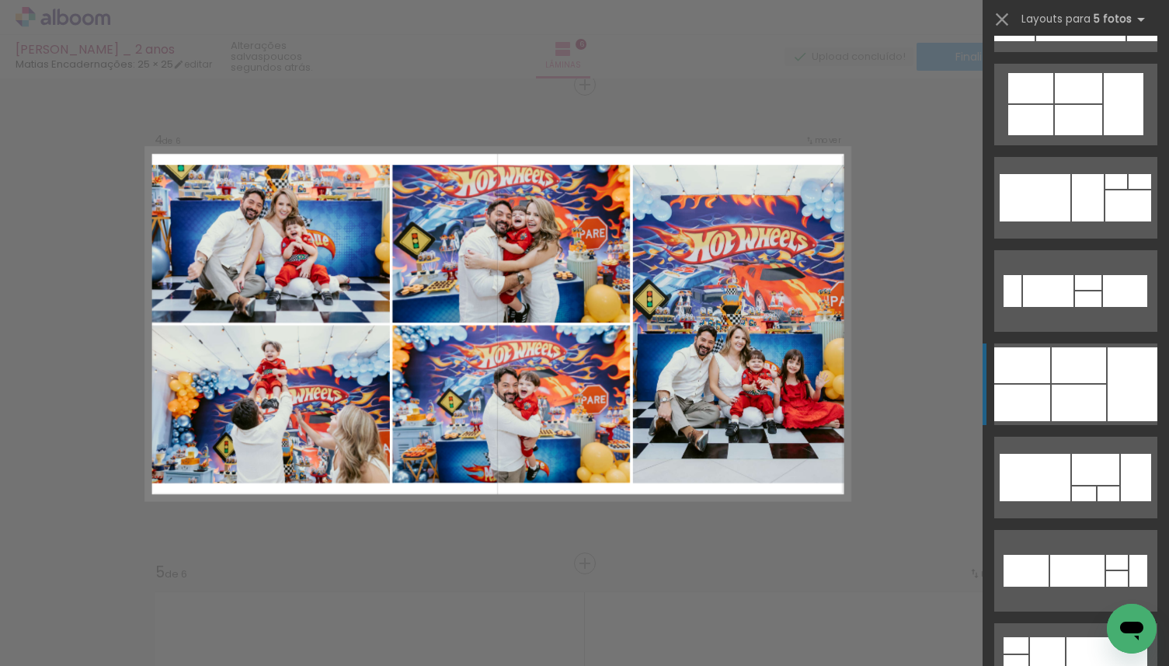
click at [1101, 371] on div at bounding box center [1079, 365] width 54 height 36
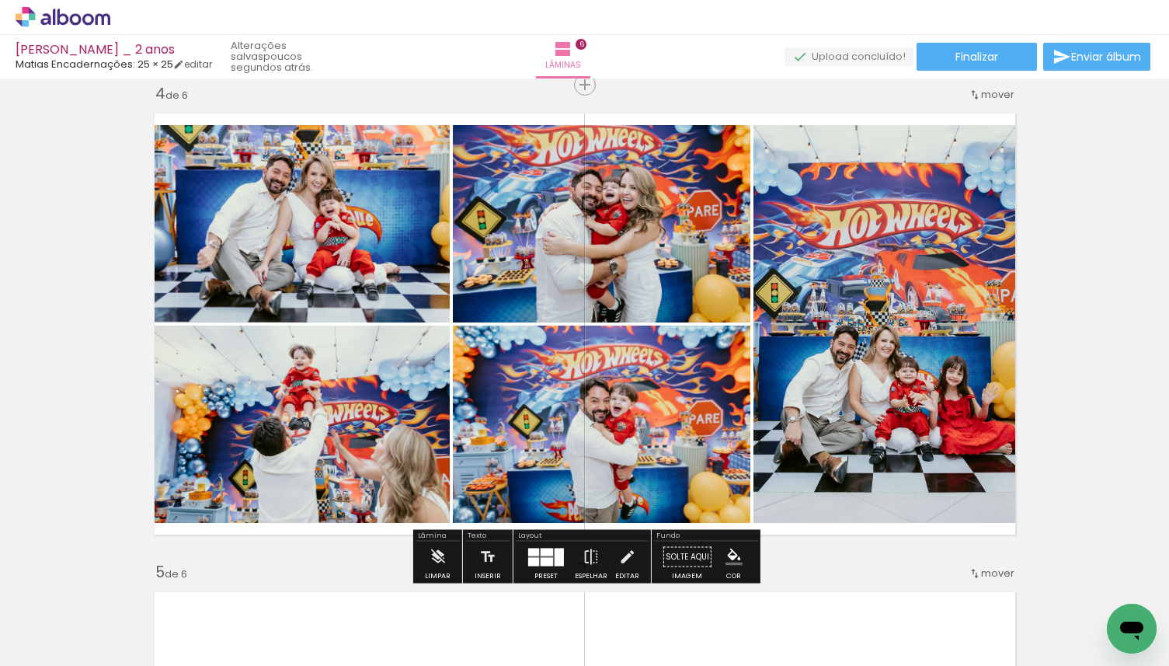
click at [557, 448] on quentale-photo at bounding box center [602, 424] width 298 height 197
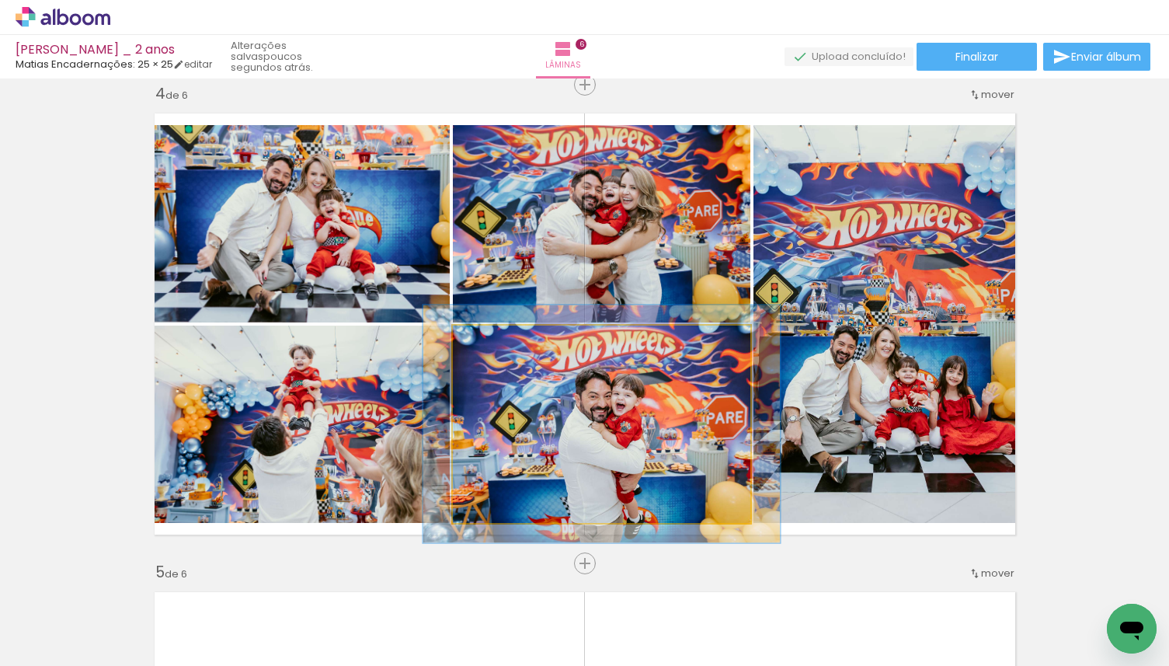
drag, startPoint x: 491, startPoint y: 346, endPoint x: 506, endPoint y: 348, distance: 14.9
type paper-slider "128"
click at [506, 348] on div at bounding box center [499, 341] width 25 height 25
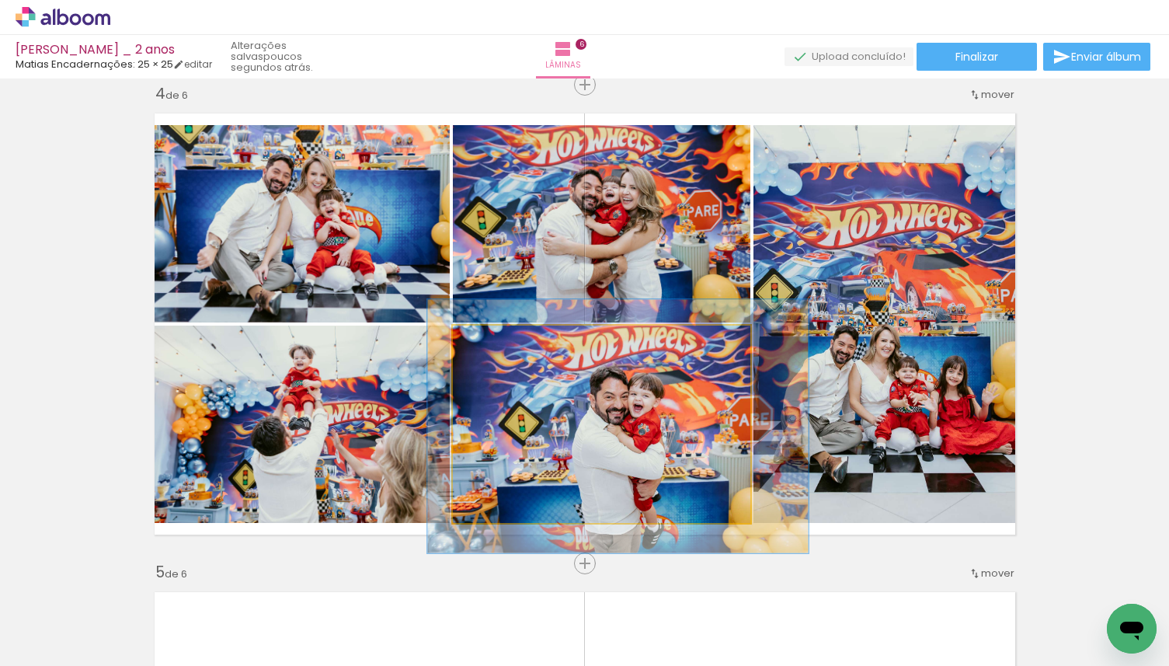
drag, startPoint x: 664, startPoint y: 410, endPoint x: 679, endPoint y: 411, distance: 15.6
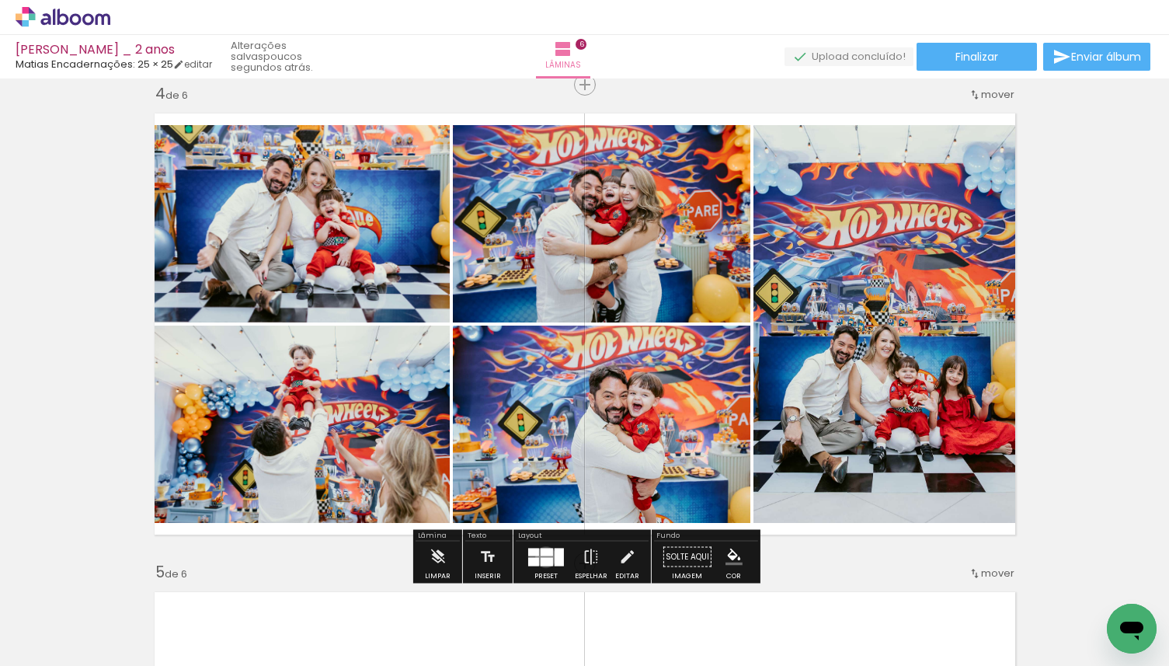
click at [542, 557] on div at bounding box center [547, 561] width 12 height 9
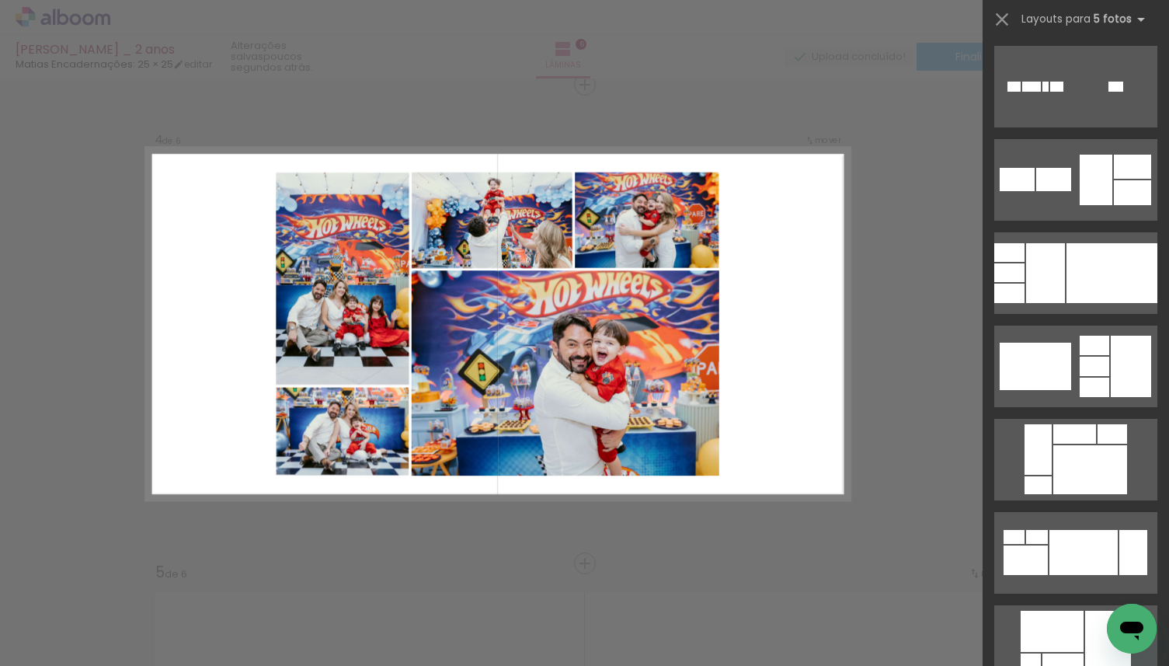
scroll to position [4298, 0]
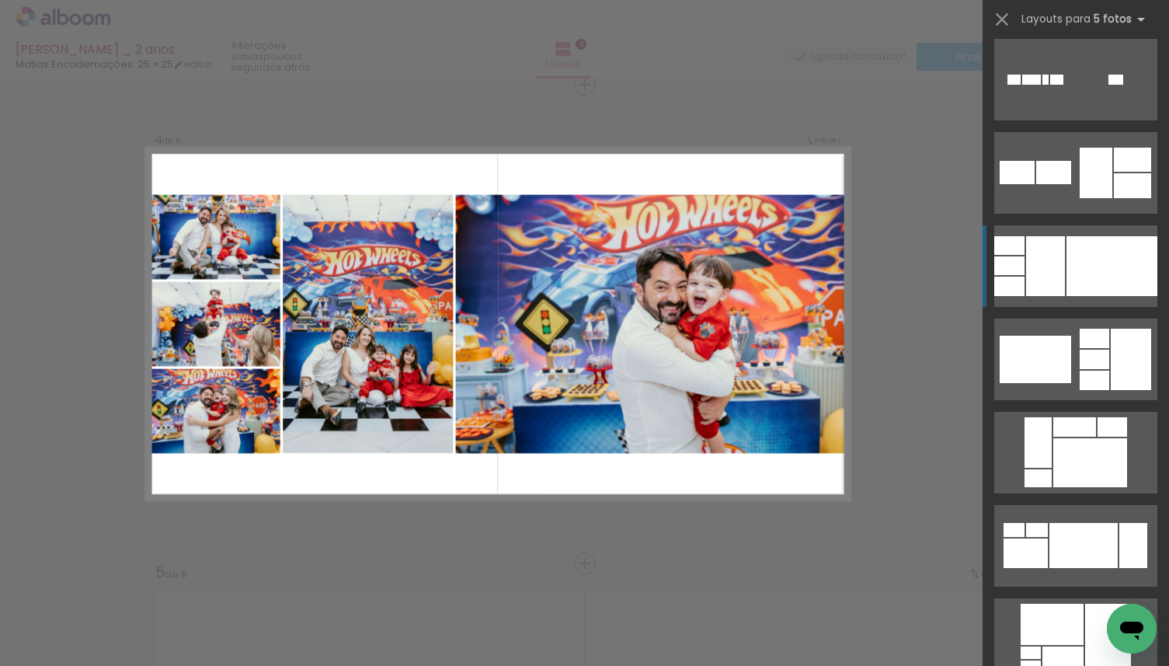
click at [1110, 295] on div at bounding box center [1112, 266] width 91 height 60
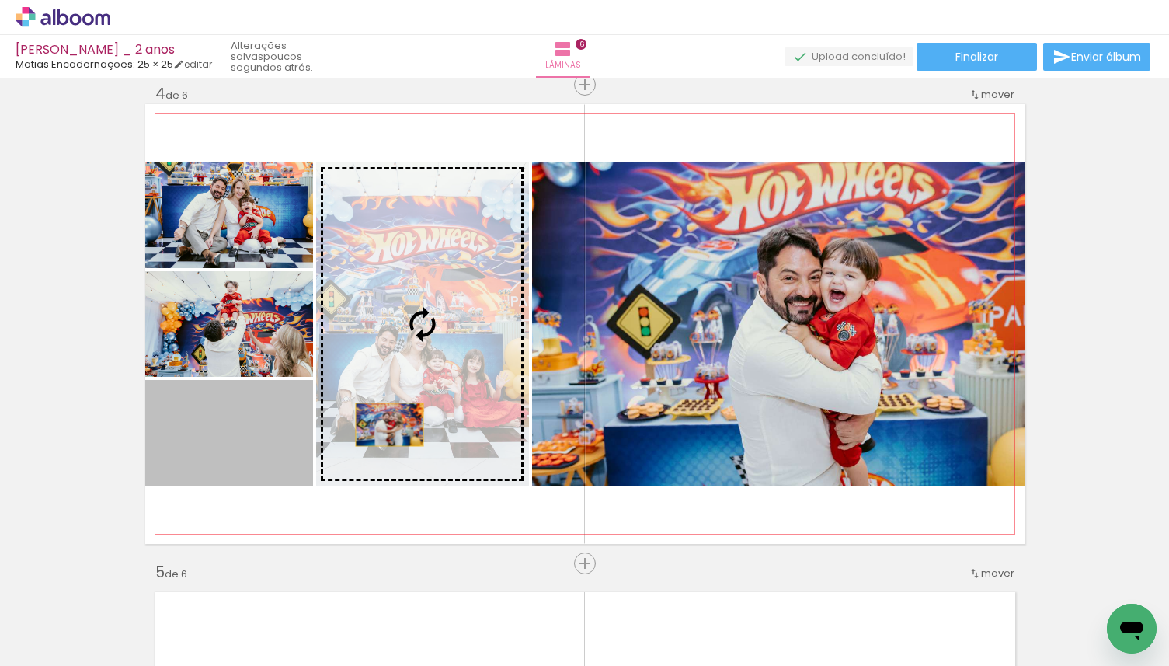
drag, startPoint x: 246, startPoint y: 434, endPoint x: 729, endPoint y: 388, distance: 485.5
click at [0, 0] on slot at bounding box center [0, 0] width 0 height 0
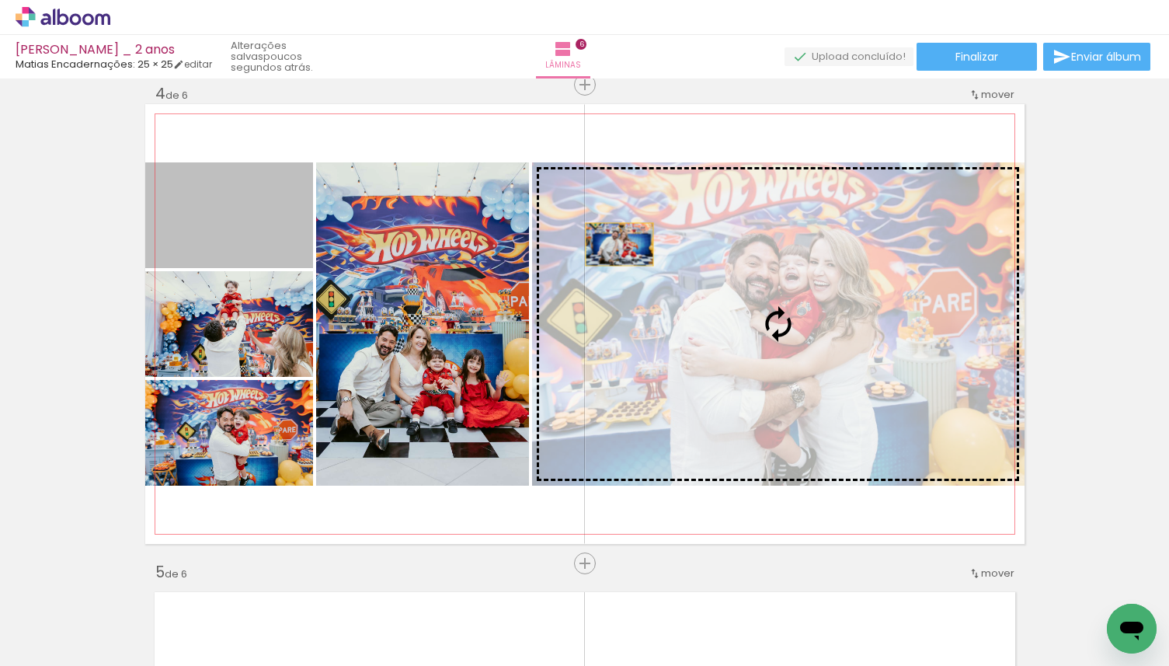
drag, startPoint x: 264, startPoint y: 236, endPoint x: 734, endPoint y: 245, distance: 469.4
click at [0, 0] on slot at bounding box center [0, 0] width 0 height 0
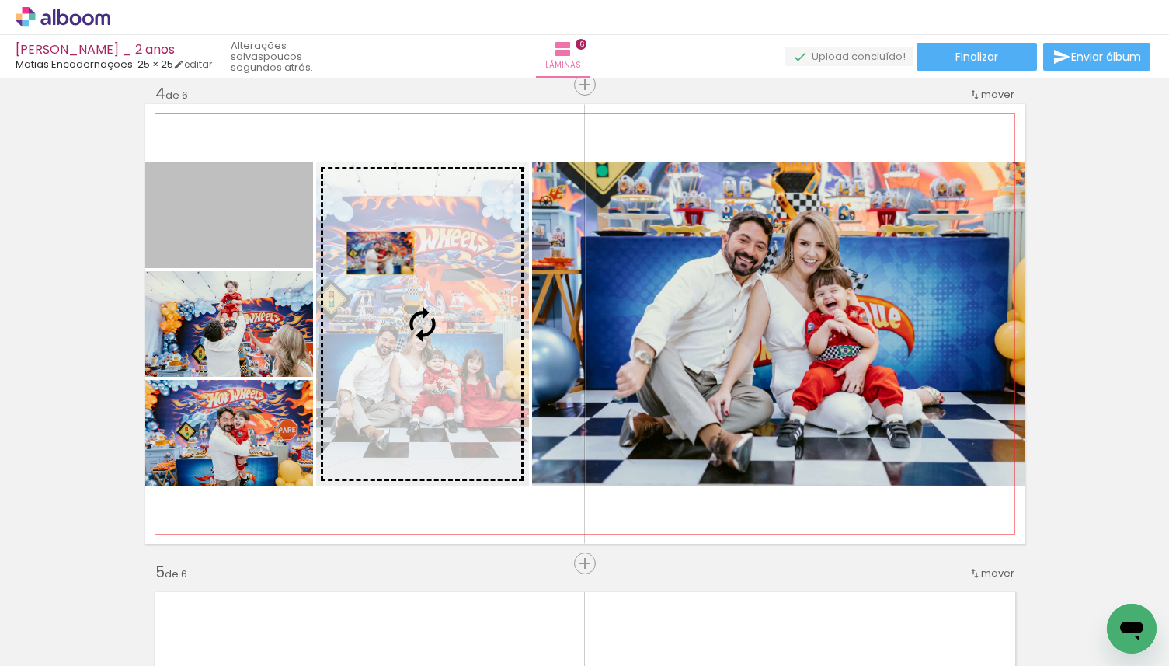
drag, startPoint x: 263, startPoint y: 242, endPoint x: 705, endPoint y: 255, distance: 442.3
click at [0, 0] on slot at bounding box center [0, 0] width 0 height 0
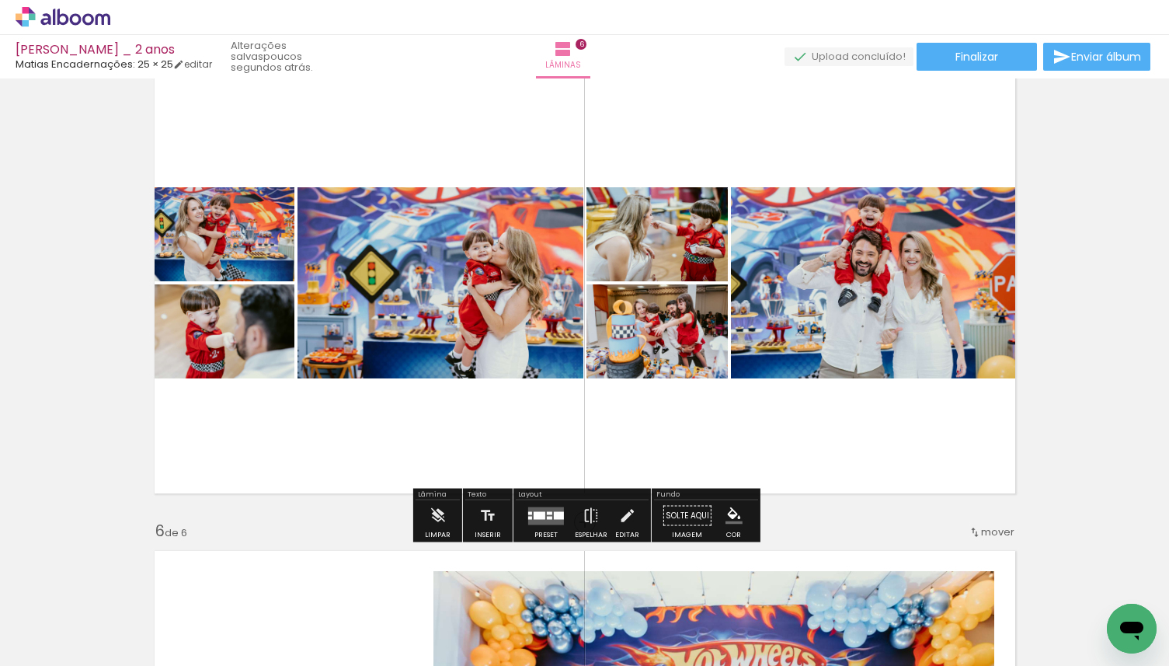
scroll to position [1976, 0]
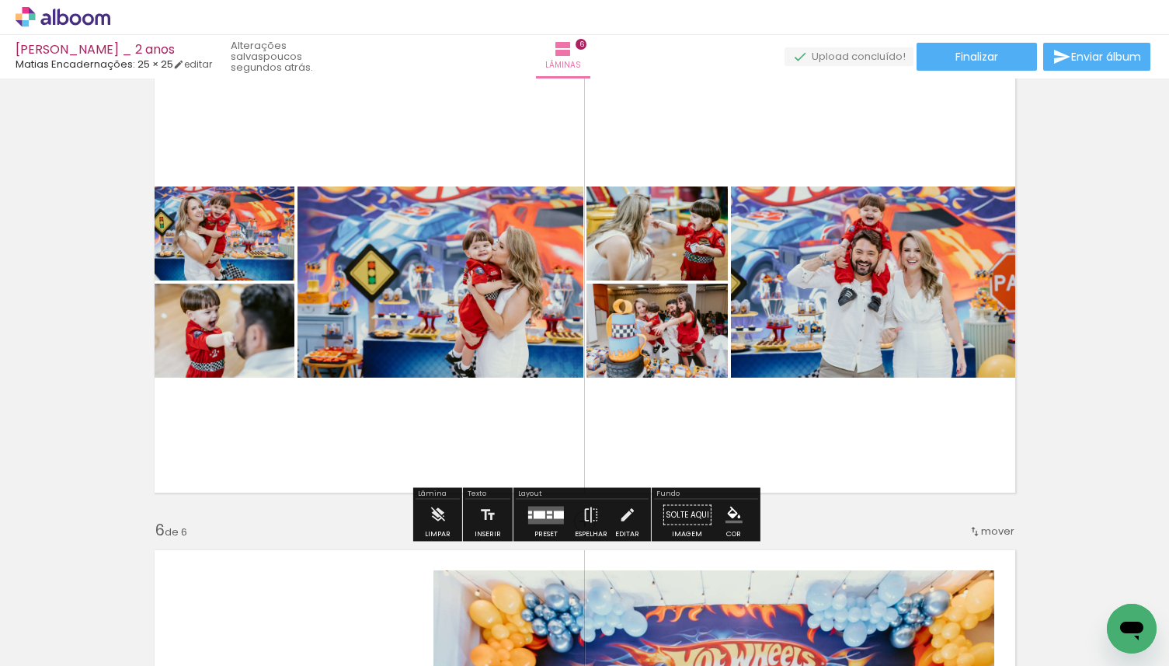
click at [549, 511] on quentale-layouter at bounding box center [546, 515] width 36 height 18
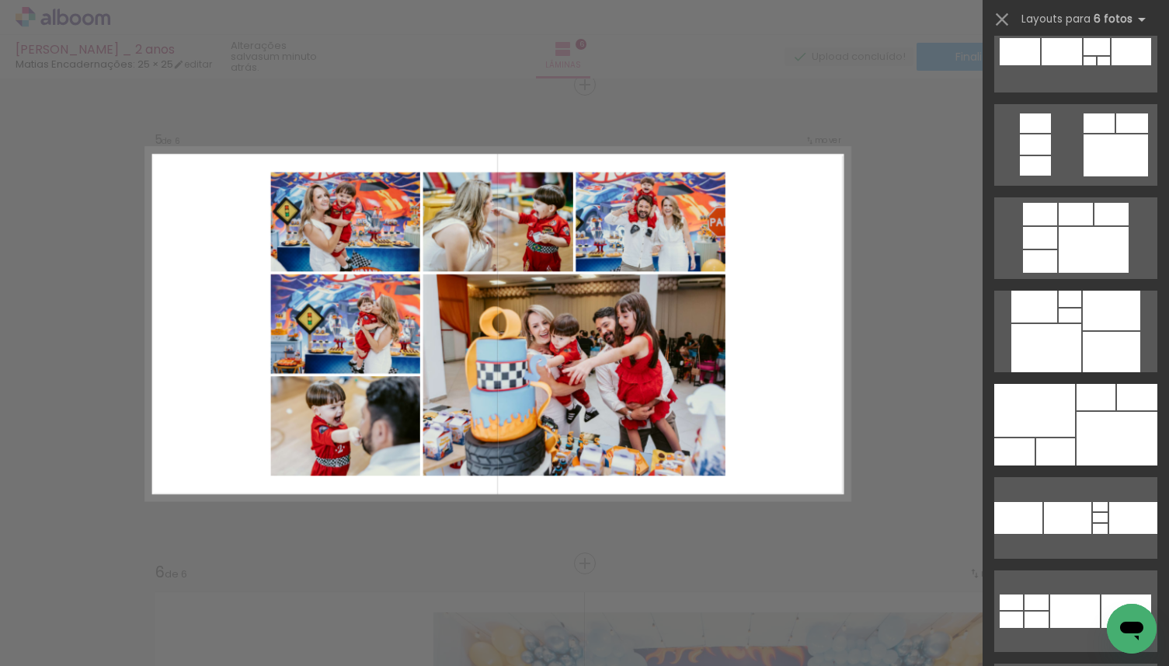
scroll to position [1065, 0]
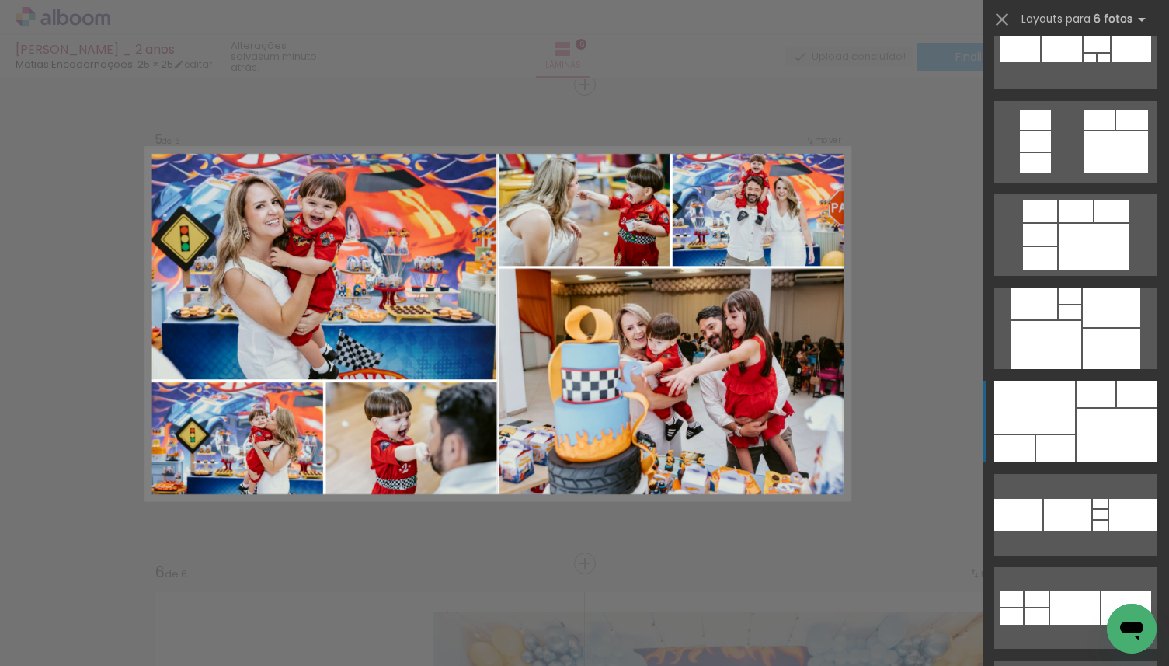
click at [1054, 407] on div at bounding box center [1035, 407] width 81 height 53
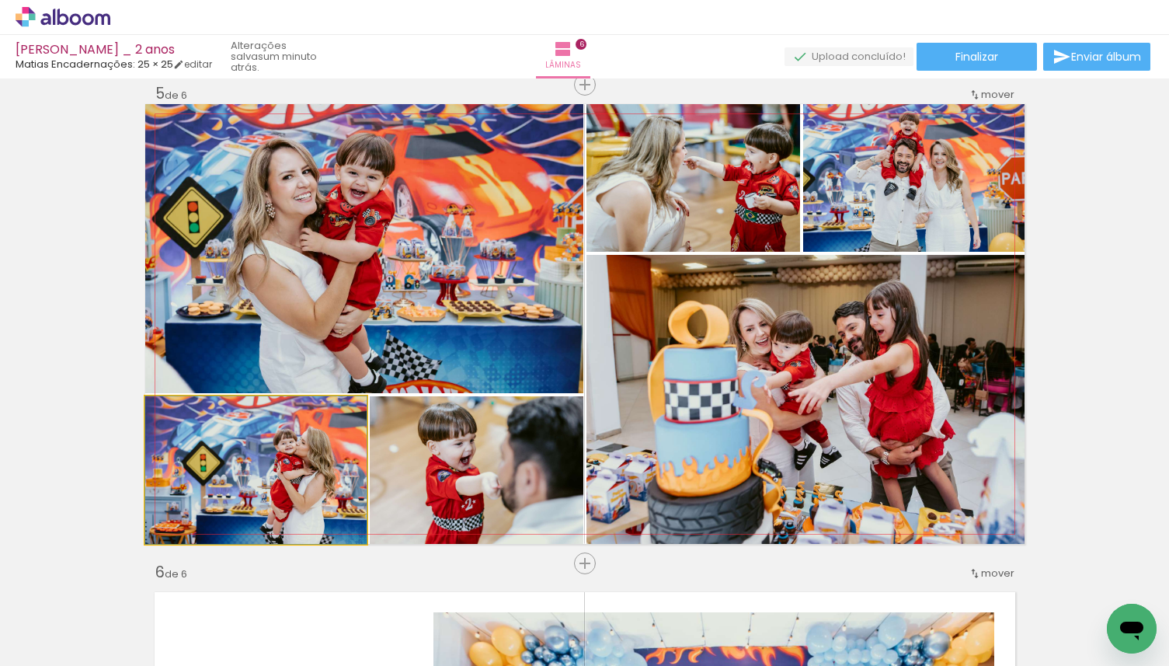
drag, startPoint x: 326, startPoint y: 487, endPoint x: 328, endPoint y: 284, distance: 203.6
click at [0, 0] on slot at bounding box center [0, 0] width 0 height 0
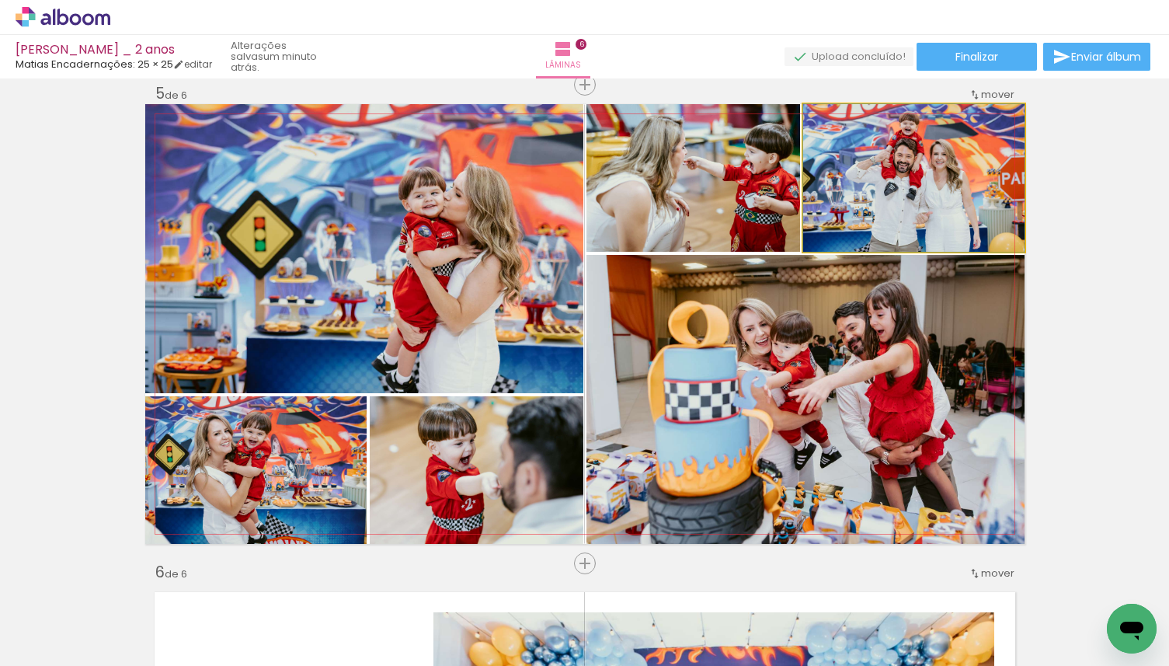
drag, startPoint x: 821, startPoint y: 179, endPoint x: 764, endPoint y: 345, distance: 175.7
click at [0, 0] on slot at bounding box center [0, 0] width 0 height 0
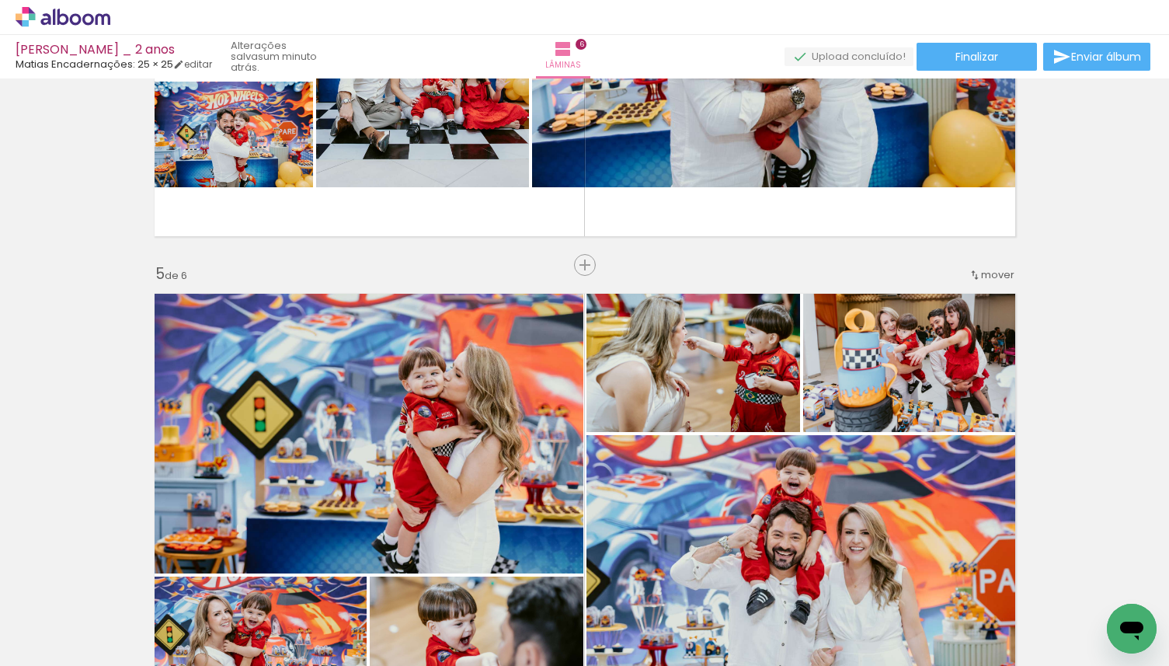
scroll to position [1752, 0]
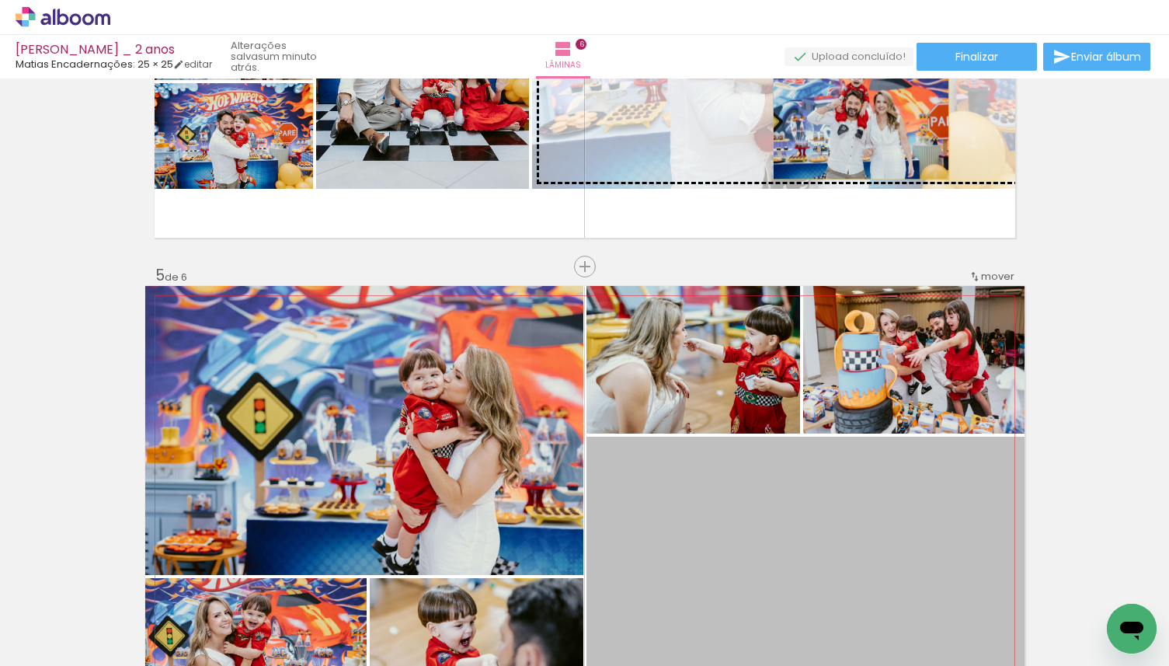
drag, startPoint x: 877, startPoint y: 497, endPoint x: 861, endPoint y: 121, distance: 376.5
click at [861, 121] on div "Inserir lâmina 1 de 6 Inserir lâmina 2 de 6 Inserir lâmina 3 de 6 Inserir lâmin…" at bounding box center [584, 8] width 1169 height 3352
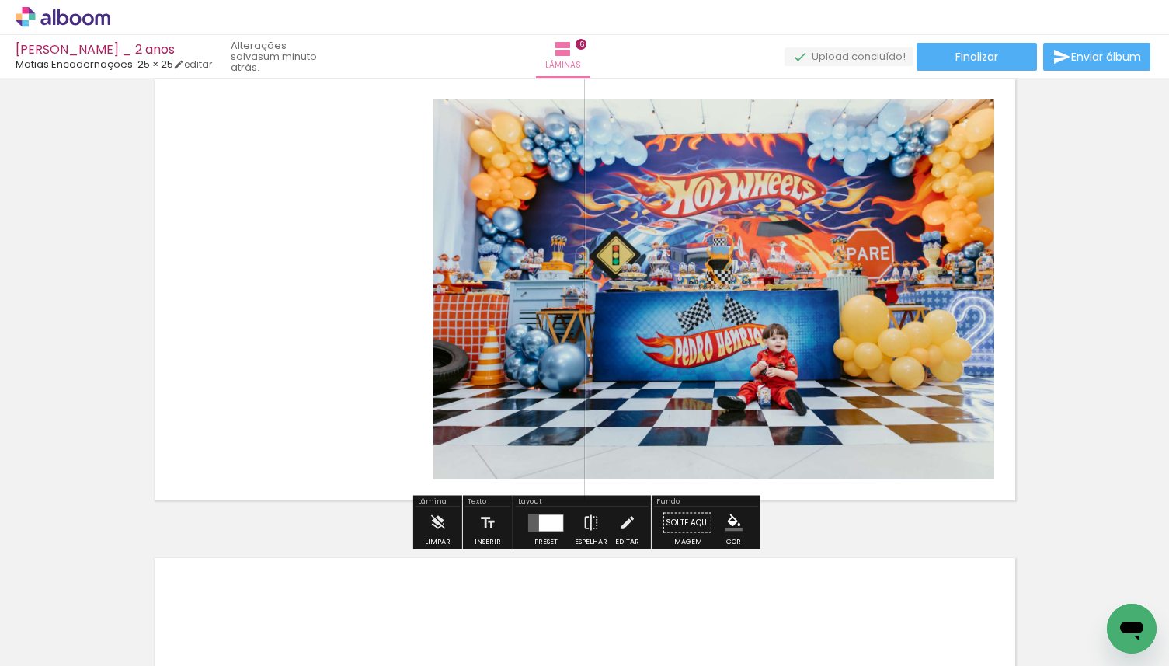
scroll to position [2450, 0]
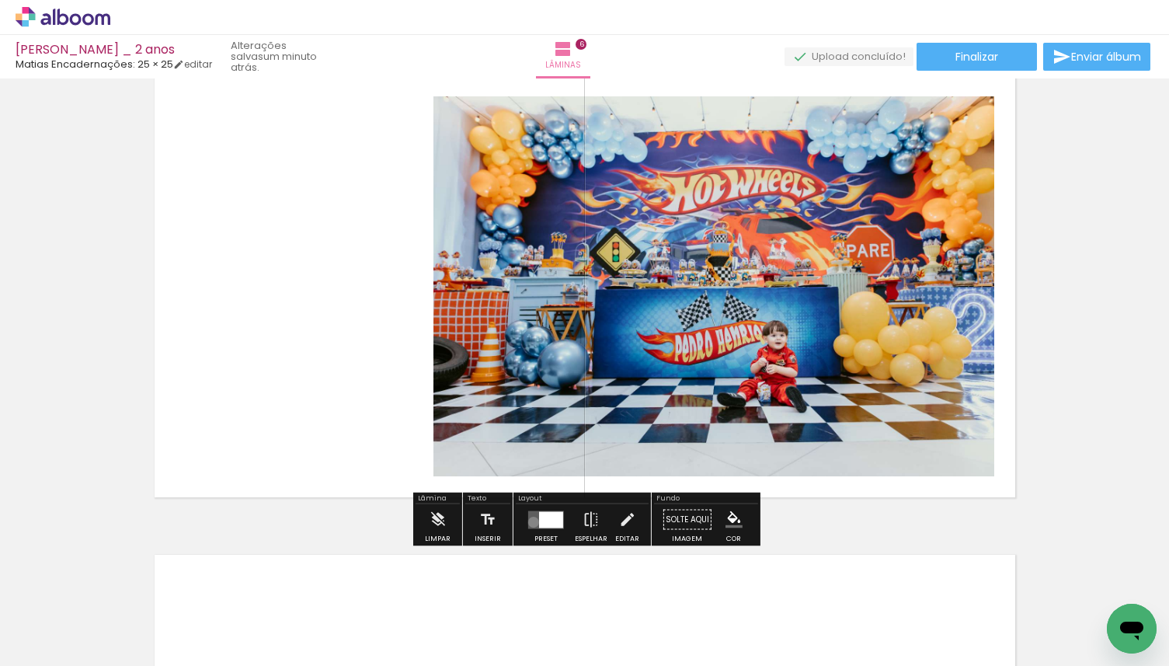
click at [530, 522] on quentale-layouter at bounding box center [546, 520] width 36 height 18
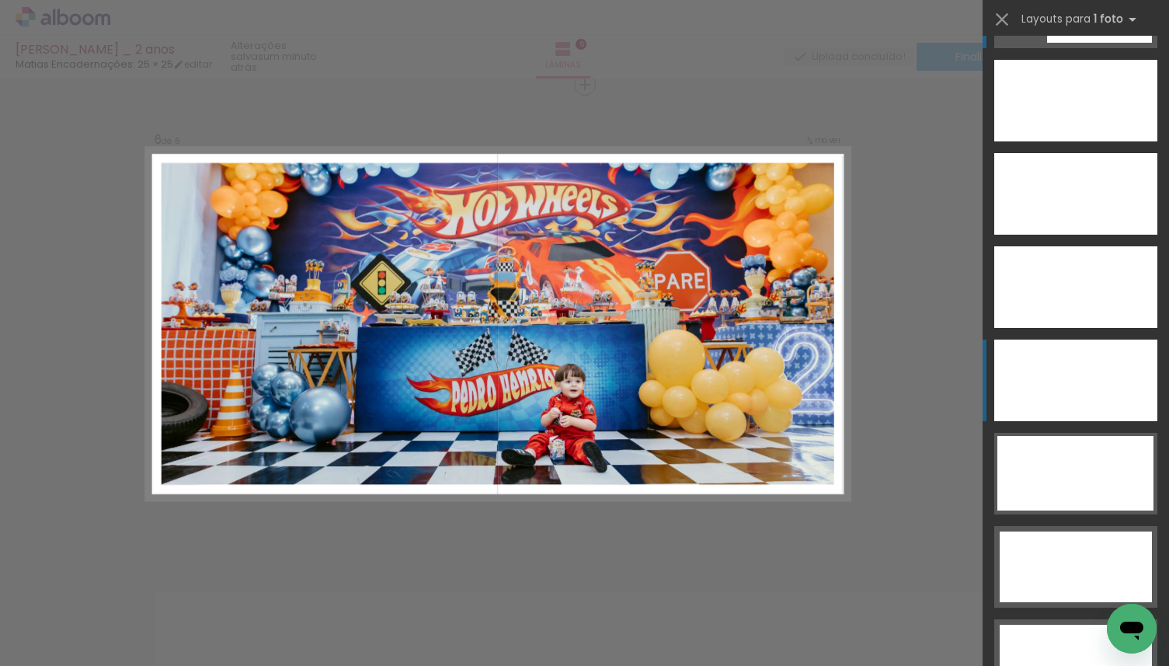
scroll to position [4436, 0]
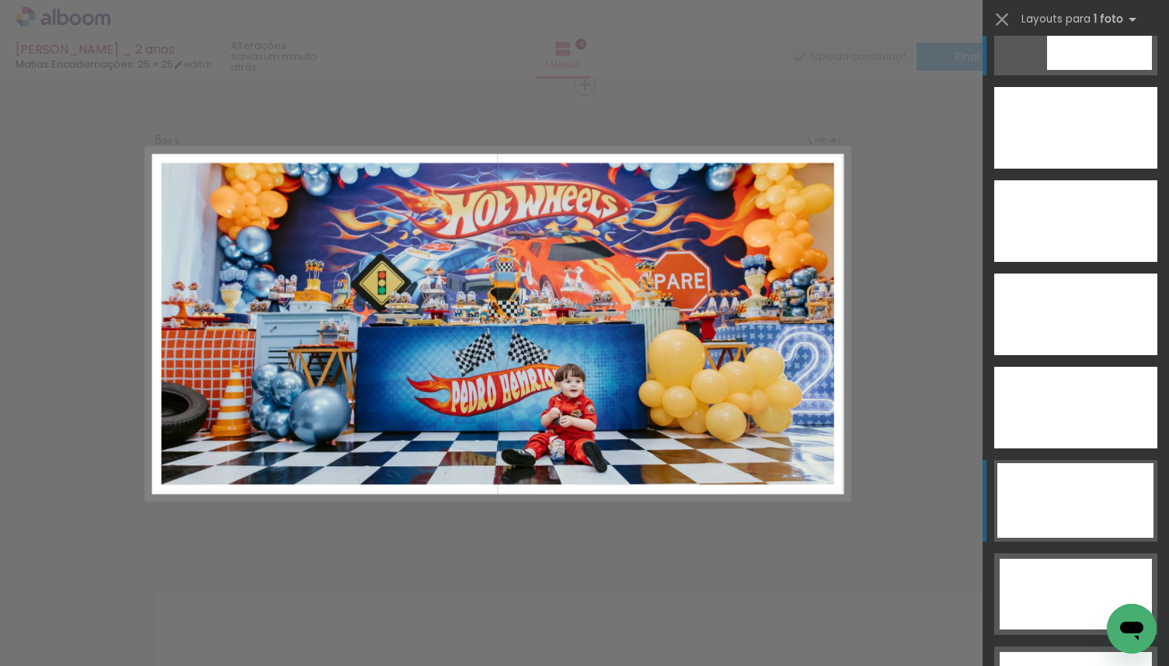
click at [1085, 492] on div at bounding box center [1076, 500] width 156 height 75
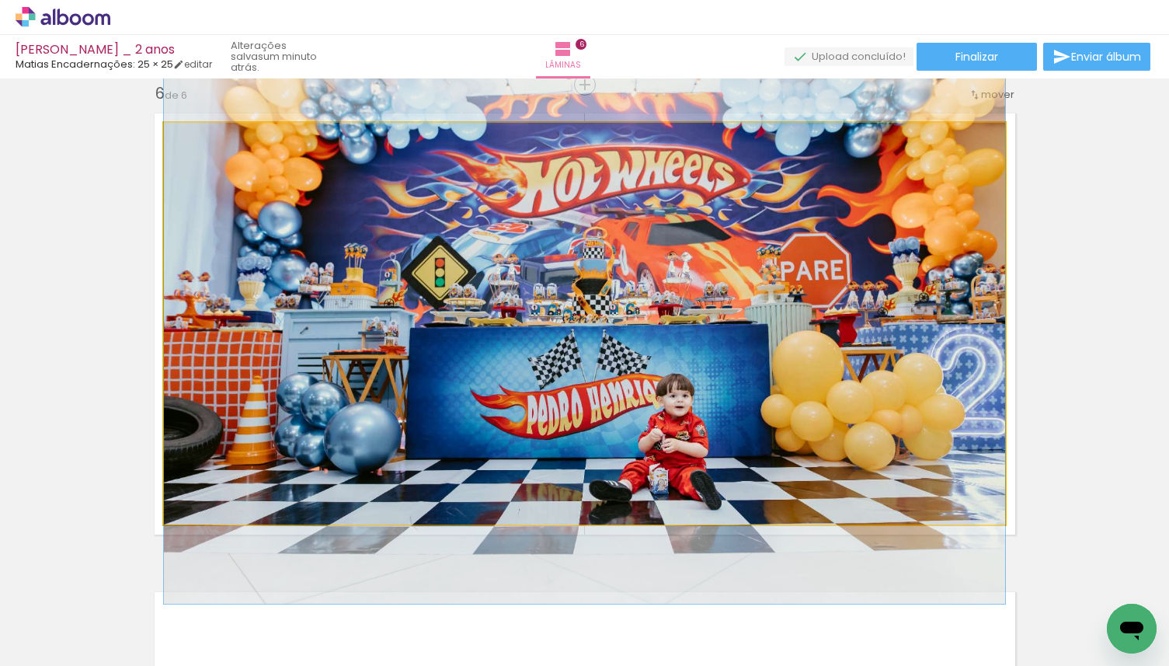
click at [824, 387] on quentale-photo at bounding box center [585, 324] width 842 height 402
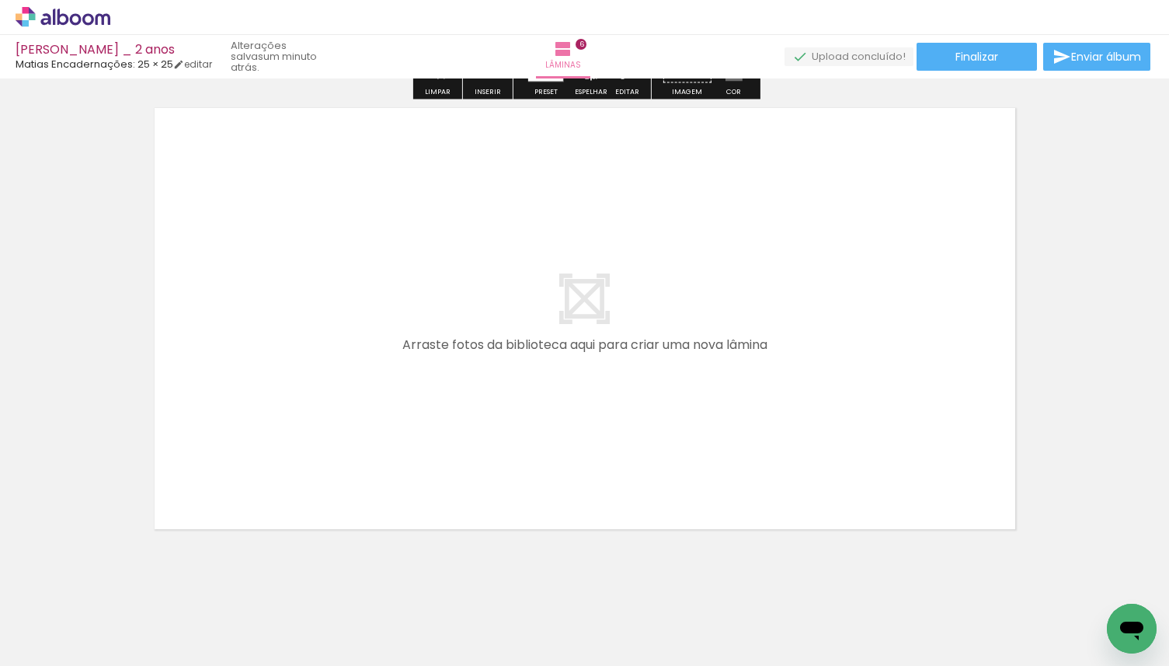
scroll to position [2921, 0]
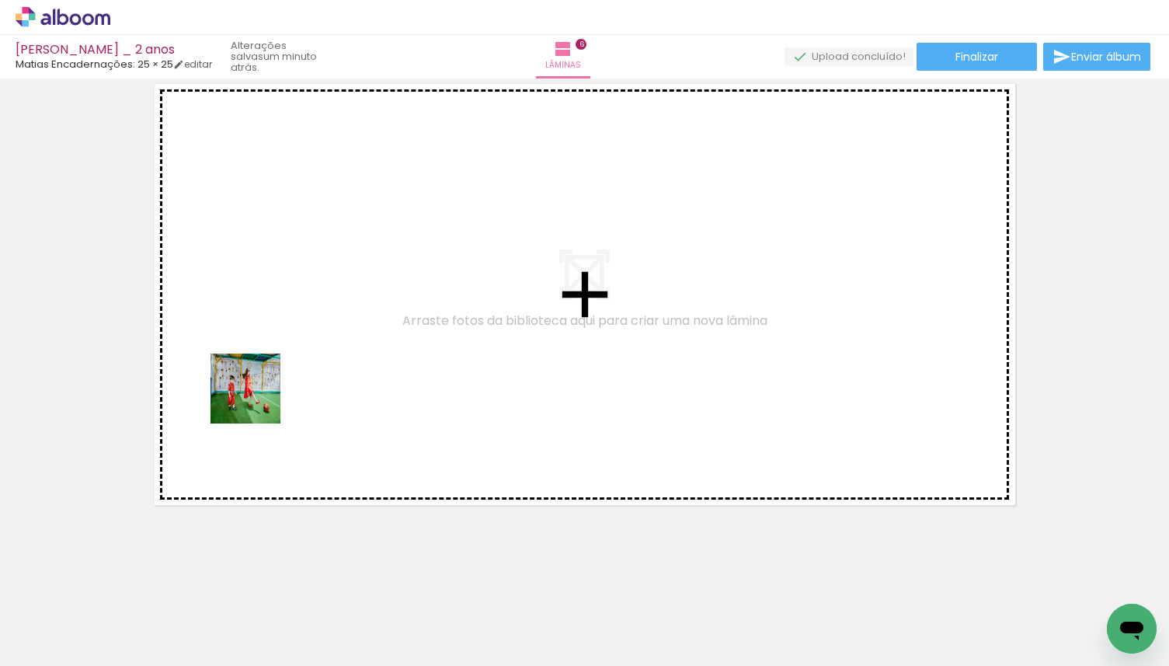
drag, startPoint x: 177, startPoint y: 625, endPoint x: 284, endPoint y: 351, distance: 293.8
click at [284, 351] on quentale-workspace at bounding box center [584, 333] width 1169 height 666
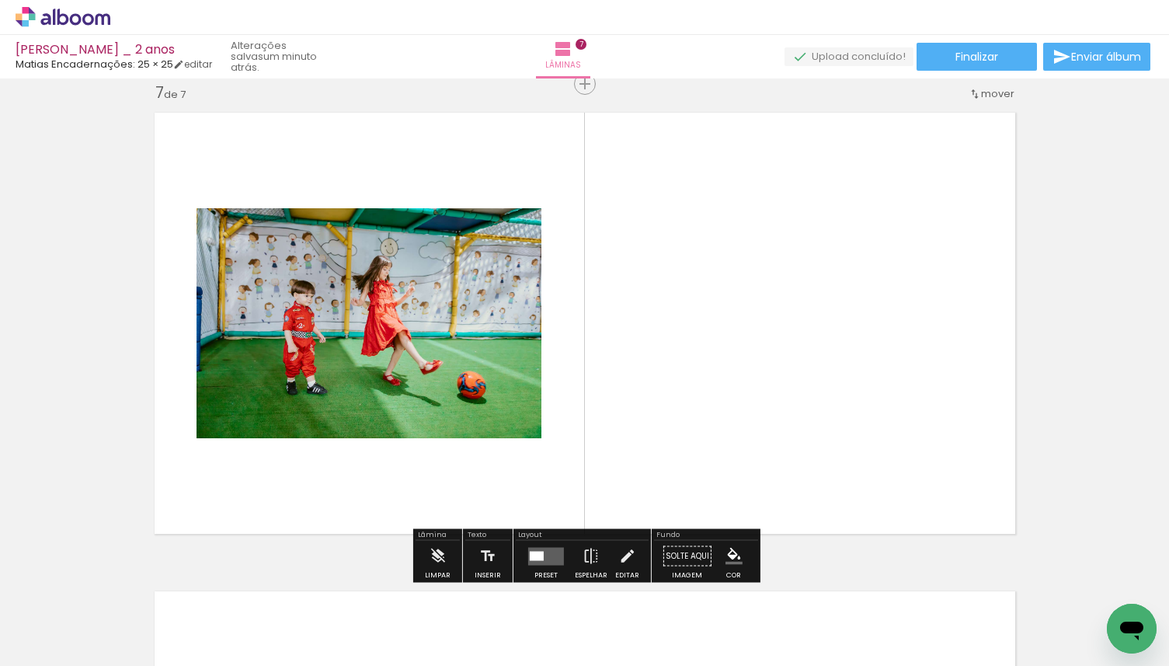
scroll to position [2891, 0]
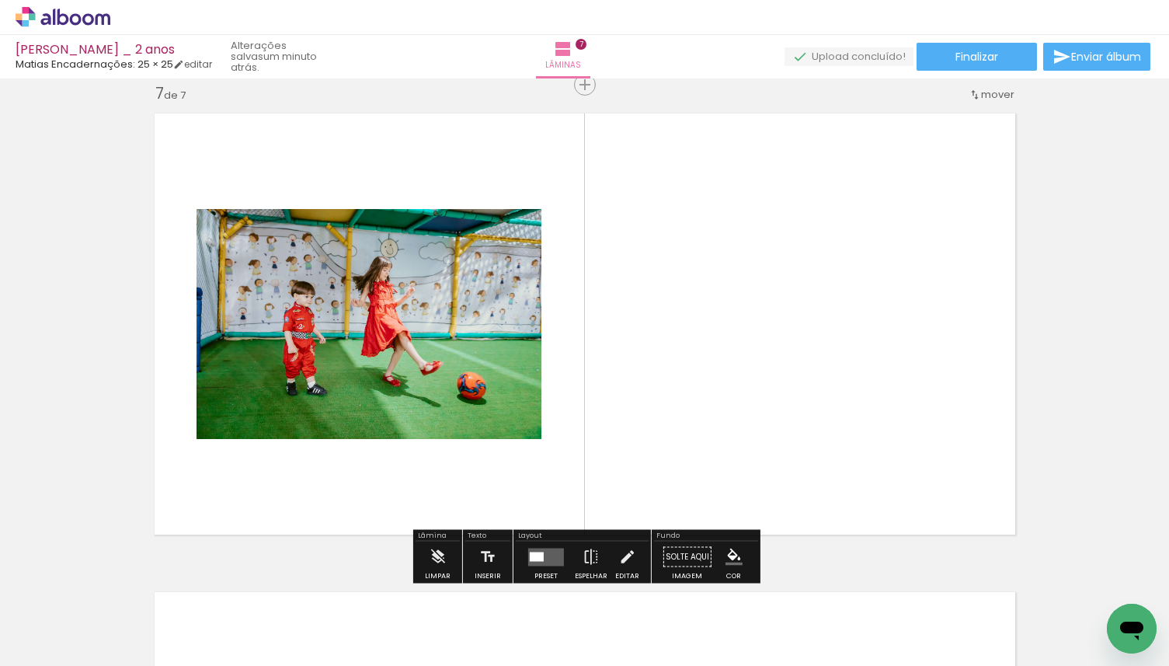
drag, startPoint x: 176, startPoint y: 618, endPoint x: 247, endPoint y: 430, distance: 200.2
click at [247, 430] on quentale-workspace at bounding box center [584, 333] width 1169 height 666
